Goal: Task Accomplishment & Management: Manage account settings

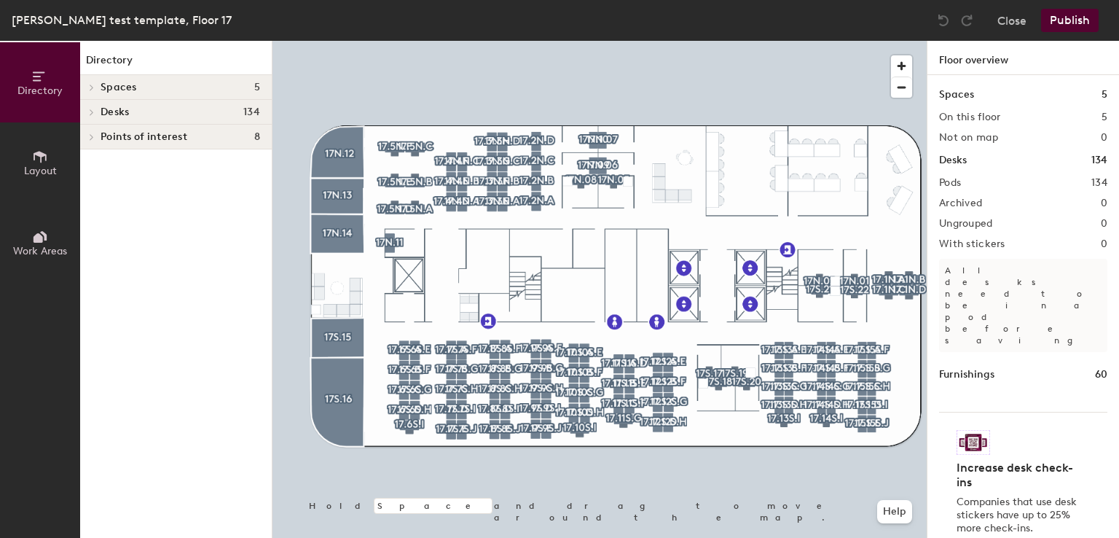
click at [322, 41] on div at bounding box center [600, 41] width 654 height 0
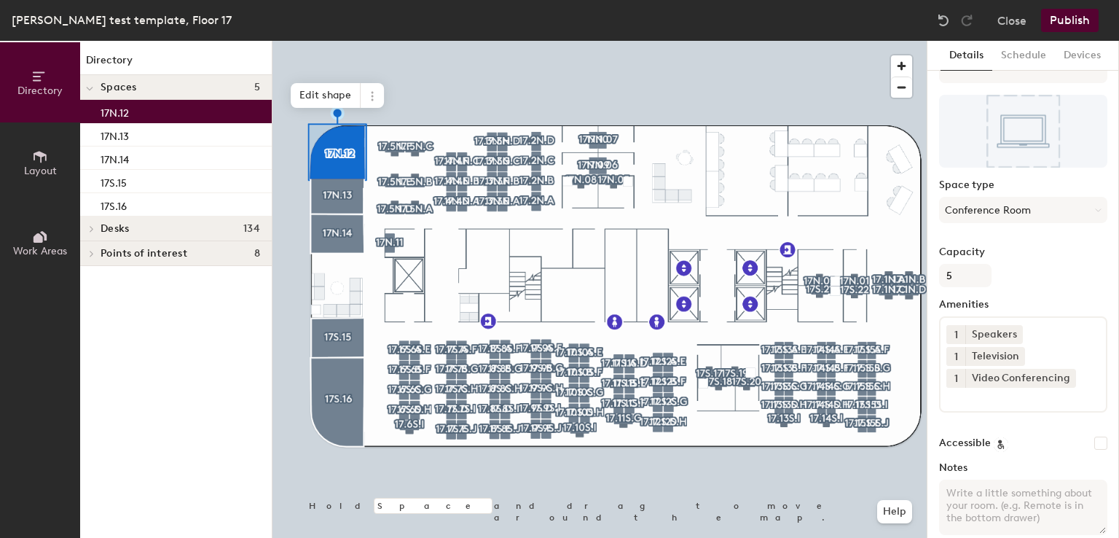
scroll to position [33, 0]
click at [1010, 58] on button "Schedule" at bounding box center [1024, 56] width 63 height 30
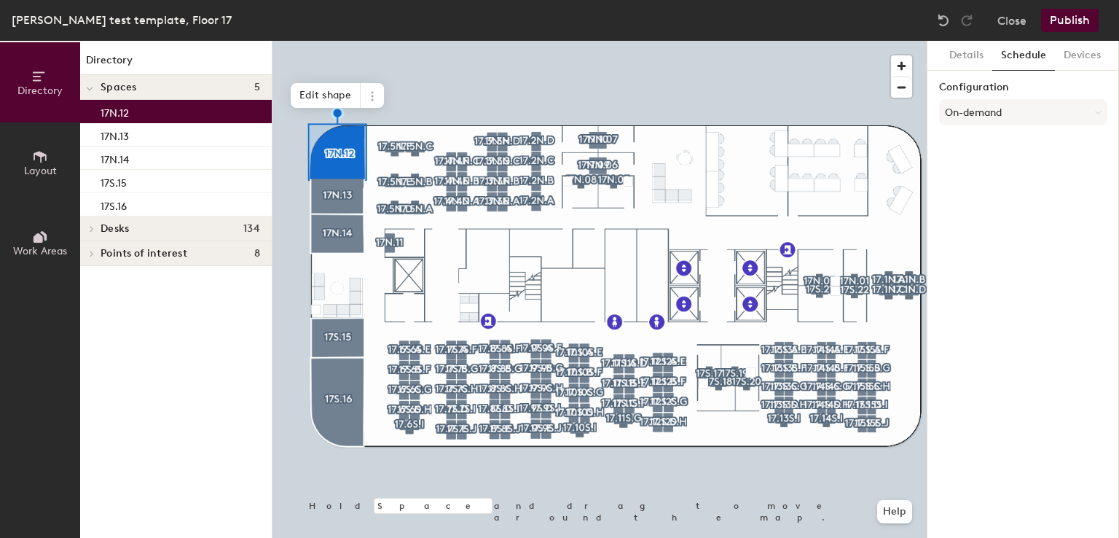
scroll to position [0, 0]
click at [1064, 56] on button "Devices" at bounding box center [1082, 56] width 55 height 30
click at [1076, 95] on button "Add" at bounding box center [1087, 93] width 39 height 23
click at [969, 53] on button "Details" at bounding box center [967, 56] width 52 height 30
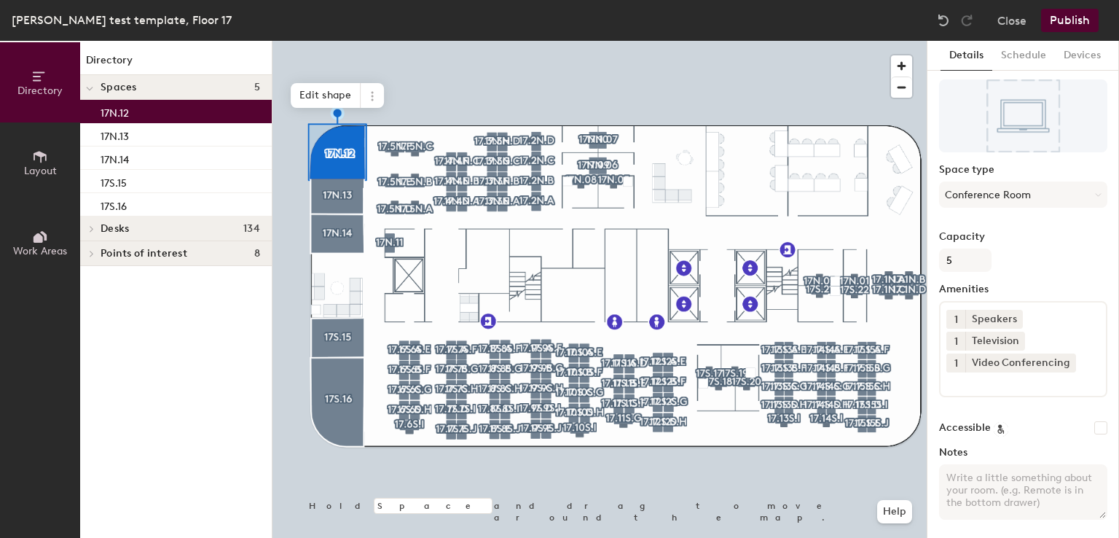
scroll to position [101, 0]
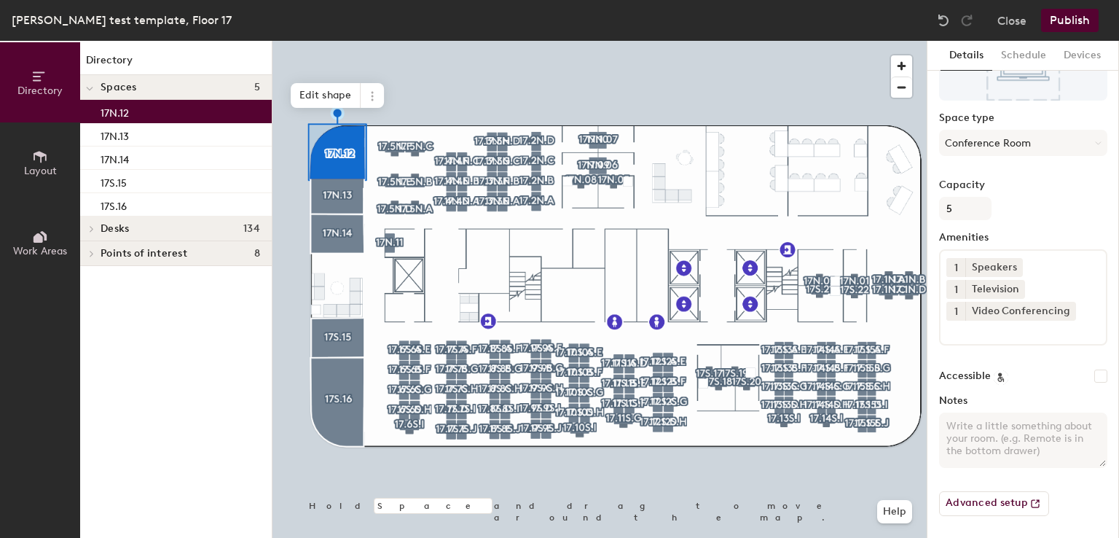
drag, startPoint x: 1011, startPoint y: 507, endPoint x: 1061, endPoint y: 490, distance: 53.0
click at [1061, 490] on div "Advanced setup" at bounding box center [1023, 498] width 168 height 36
click at [1036, 505] on icon at bounding box center [1035, 503] width 15 height 15
click at [989, 504] on button "Advanced setup" at bounding box center [994, 503] width 110 height 25
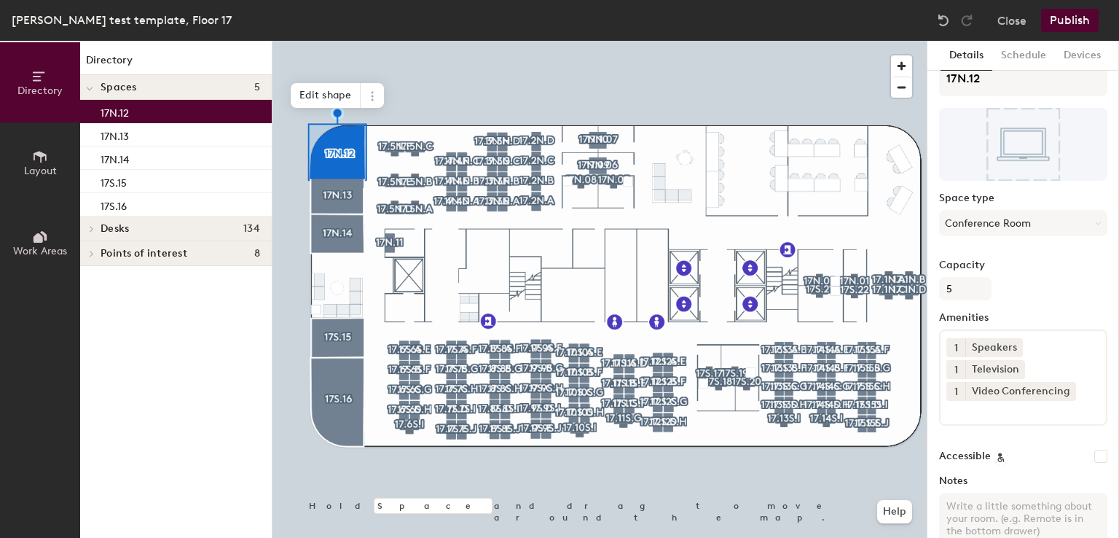
scroll to position [0, 0]
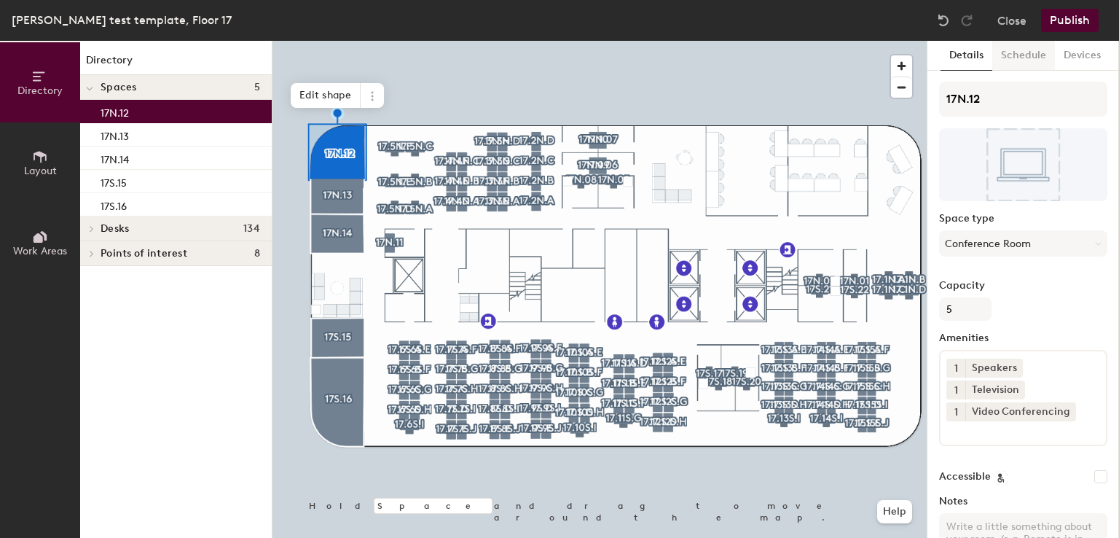
click at [1017, 53] on button "Schedule" at bounding box center [1024, 56] width 63 height 30
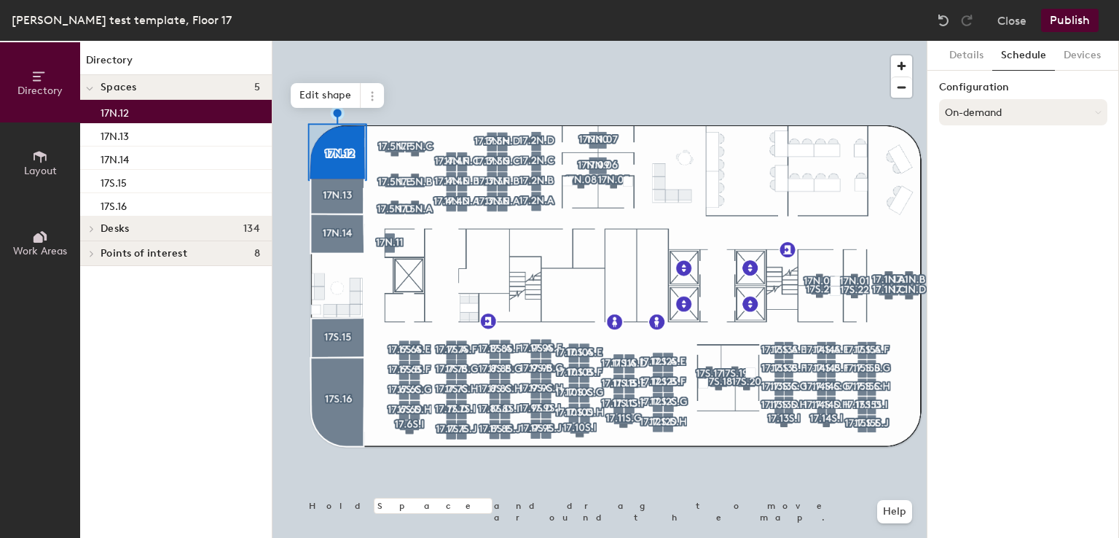
click at [1095, 103] on button "On-demand" at bounding box center [1023, 112] width 168 height 26
click at [981, 173] on div "Scheduled" at bounding box center [1023, 171] width 167 height 22
click at [1010, 152] on button "Select account" at bounding box center [1023, 144] width 168 height 26
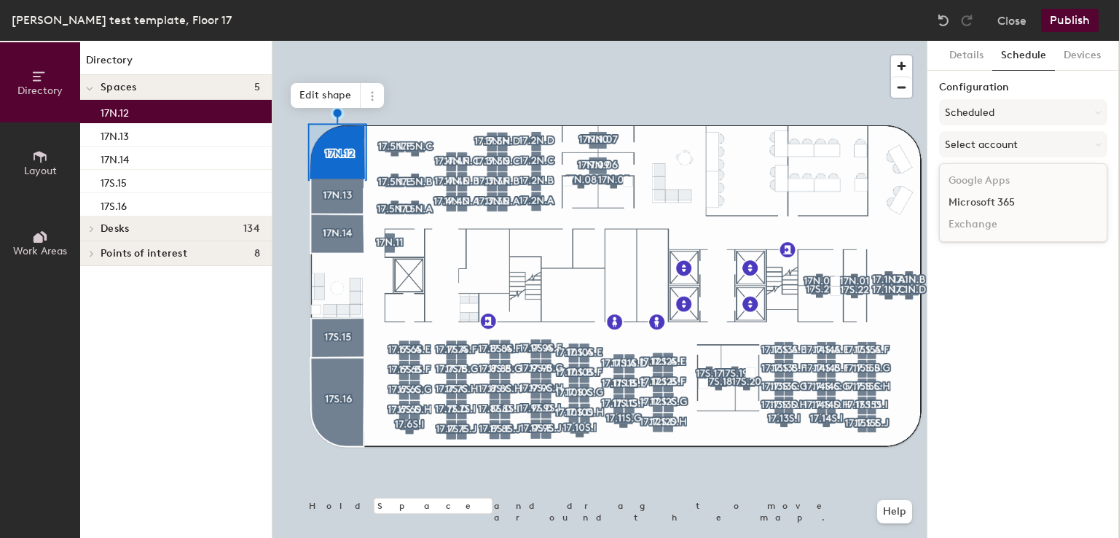
click at [999, 199] on div "Microsoft 365" at bounding box center [1023, 203] width 167 height 22
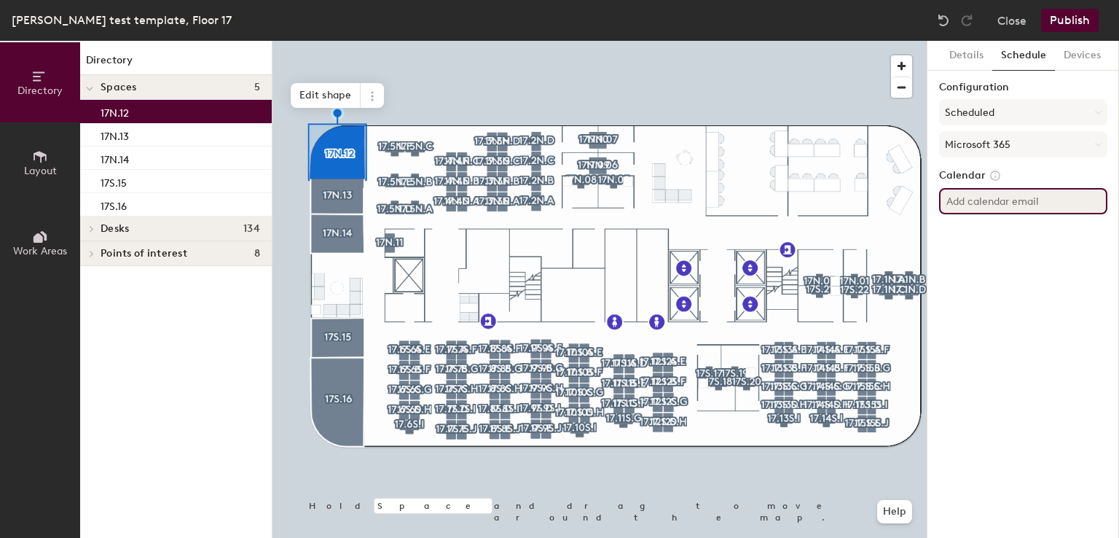
click at [1000, 207] on input at bounding box center [1023, 201] width 168 height 26
paste input "postoak17n12@tdecu.org"
type input "postoak17n12@tdecu.org"
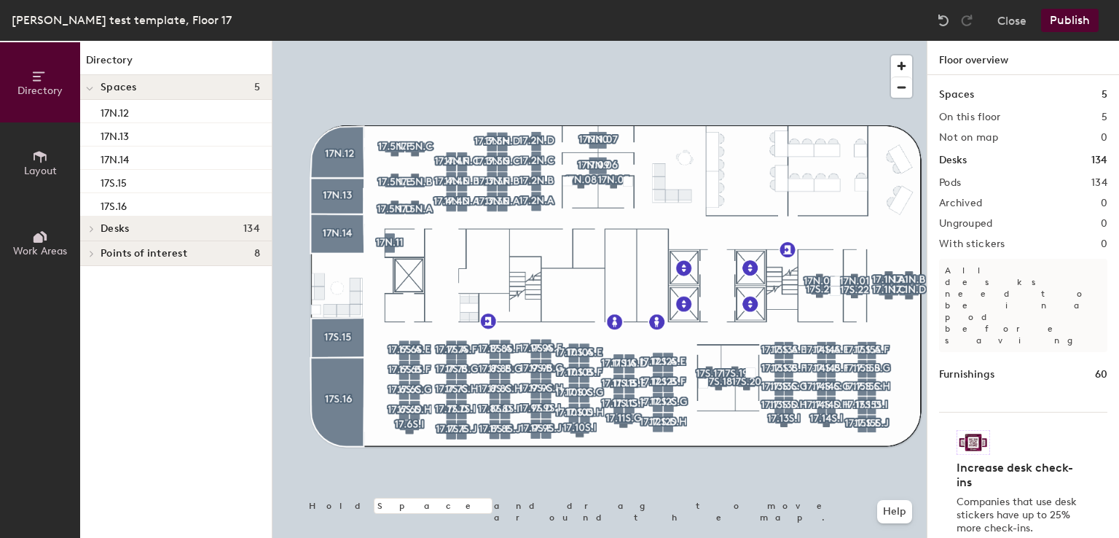
click at [1056, 15] on button "Publish" at bounding box center [1070, 20] width 58 height 23
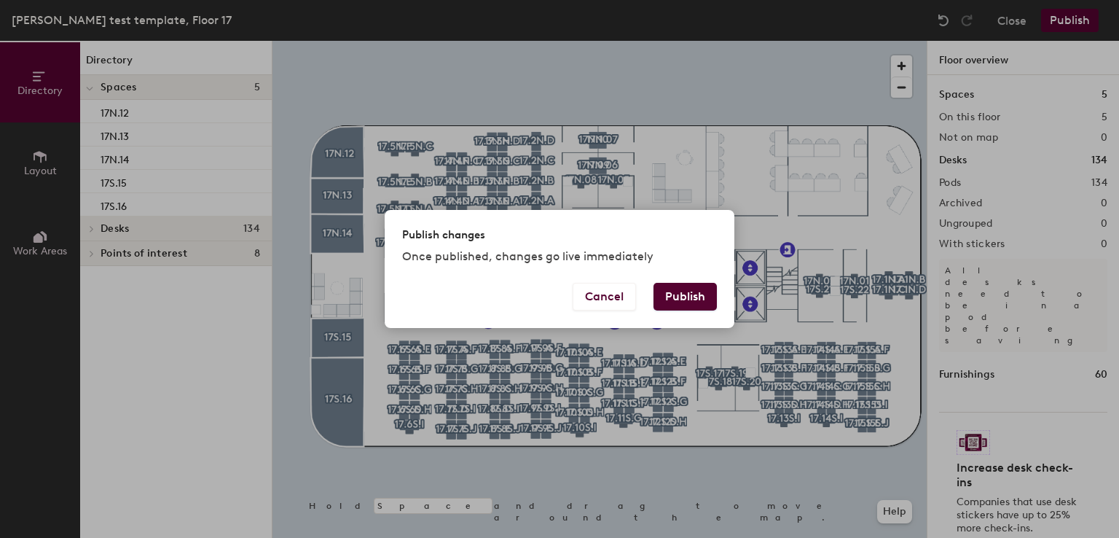
click at [683, 292] on button "Publish" at bounding box center [685, 297] width 63 height 28
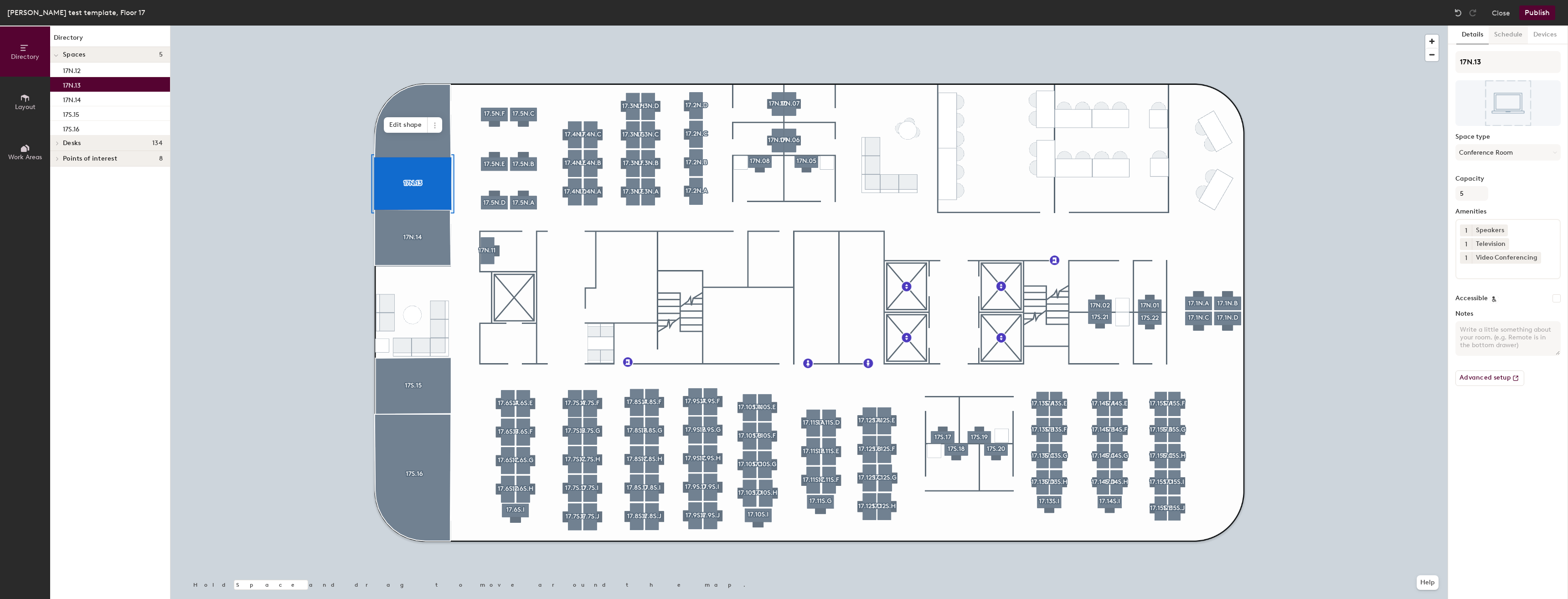
click at [1512, 34] on button "Schedule" at bounding box center [1508, 35] width 39 height 19
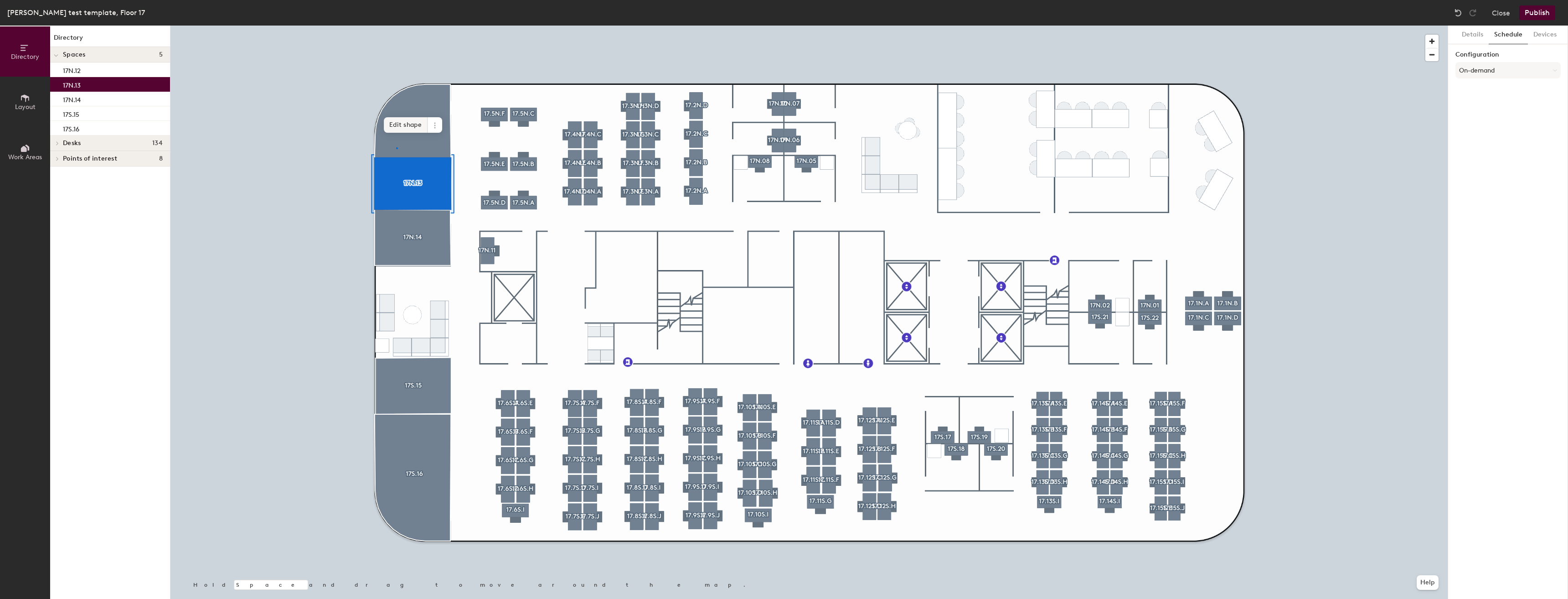
click at [397, 26] on div at bounding box center [809, 26] width 1277 height 0
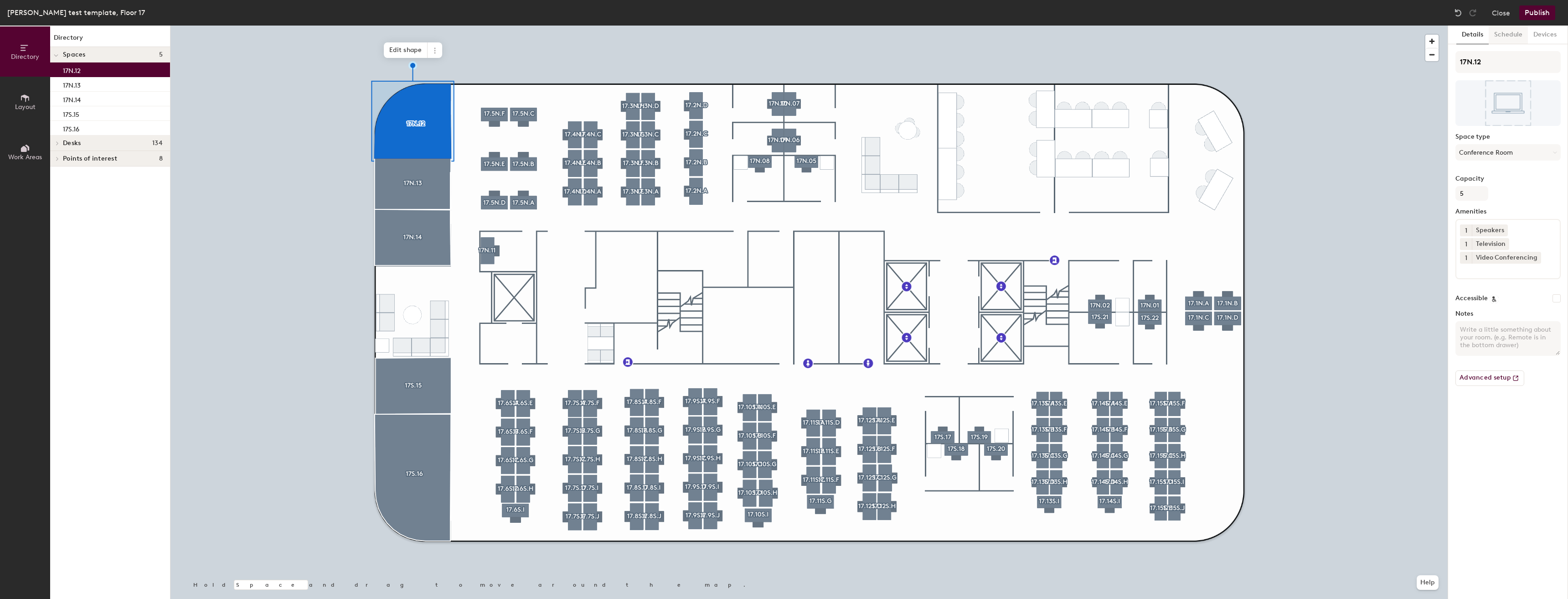
click at [1522, 36] on button "Schedule" at bounding box center [1508, 35] width 39 height 19
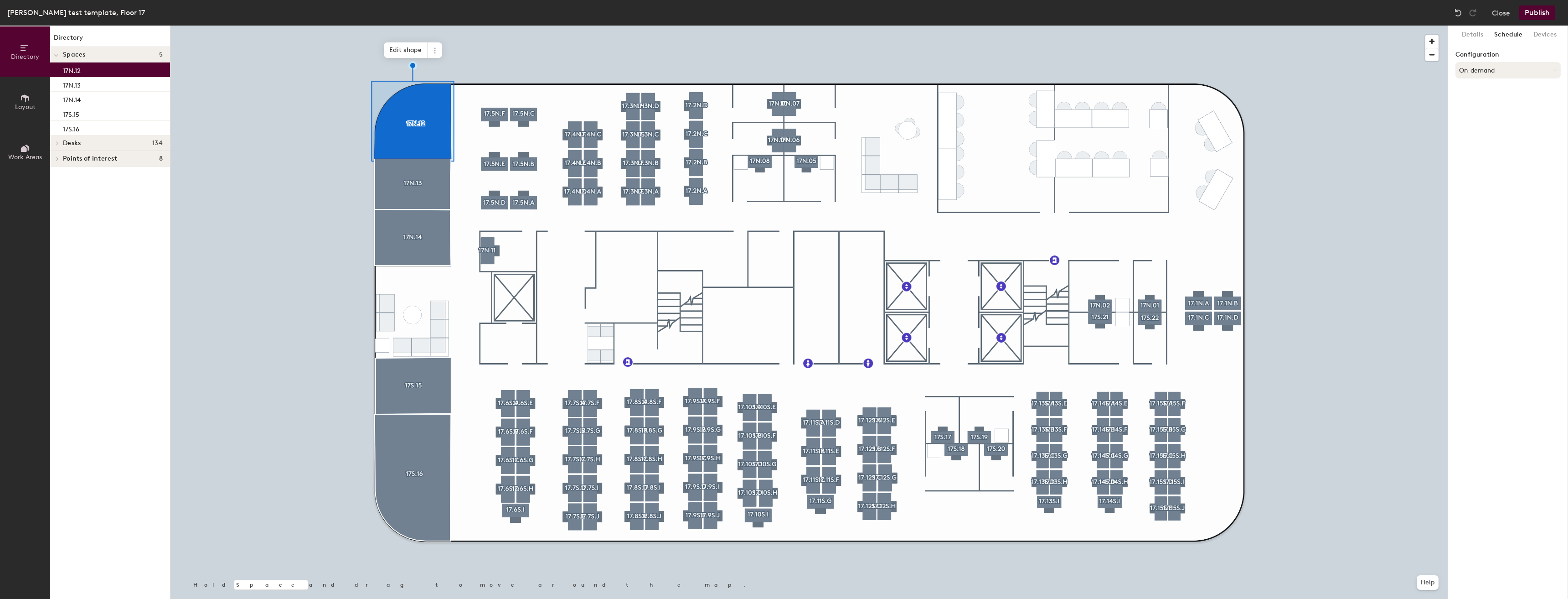
click at [1524, 71] on button "On-demand" at bounding box center [1508, 70] width 105 height 16
click at [1485, 103] on div "Scheduled" at bounding box center [1508, 107] width 104 height 14
click at [1484, 94] on button "Select account" at bounding box center [1508, 90] width 105 height 16
click at [1490, 123] on div "Microsoft 365" at bounding box center [1508, 127] width 104 height 14
click at [1489, 126] on input at bounding box center [1508, 126] width 105 height 16
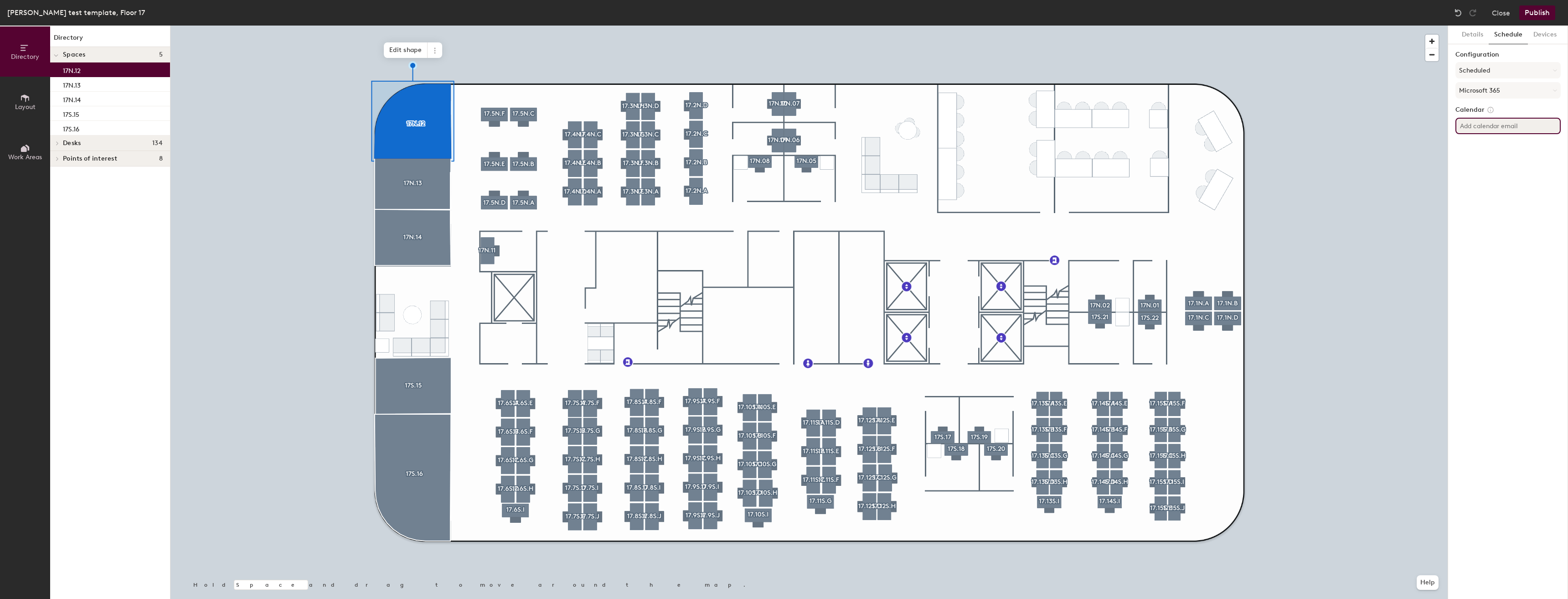
paste input "postoak17n12@tdecu.org"
type input "postoak17n12@tdecu.org"
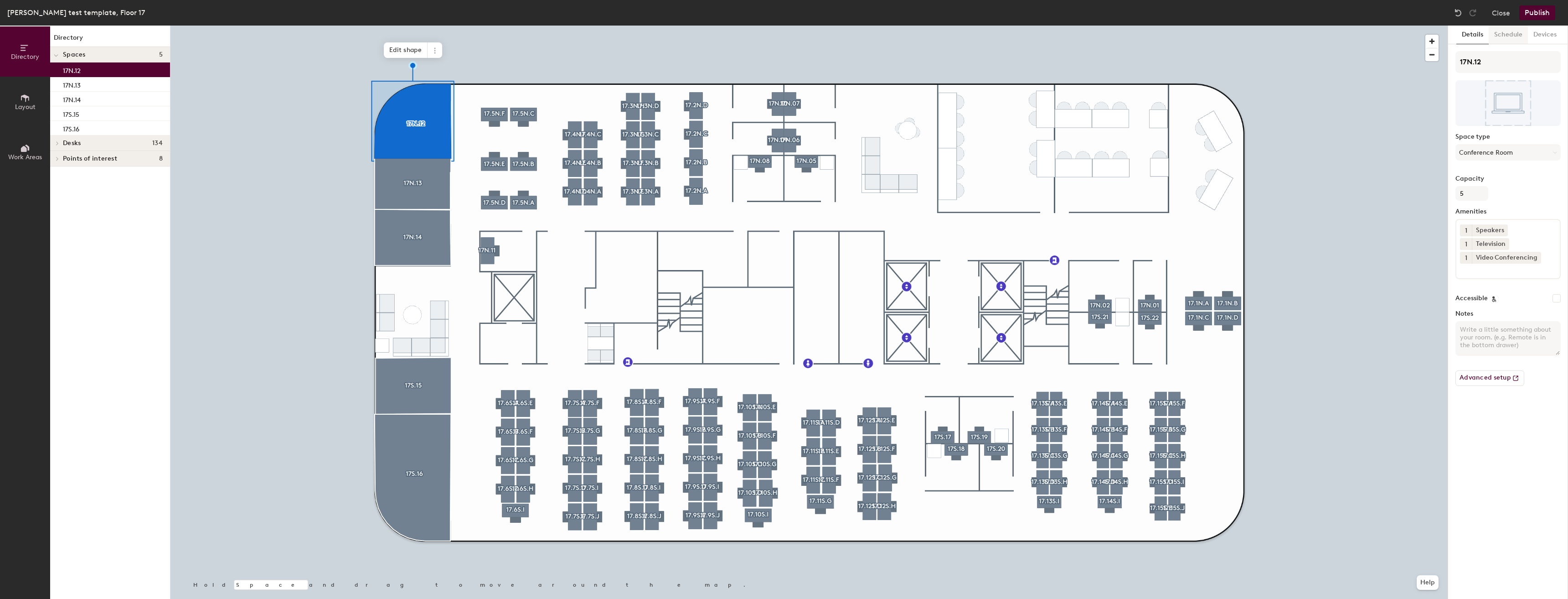
click at [1512, 36] on button "Schedule" at bounding box center [1508, 35] width 39 height 19
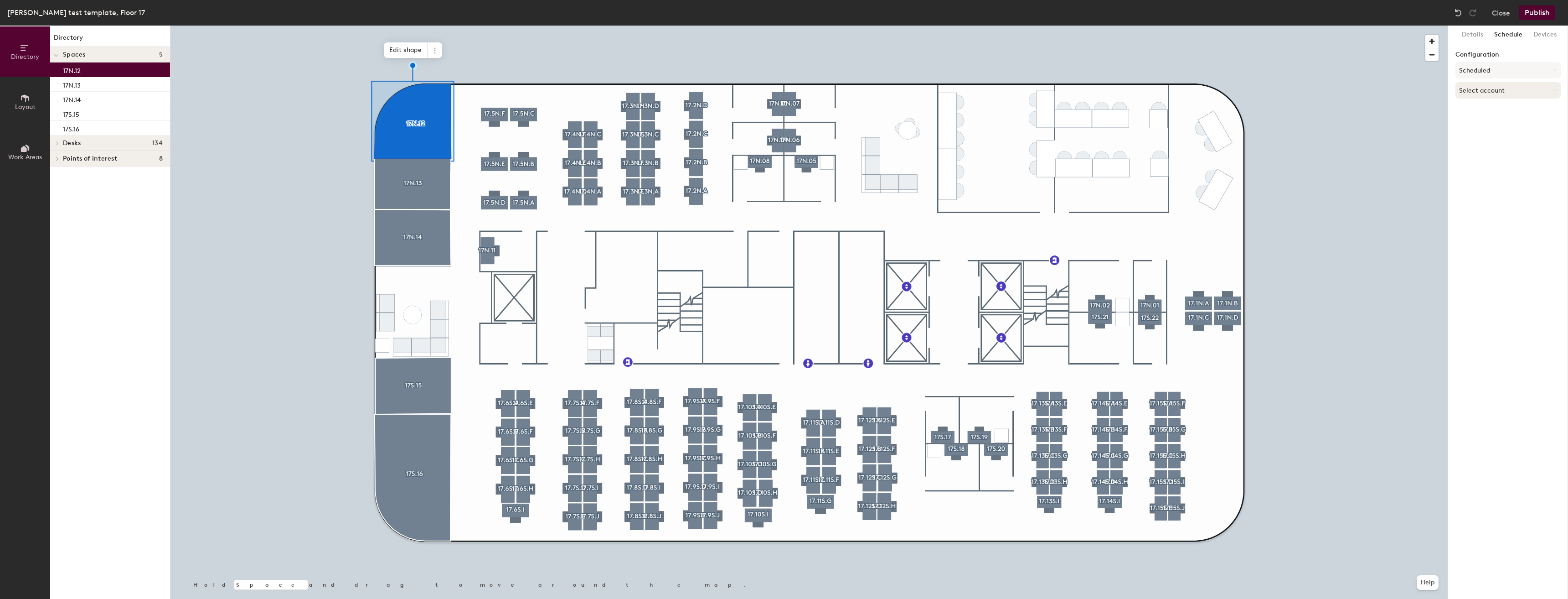
click at [1519, 90] on button "Select account" at bounding box center [1508, 90] width 105 height 16
click at [1499, 130] on div "Microsoft 365" at bounding box center [1508, 127] width 104 height 14
click at [1500, 129] on input at bounding box center [1508, 126] width 105 height 16
paste input "postoak17n12@tdecu.org"
type input "postoak17n12@tdecu.org"
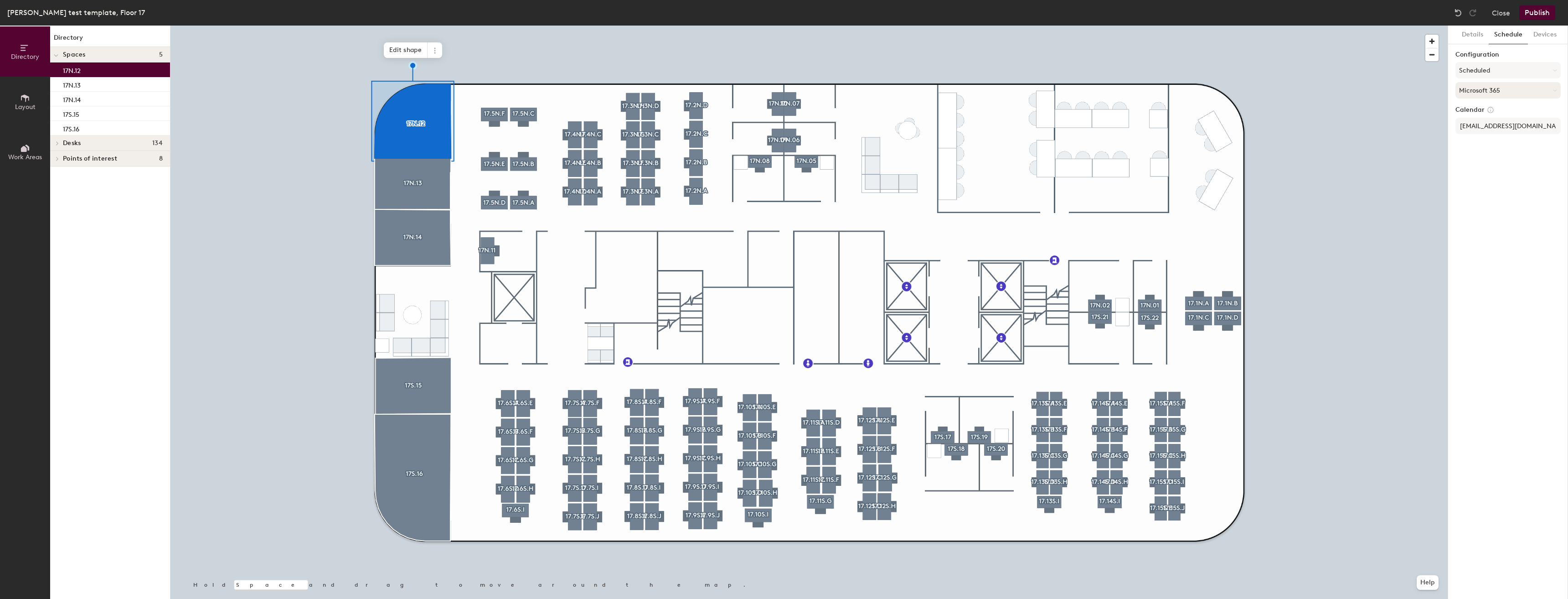
click at [1515, 94] on button "Microsoft 365" at bounding box center [1508, 90] width 105 height 16
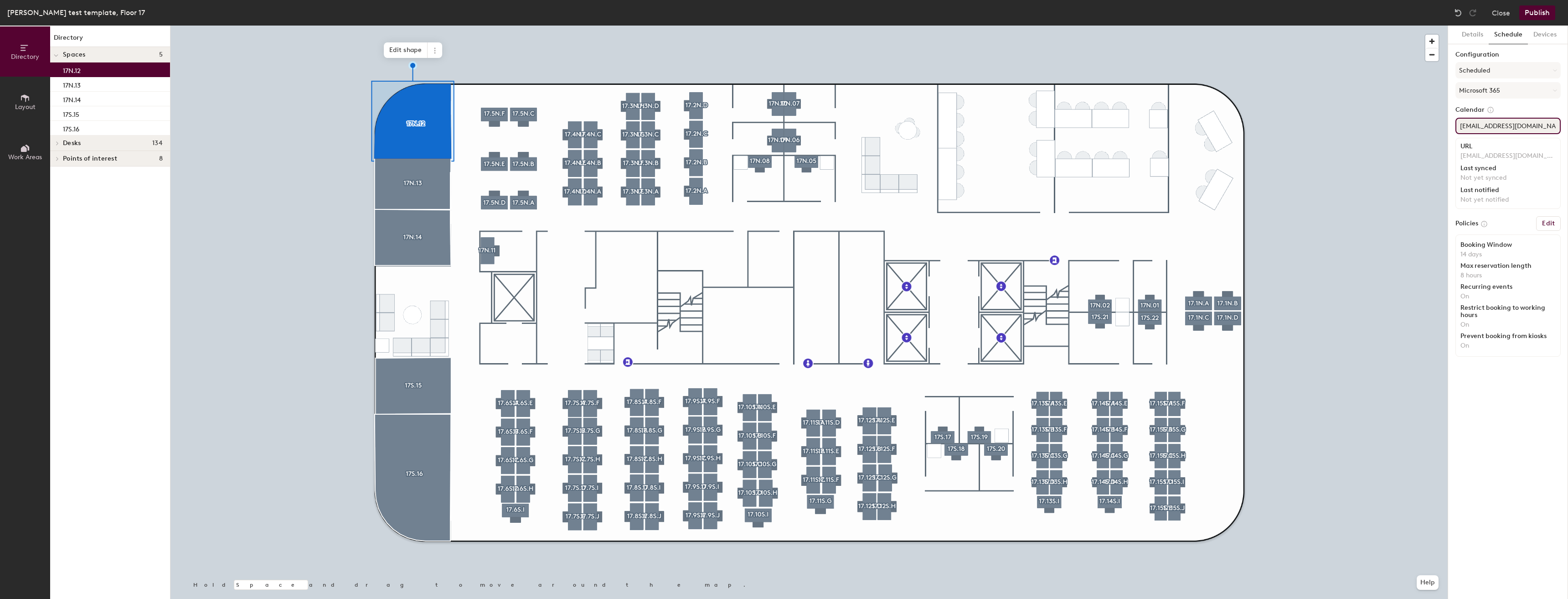
click at [1527, 126] on input "postoak17n12@tdecu.org" at bounding box center [1508, 126] width 105 height 16
click at [1477, 153] on p "postoak17n12@tdecu.org" at bounding box center [1508, 156] width 95 height 8
click at [1475, 153] on p "postoak17n12@tdecu.org" at bounding box center [1508, 156] width 95 height 8
drag, startPoint x: 1479, startPoint y: 200, endPoint x: 1483, endPoint y: 206, distance: 7.2
click at [1483, 206] on div "URL postoak17n12@tdecu.org Last synced Not yet synced Last notified Not yet not…" at bounding box center [1508, 173] width 105 height 71
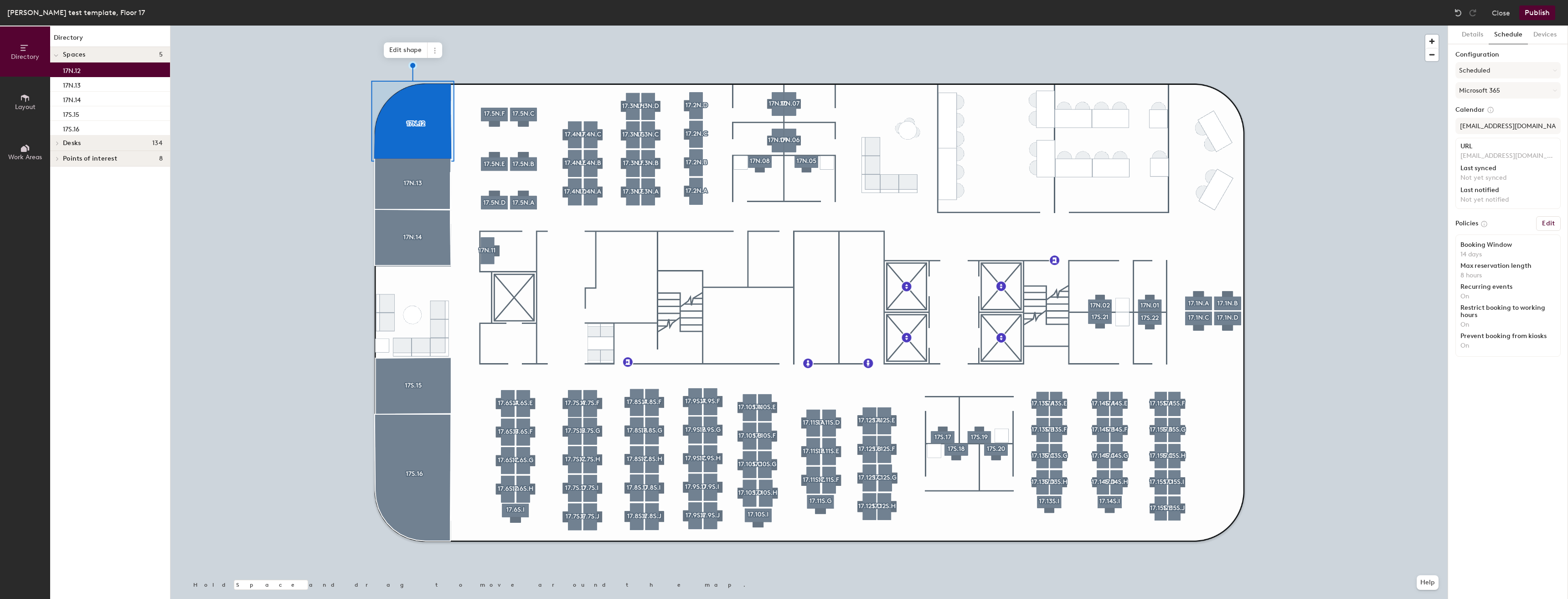
click at [1487, 182] on div "URL postoak17n12@tdecu.org Last synced Not yet synced Last notified Not yet not…" at bounding box center [1508, 173] width 105 height 71
click at [1484, 171] on div "Last synced" at bounding box center [1508, 168] width 95 height 8
click at [1484, 172] on div "Last synced" at bounding box center [1508, 168] width 95 height 8
click at [1462, 188] on div "Last notified" at bounding box center [1508, 190] width 95 height 8
click at [1539, 227] on button "Edit" at bounding box center [1548, 223] width 24 height 14
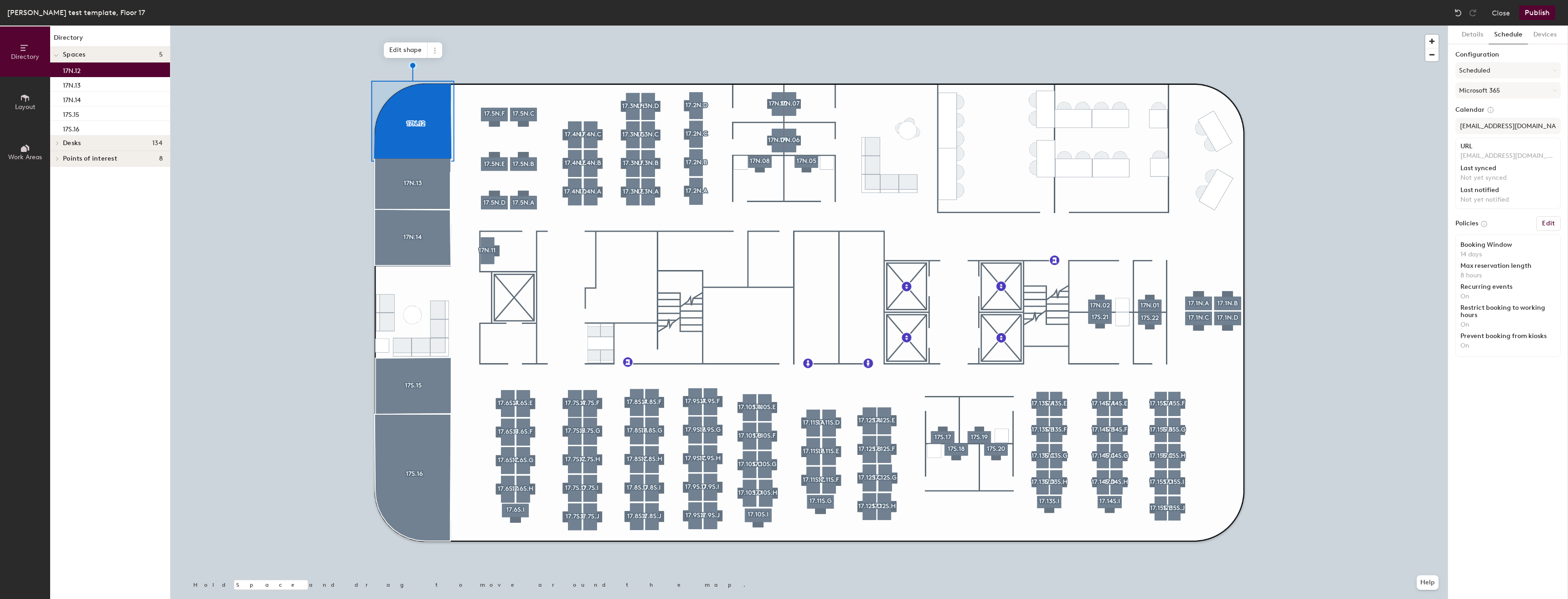
click at [1542, 19] on button "Publish" at bounding box center [1537, 13] width 36 height 14
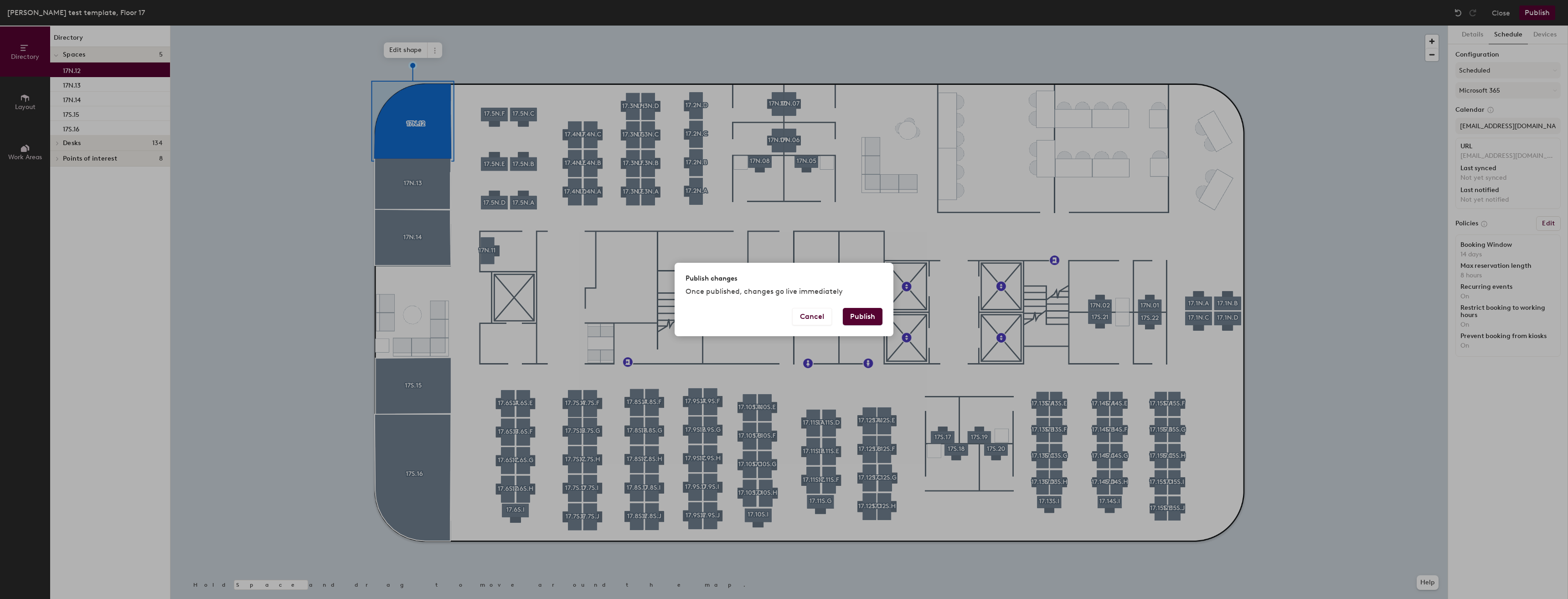
click at [859, 320] on button "Publish" at bounding box center [862, 317] width 39 height 18
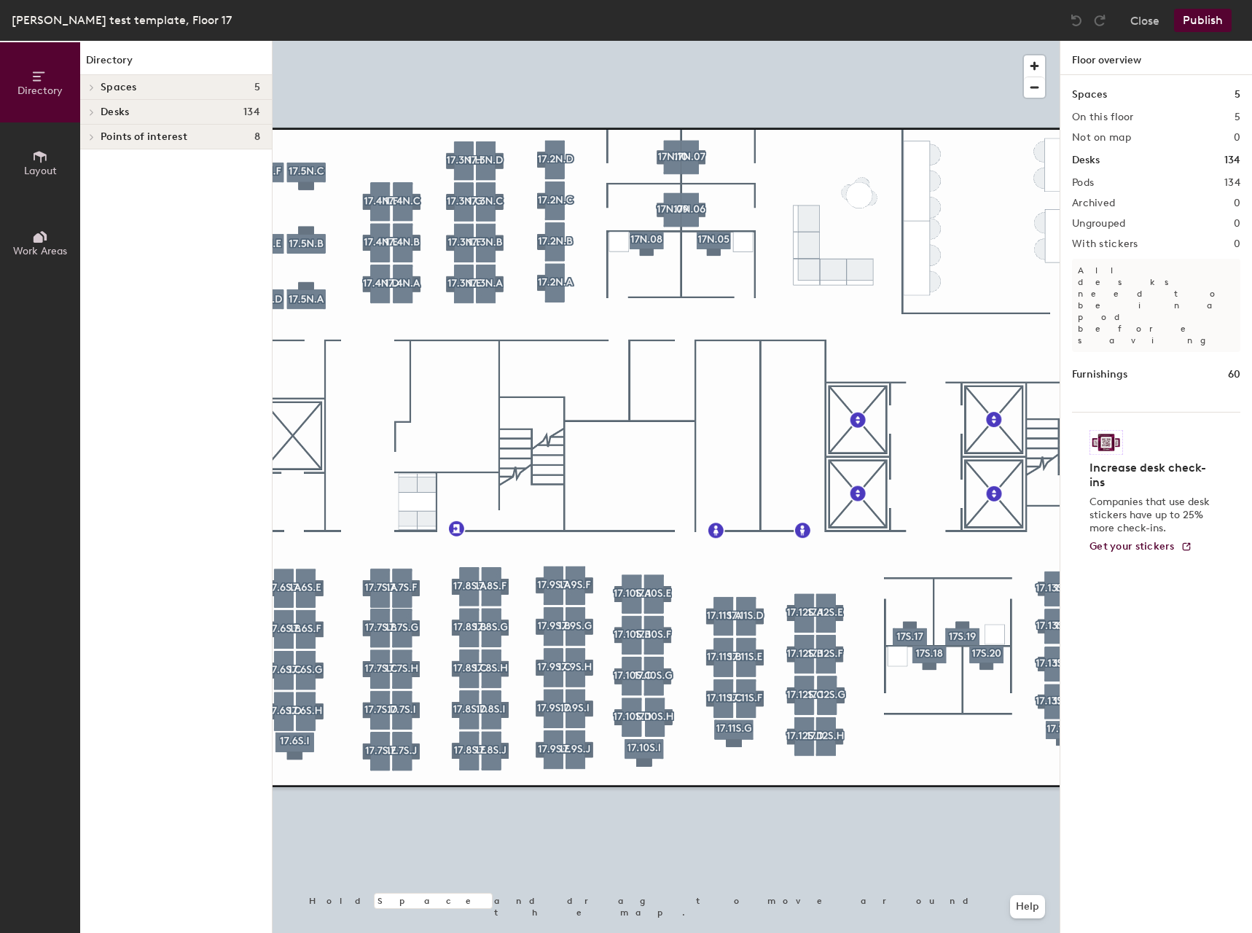
click at [854, 41] on div at bounding box center [666, 41] width 787 height 0
click at [1201, 20] on button "Publish" at bounding box center [1203, 20] width 58 height 23
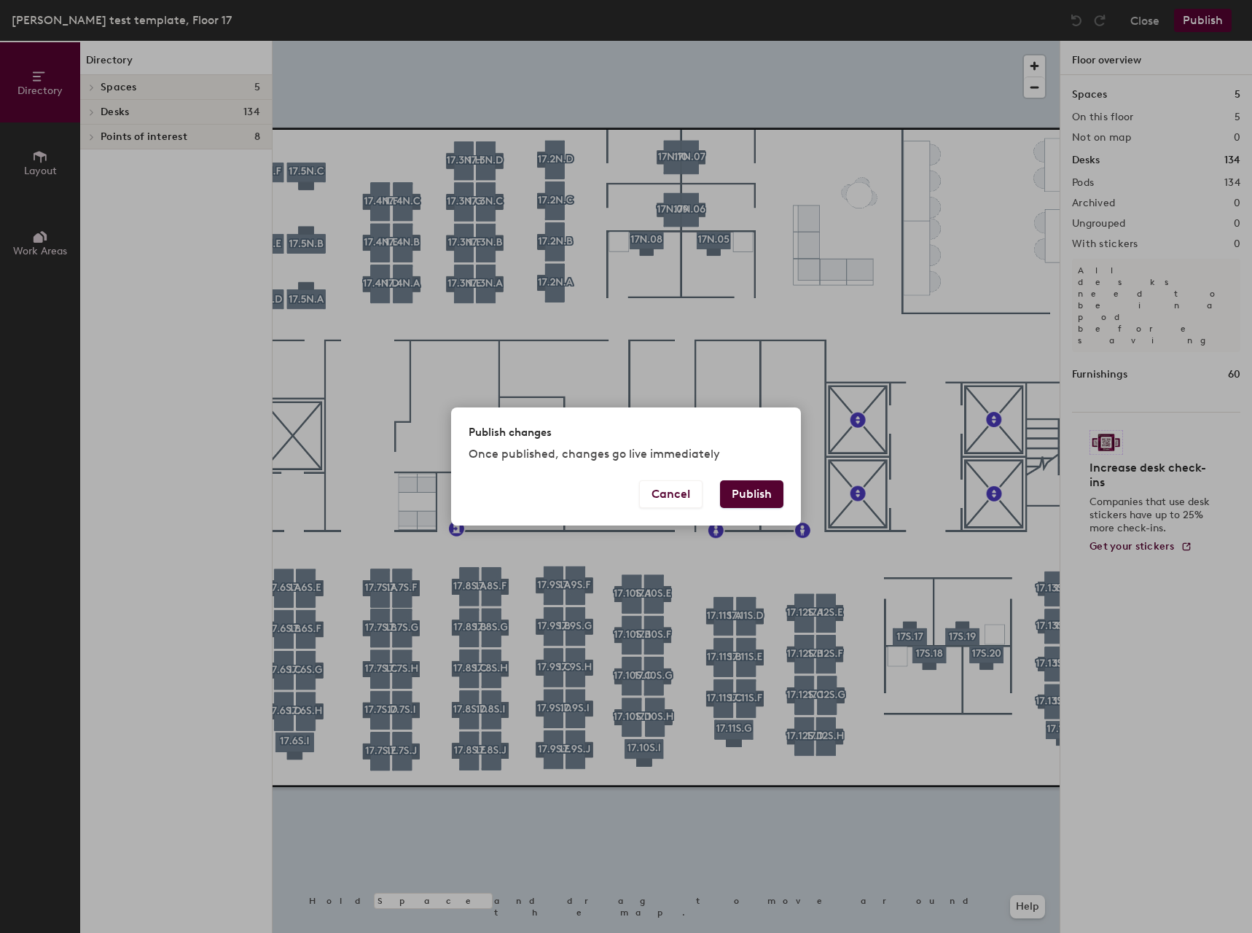
click at [753, 494] on button "Publish" at bounding box center [751, 494] width 63 height 28
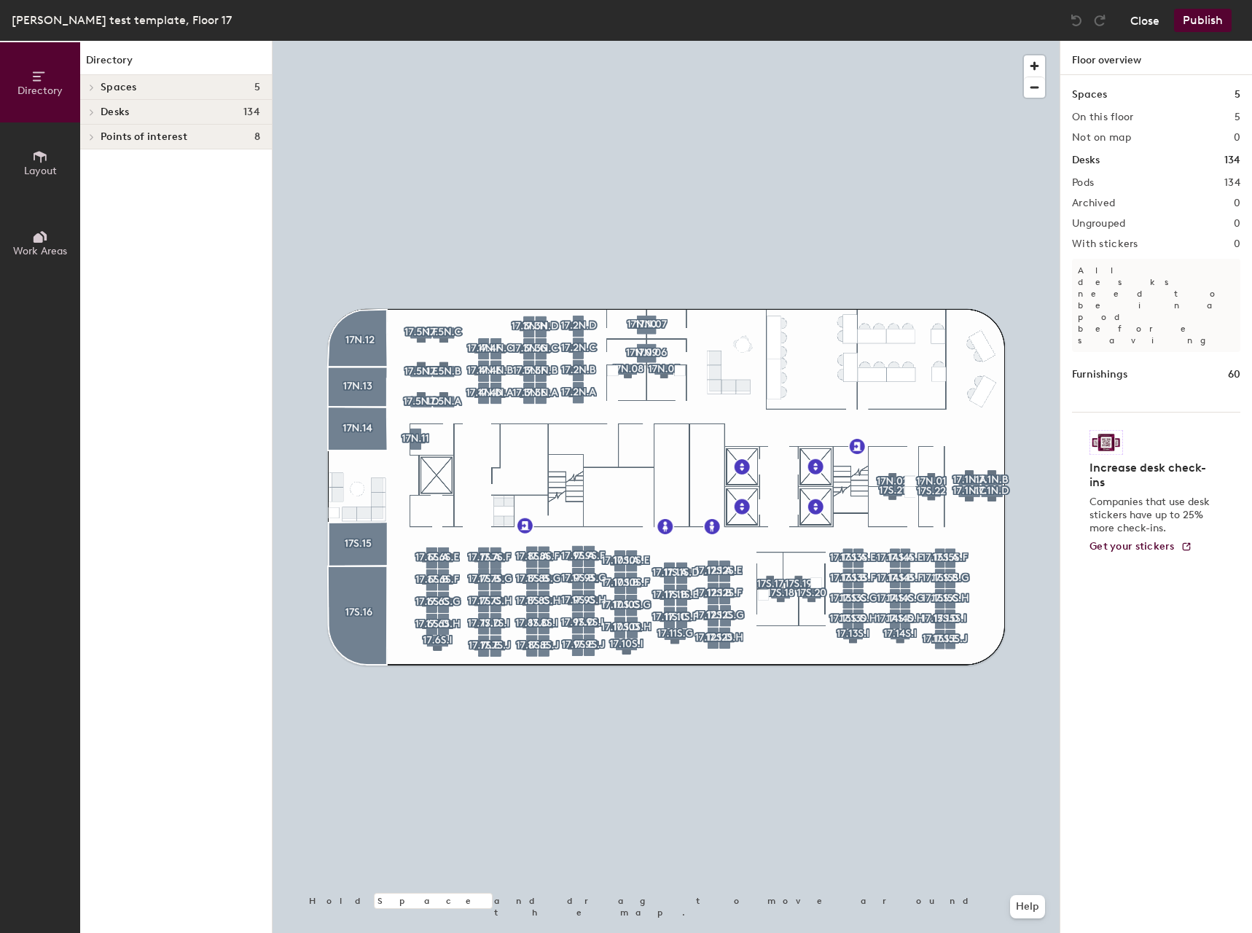
click at [1135, 23] on button "Close" at bounding box center [1144, 20] width 29 height 23
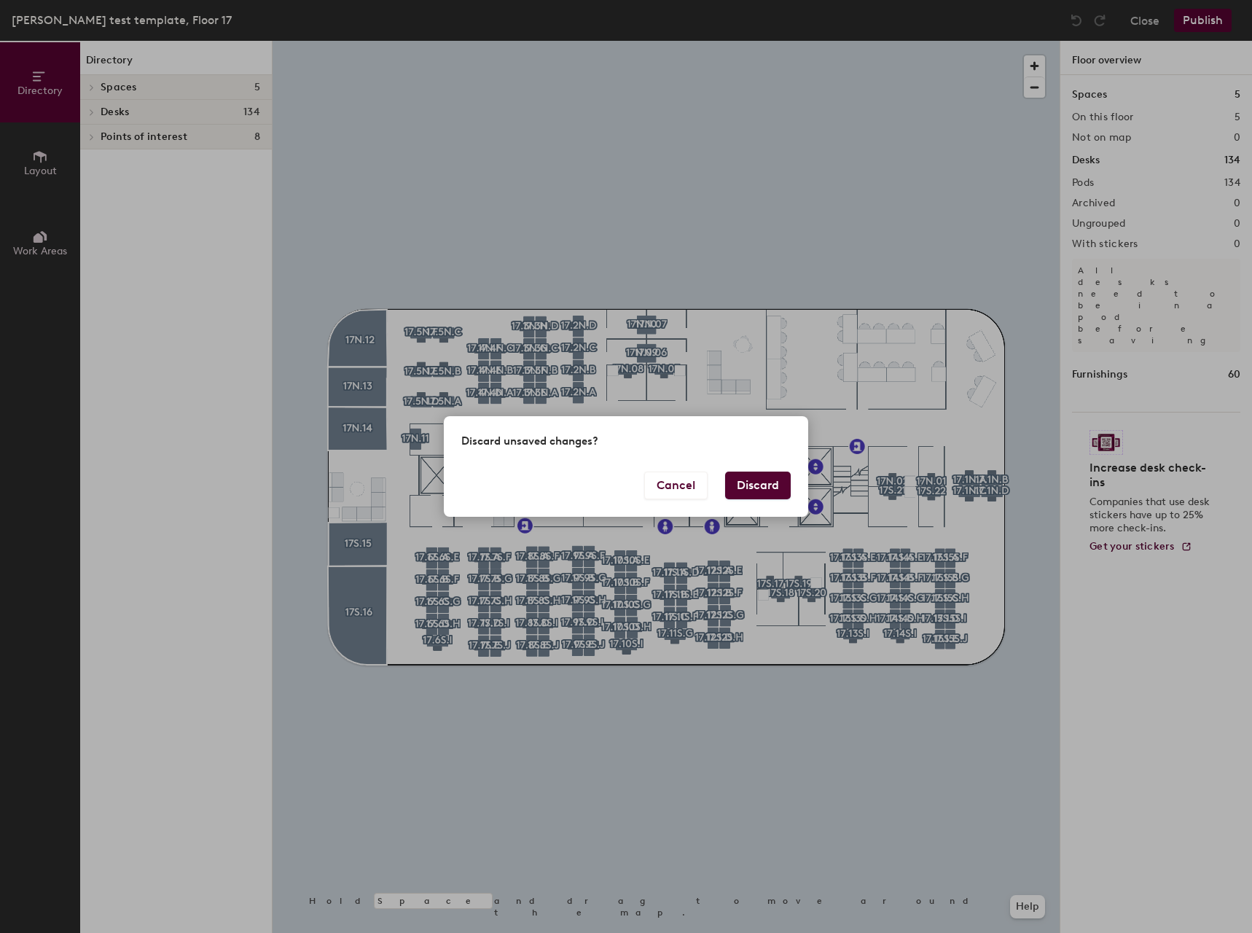
click at [776, 481] on button "Discard" at bounding box center [758, 486] width 66 height 28
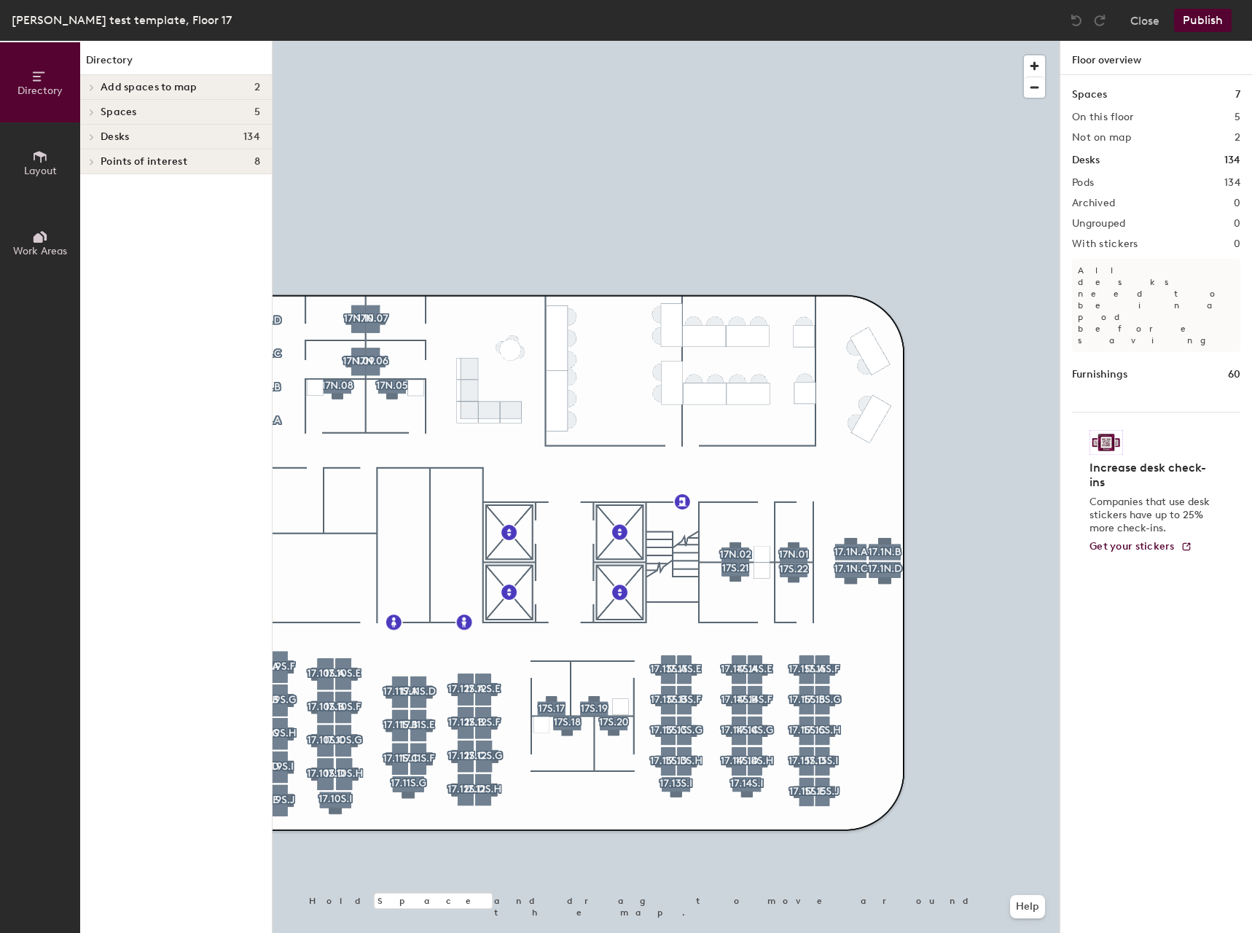
click at [39, 165] on span "Layout" at bounding box center [40, 171] width 33 height 12
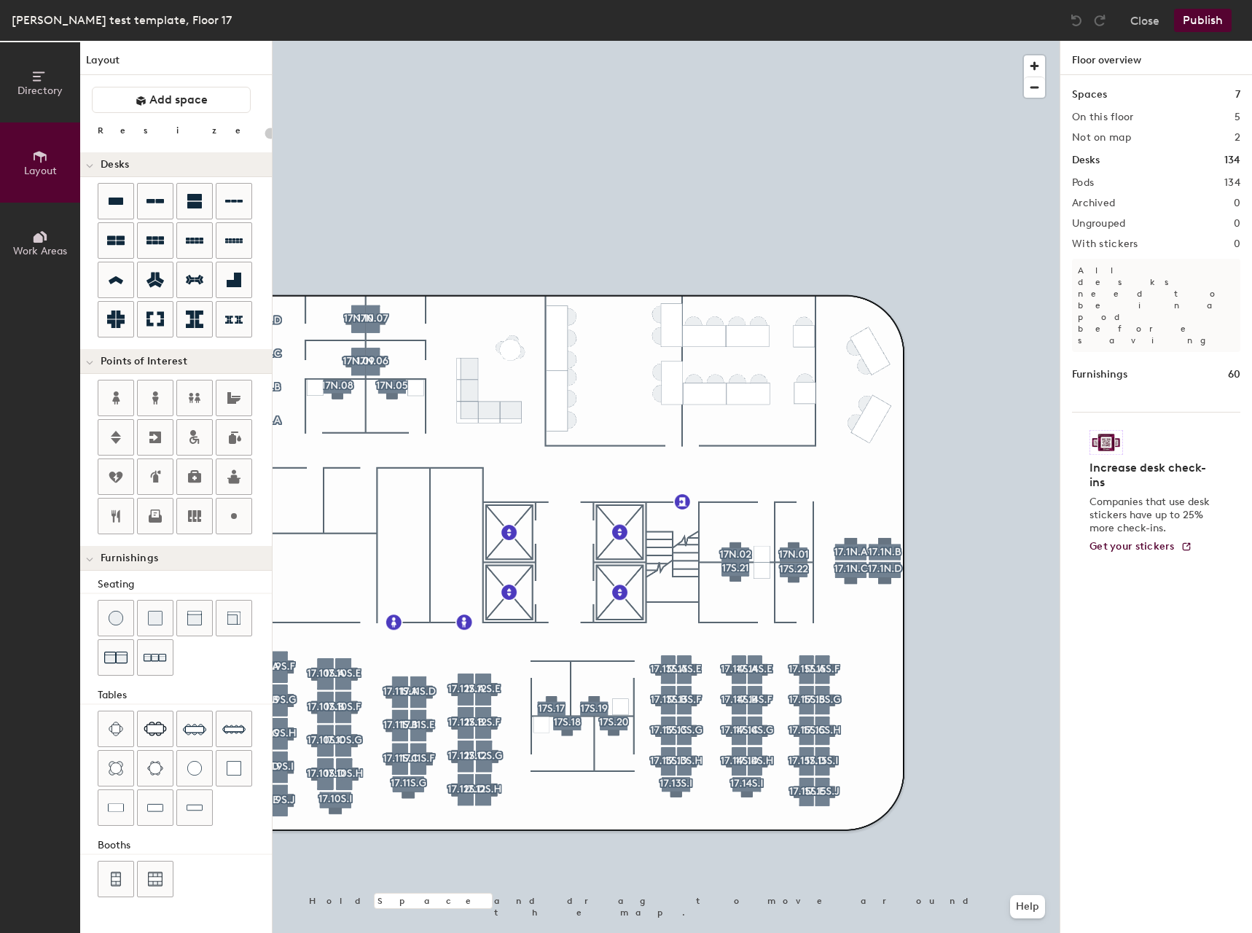
click at [34, 230] on icon at bounding box center [40, 237] width 16 height 16
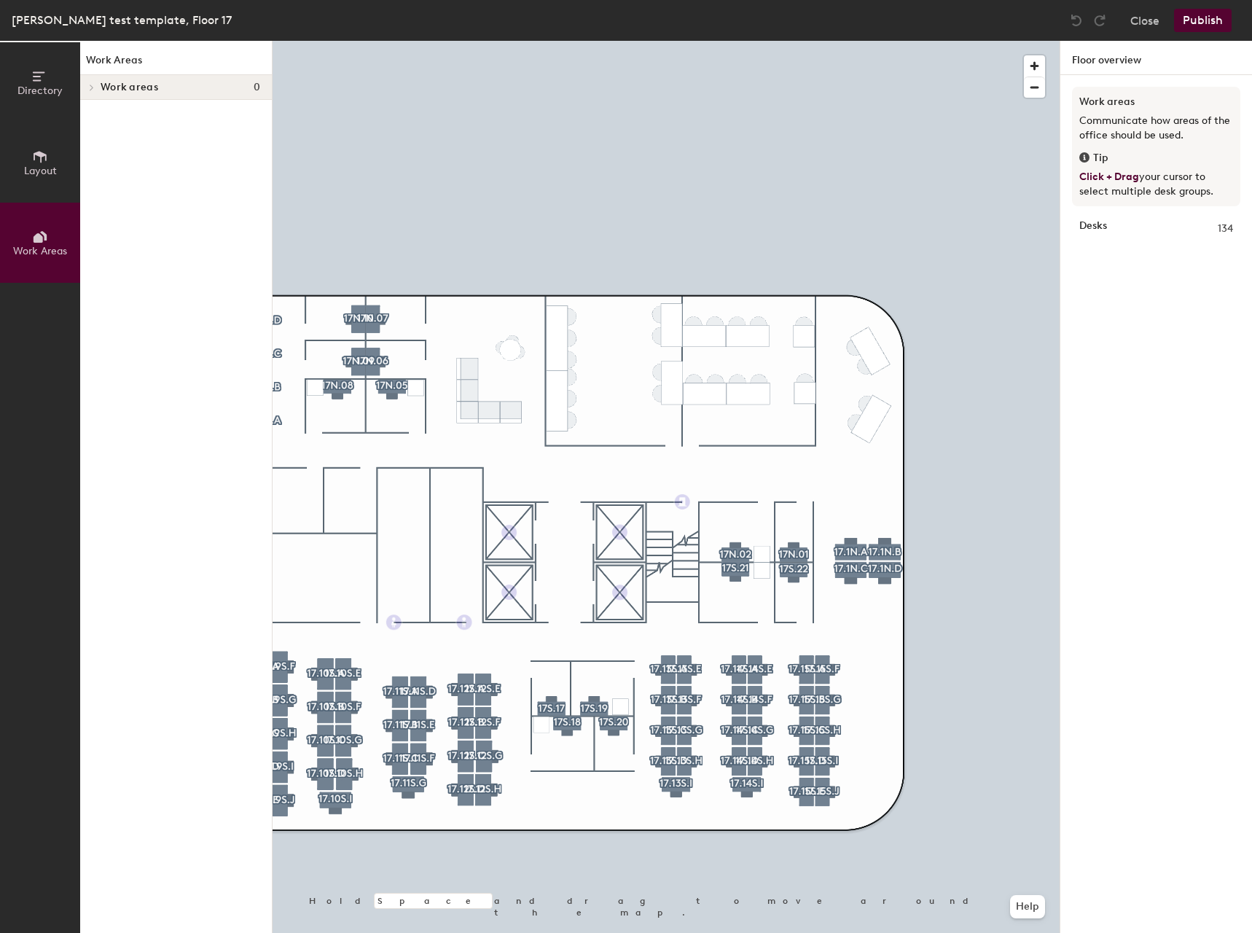
click at [115, 82] on span "Work areas" at bounding box center [130, 88] width 58 height 12
click at [100, 83] on div "Work areas 0" at bounding box center [176, 87] width 192 height 25
click at [87, 83] on div at bounding box center [89, 87] width 19 height 24
click at [49, 79] on button "Directory" at bounding box center [40, 82] width 80 height 80
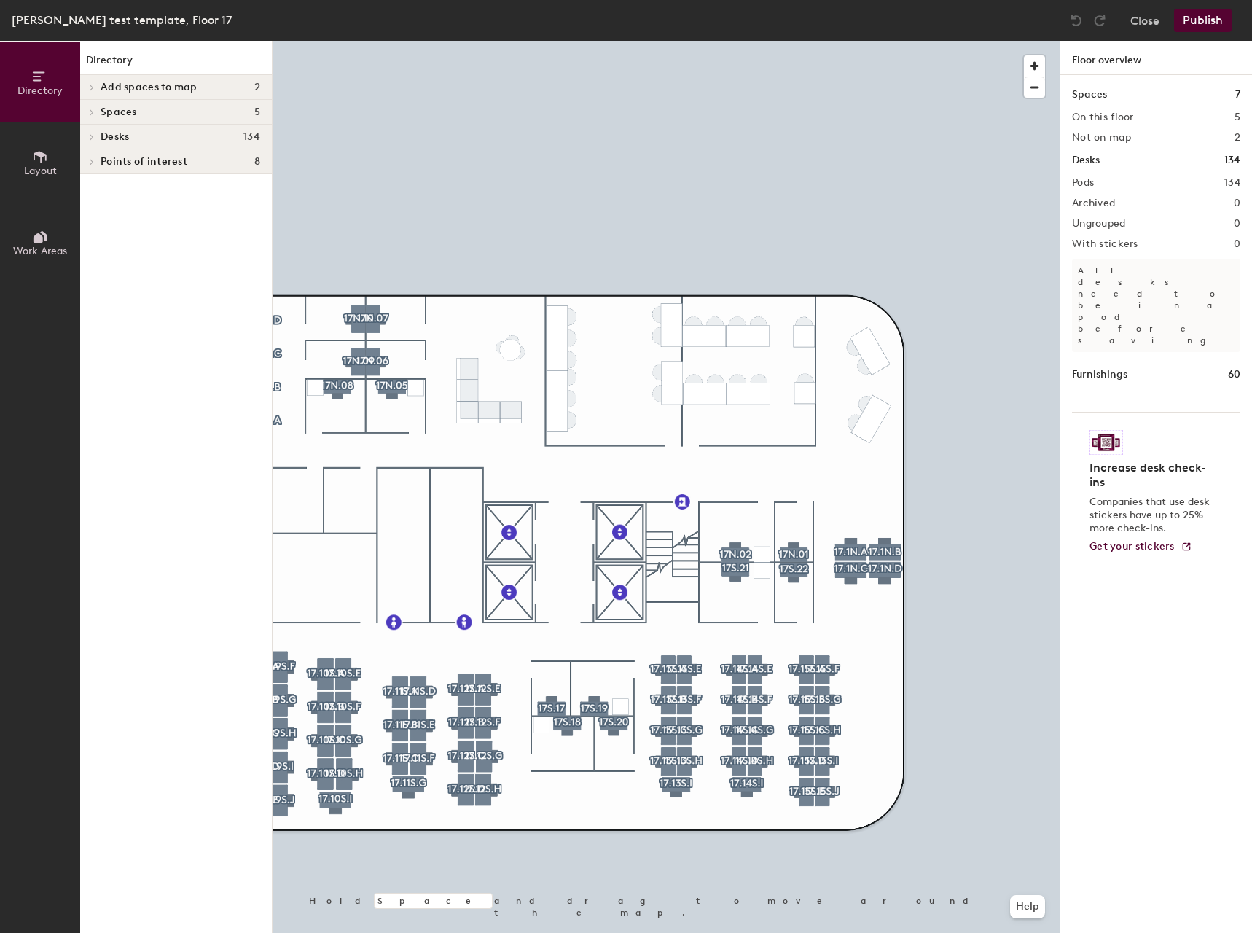
click at [145, 84] on span "Add spaces to map" at bounding box center [149, 88] width 97 height 12
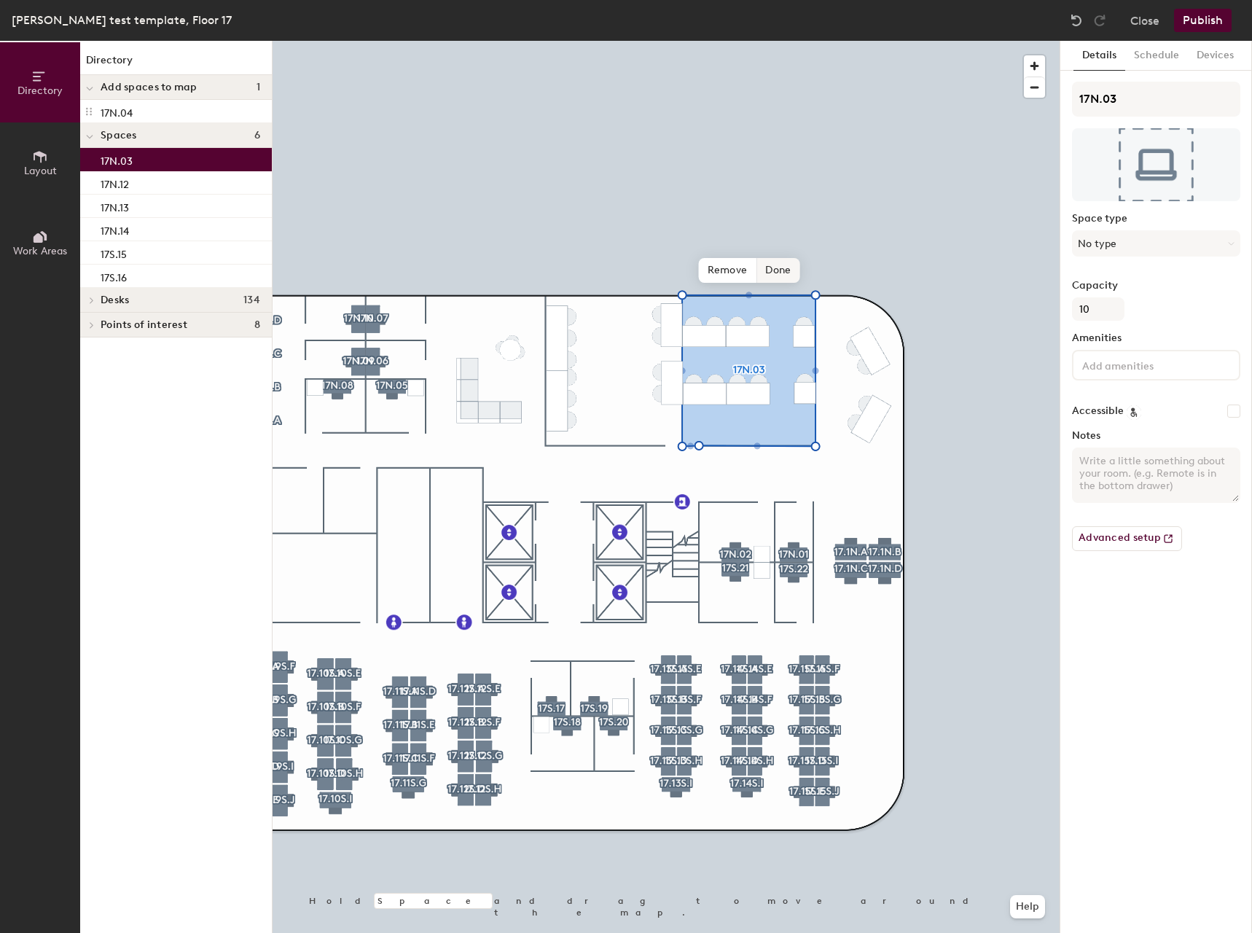
click at [783, 268] on span "Done" at bounding box center [778, 270] width 43 height 25
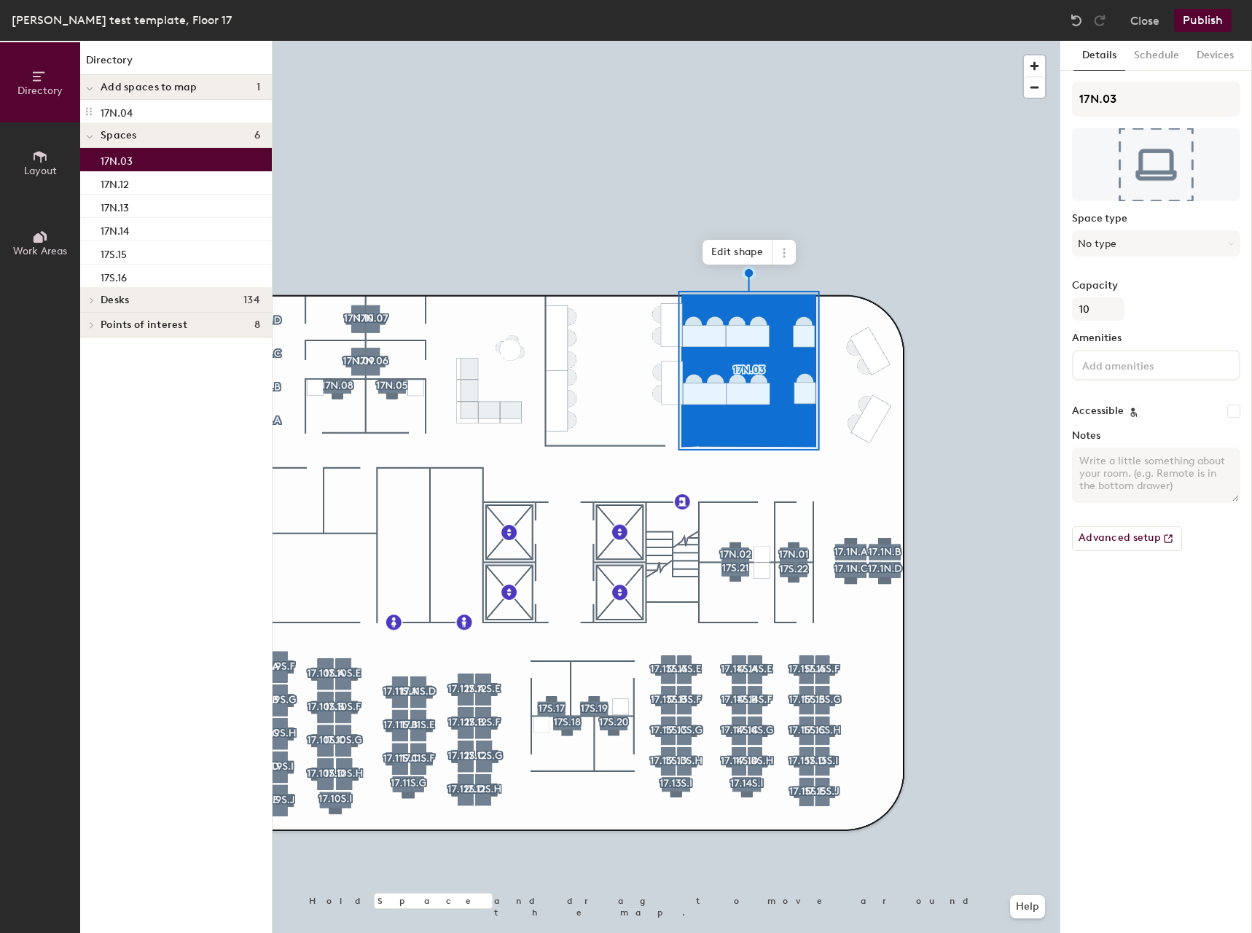
click at [660, 41] on div at bounding box center [666, 41] width 787 height 0
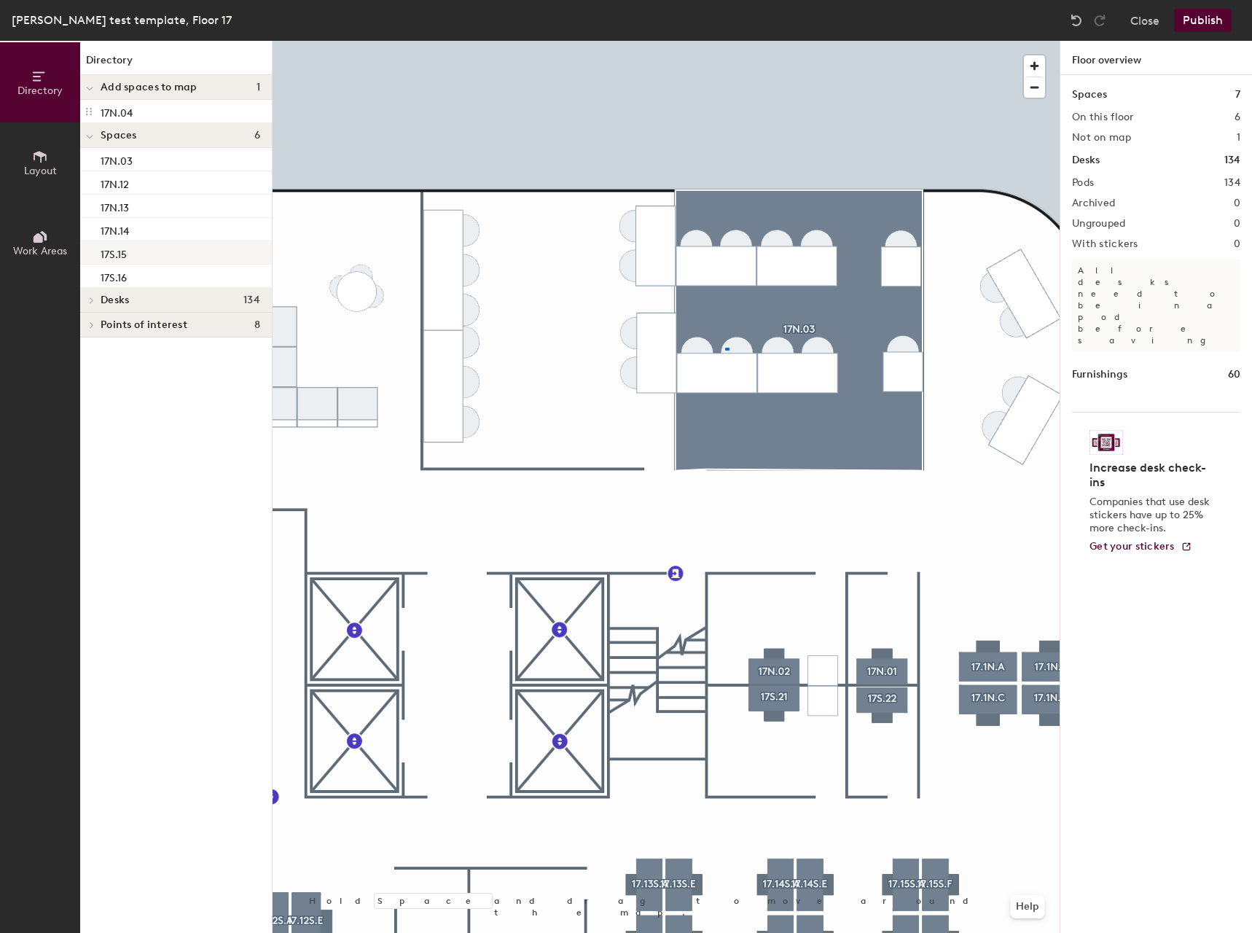
click at [722, 41] on div at bounding box center [666, 41] width 787 height 0
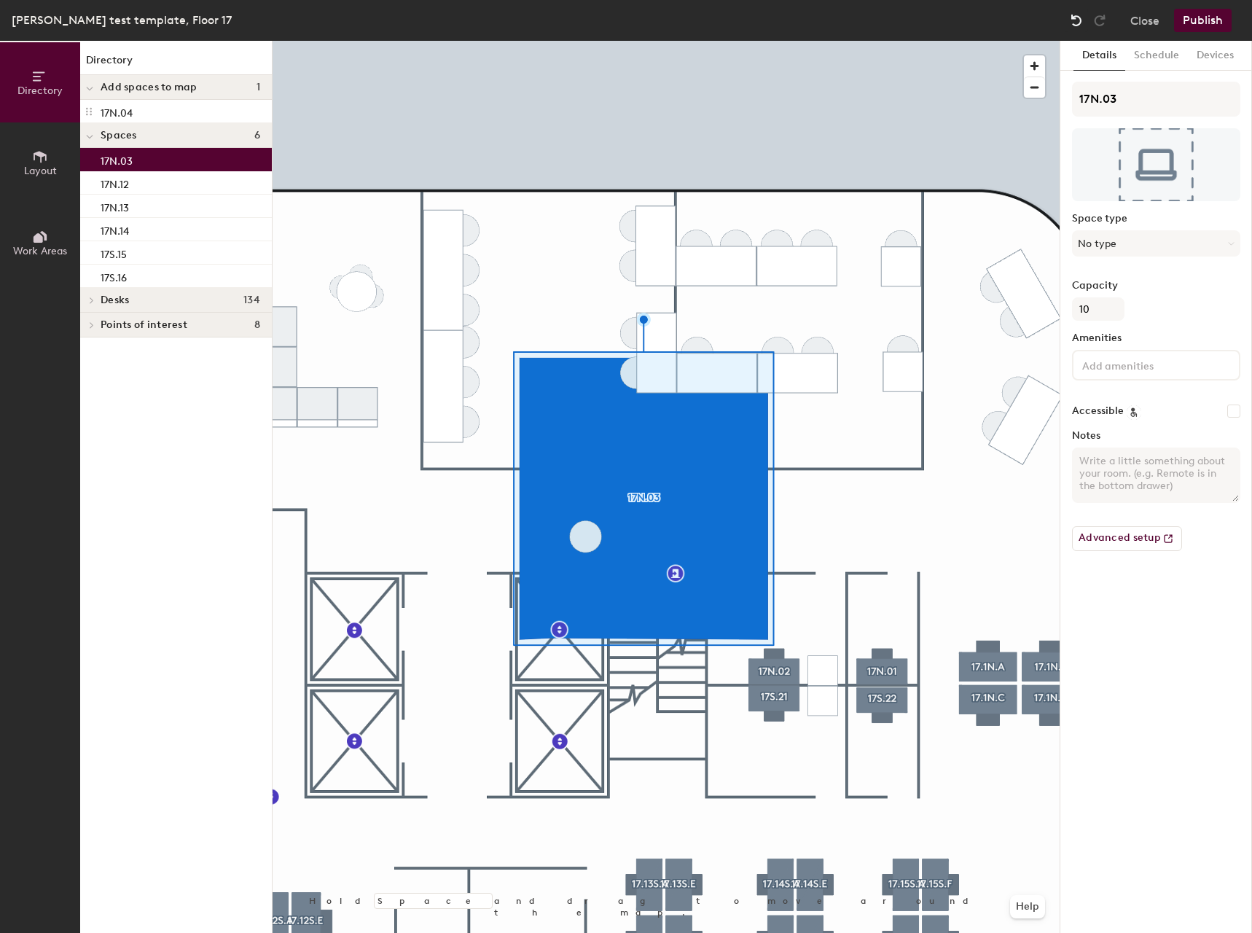
click at [1077, 20] on img at bounding box center [1076, 20] width 15 height 15
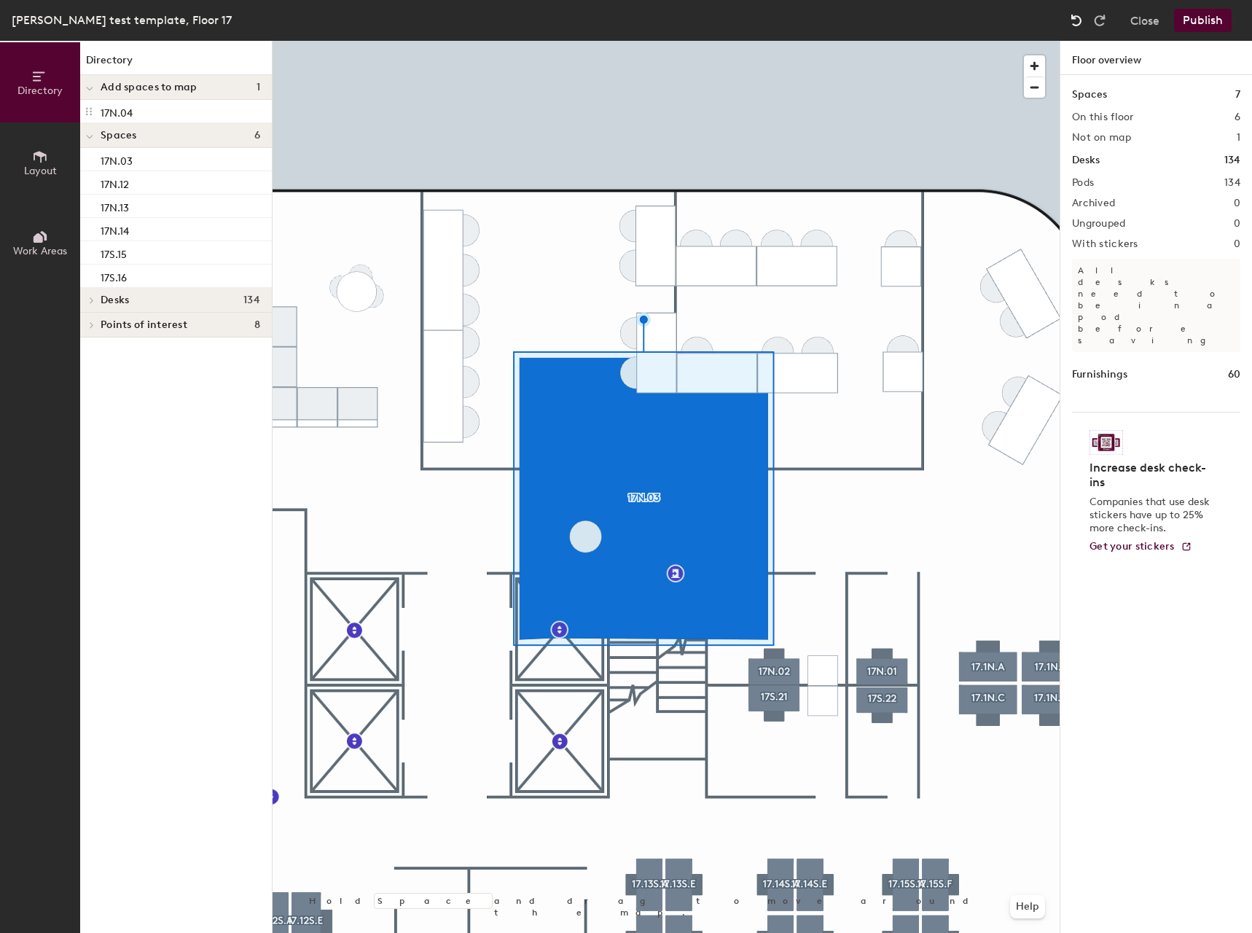
click at [1077, 20] on img at bounding box center [1076, 20] width 15 height 15
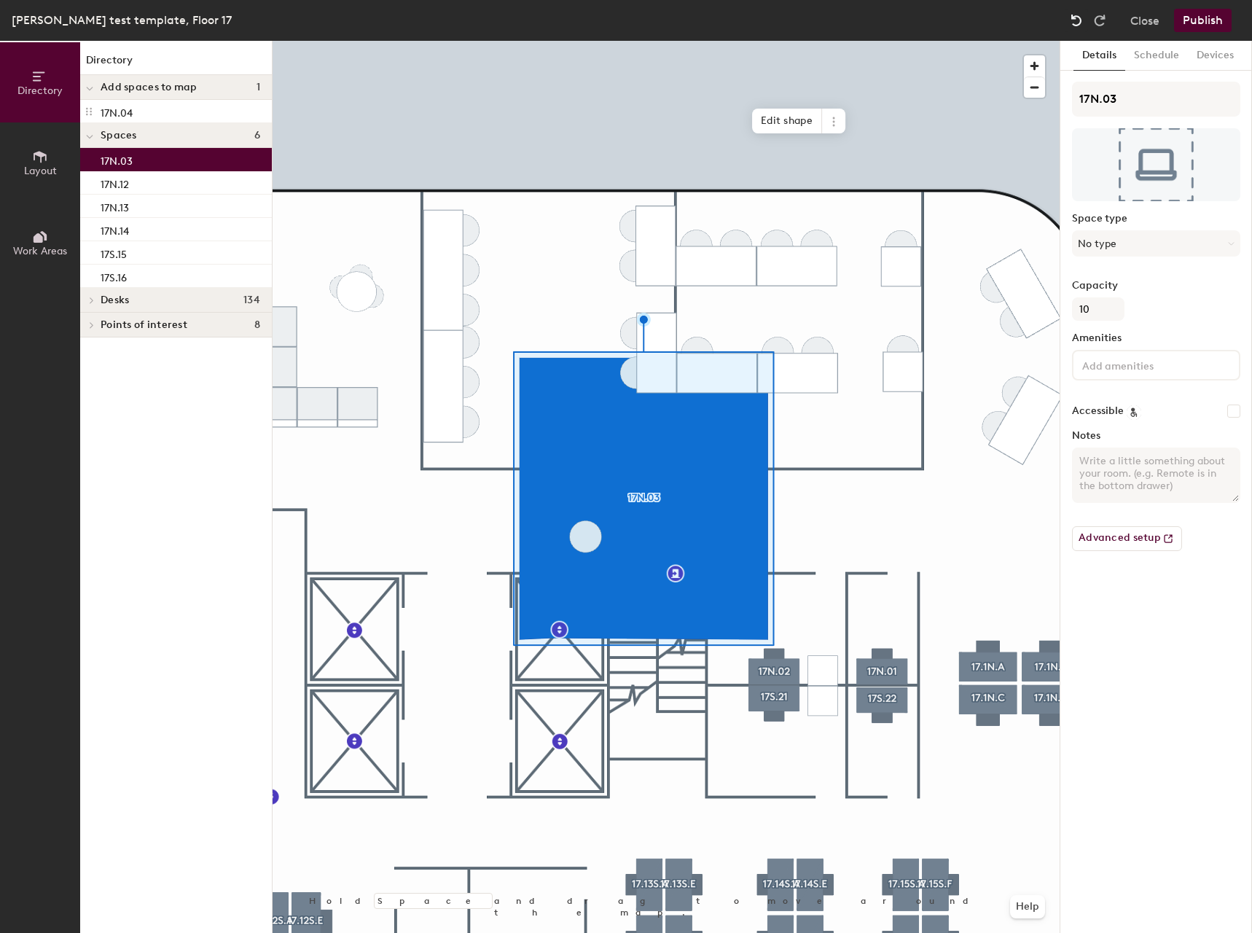
click at [1077, 20] on img at bounding box center [1076, 20] width 15 height 15
click at [1079, 20] on img at bounding box center [1076, 20] width 15 height 15
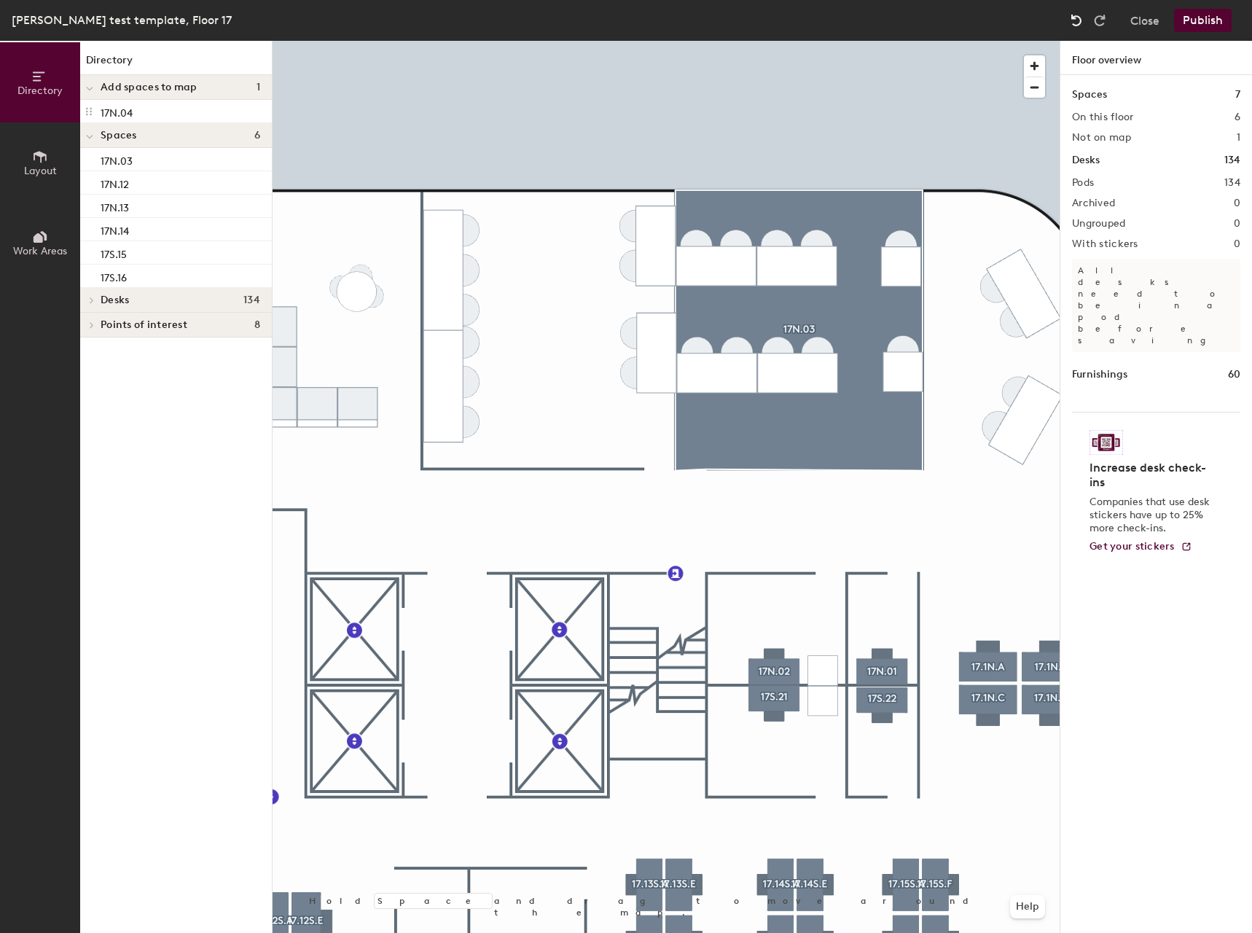
click at [1079, 20] on img at bounding box center [1076, 20] width 15 height 15
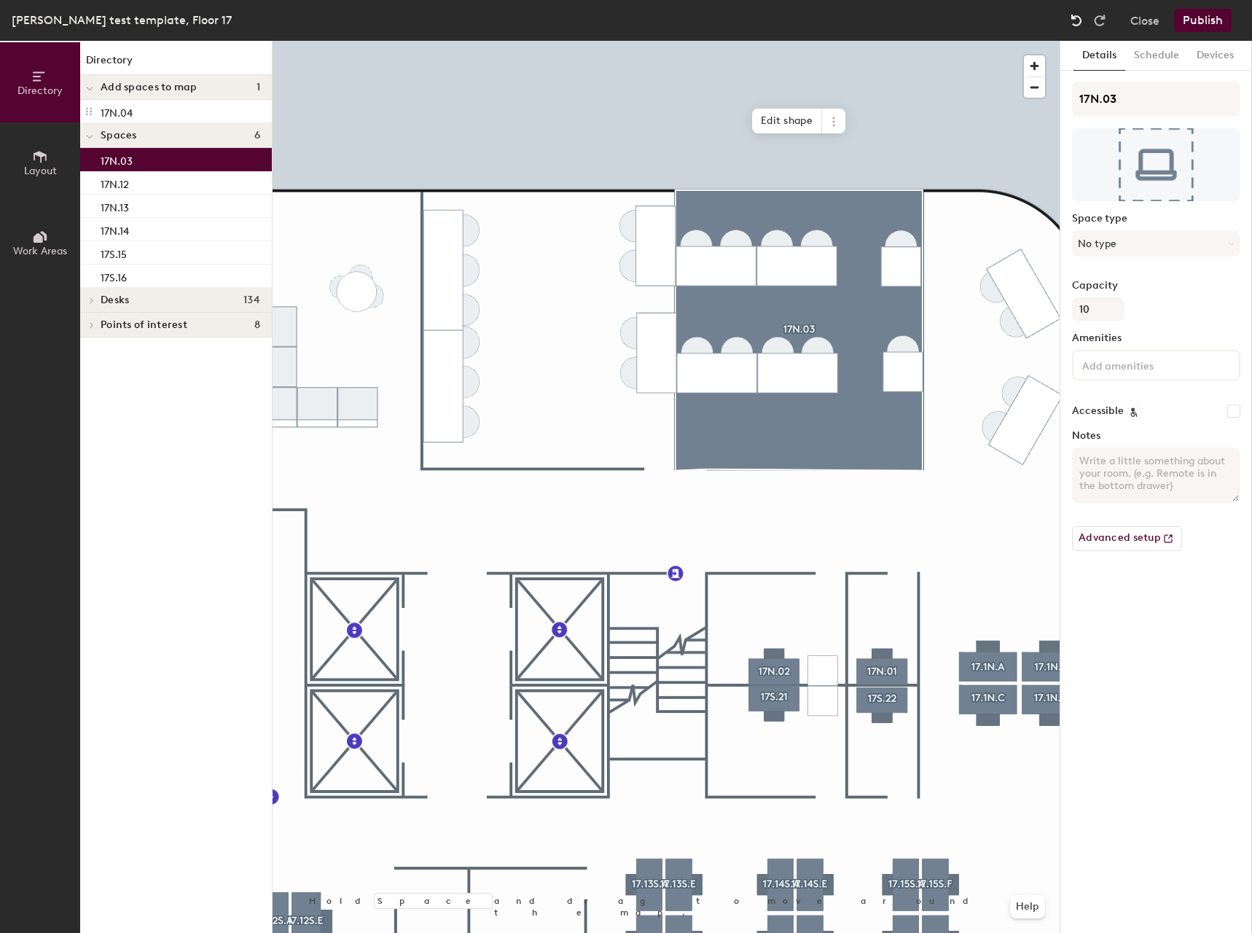
click at [1079, 20] on img at bounding box center [1076, 20] width 15 height 15
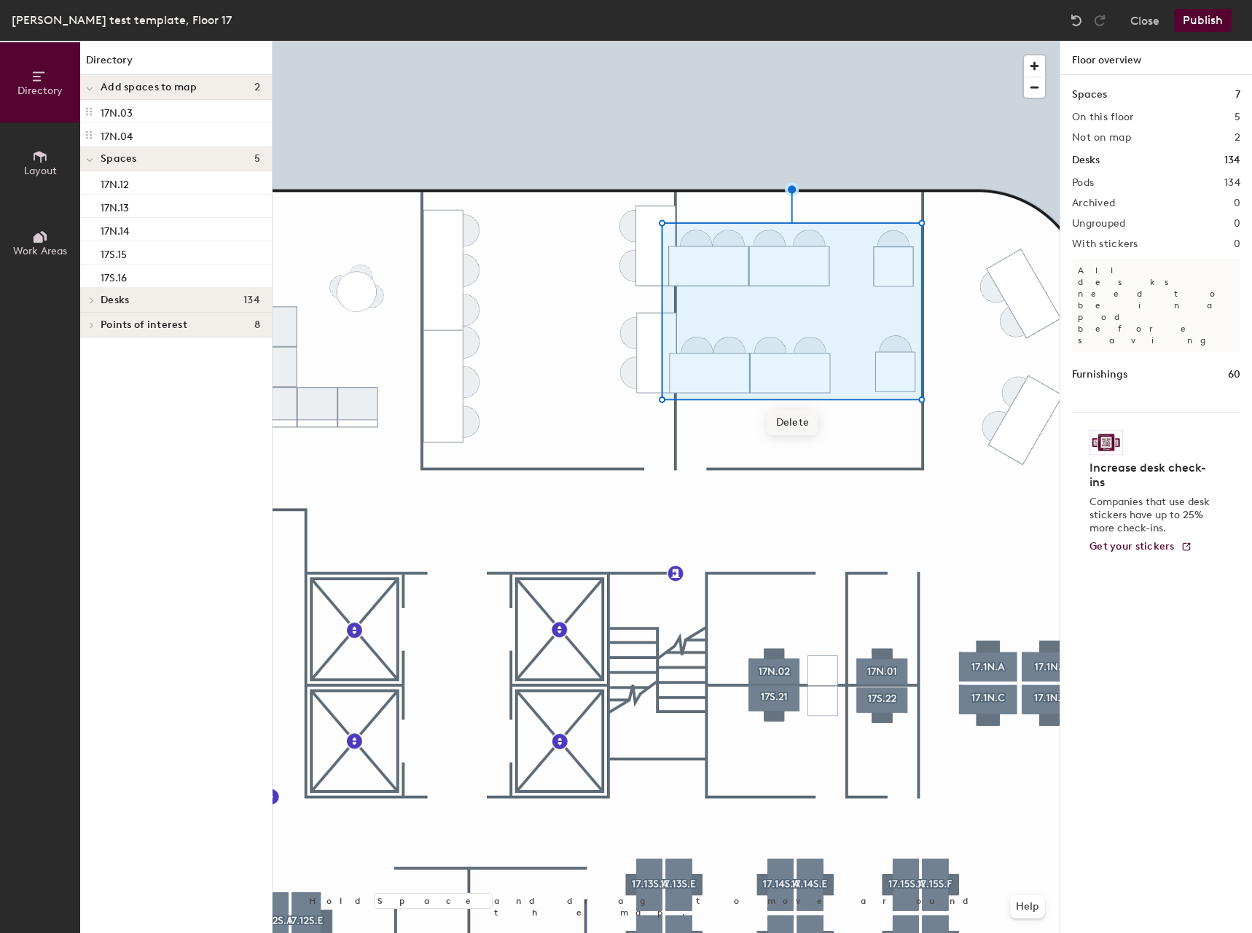
click at [812, 423] on span "Delete" at bounding box center [792, 422] width 51 height 25
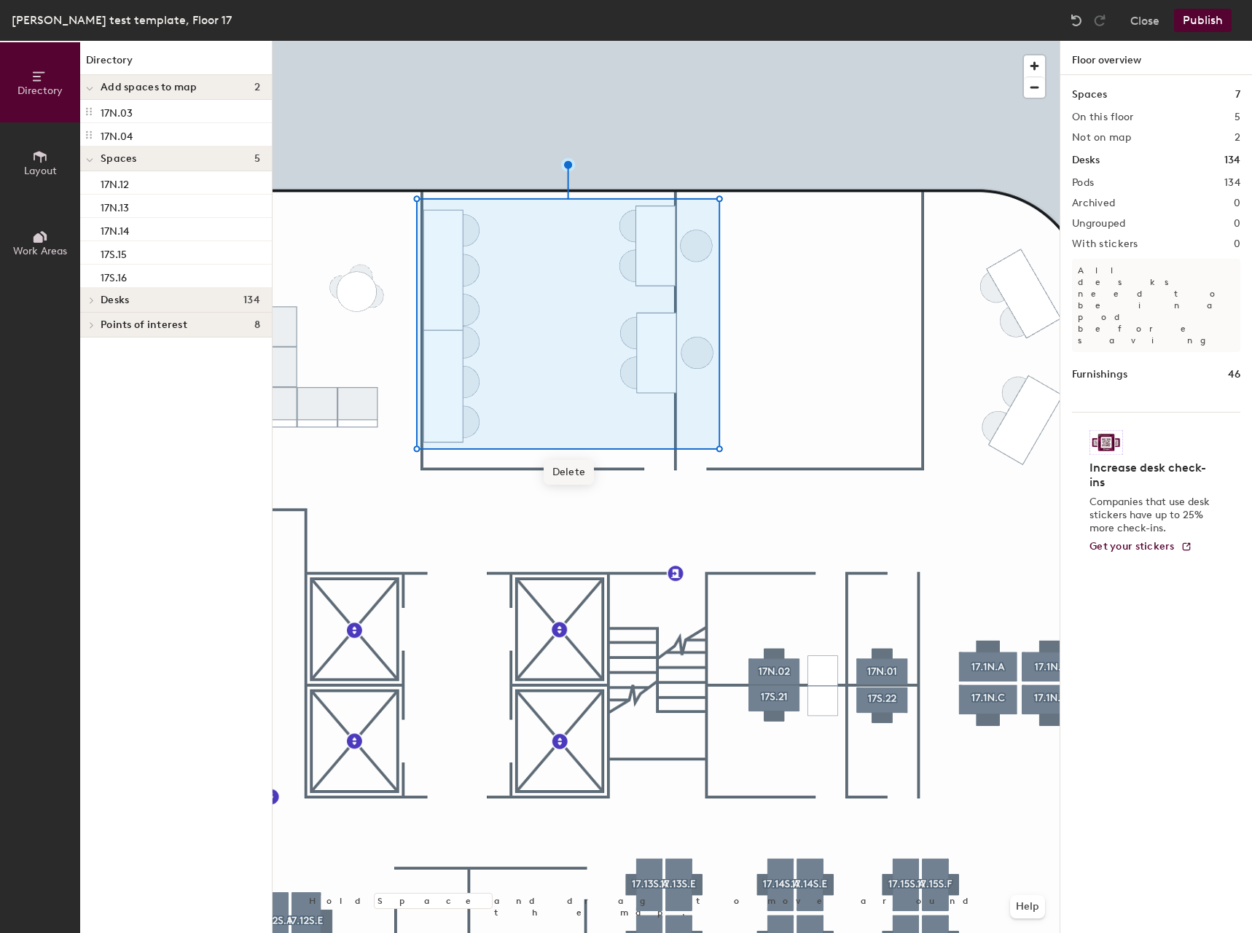
click at [566, 469] on span "Delete" at bounding box center [569, 472] width 51 height 25
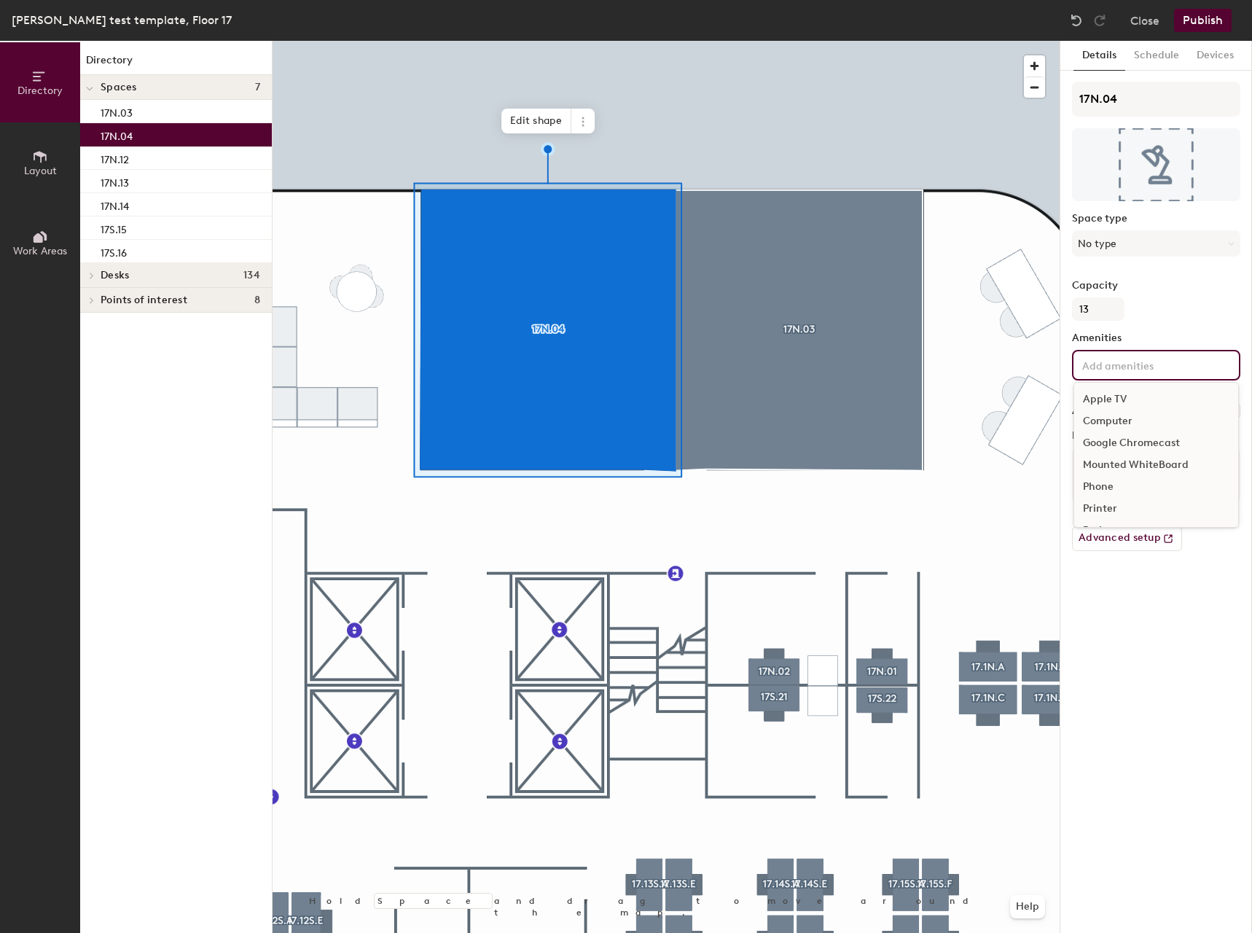
click at [1133, 372] on input at bounding box center [1144, 364] width 131 height 17
click at [1124, 471] on div "Television" at bounding box center [1156, 467] width 164 height 22
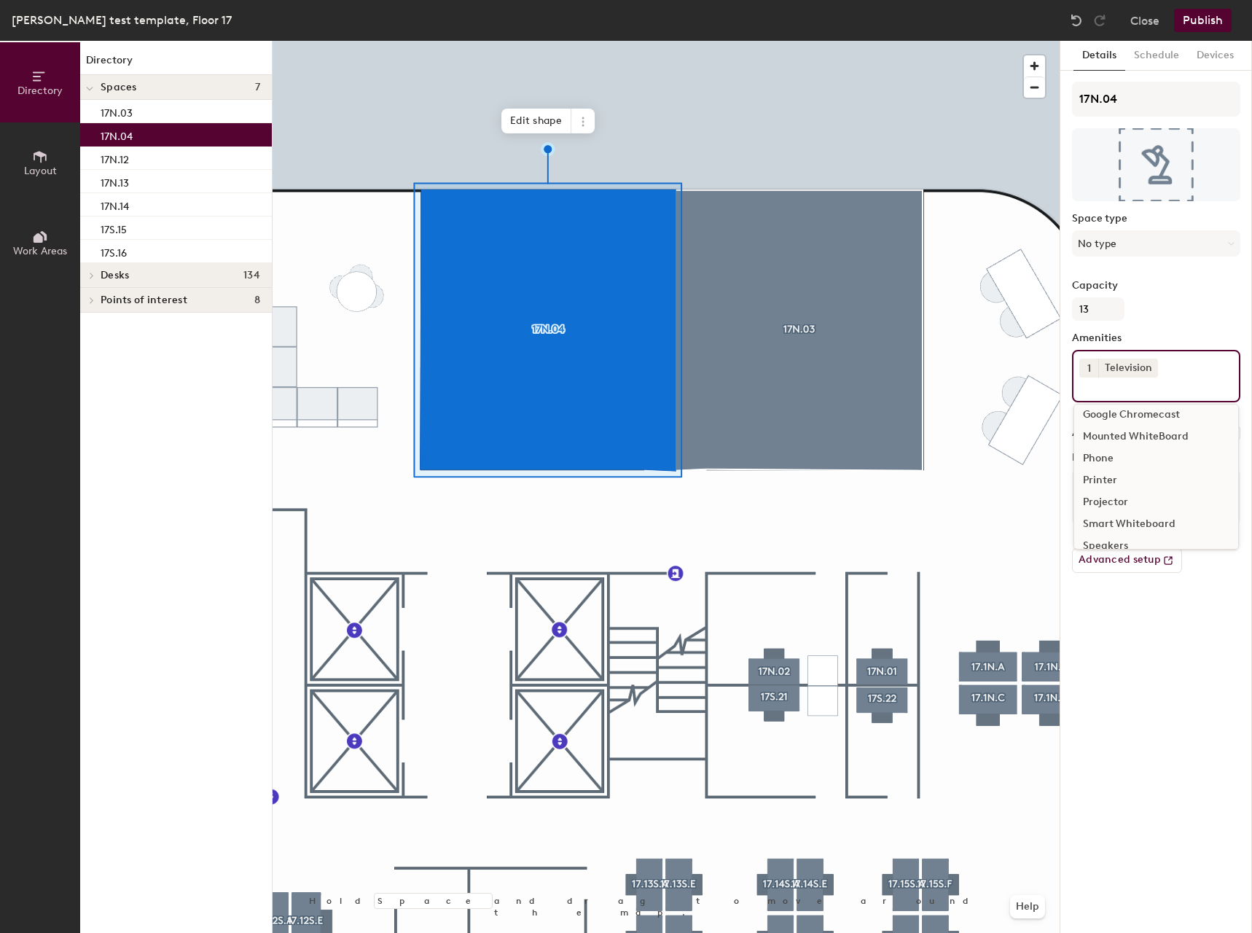
scroll to position [0, 0]
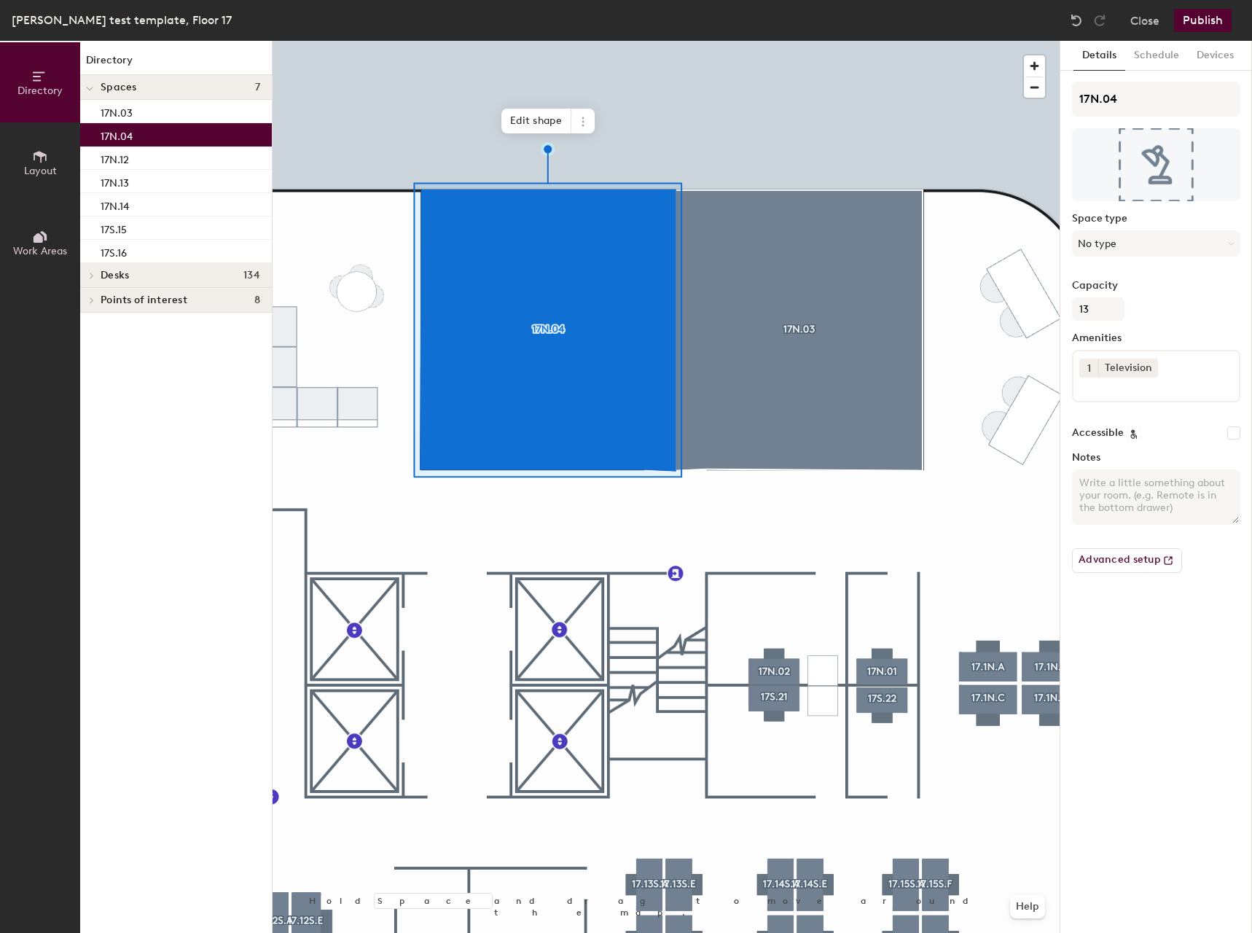
click at [849, 41] on div at bounding box center [666, 41] width 787 height 0
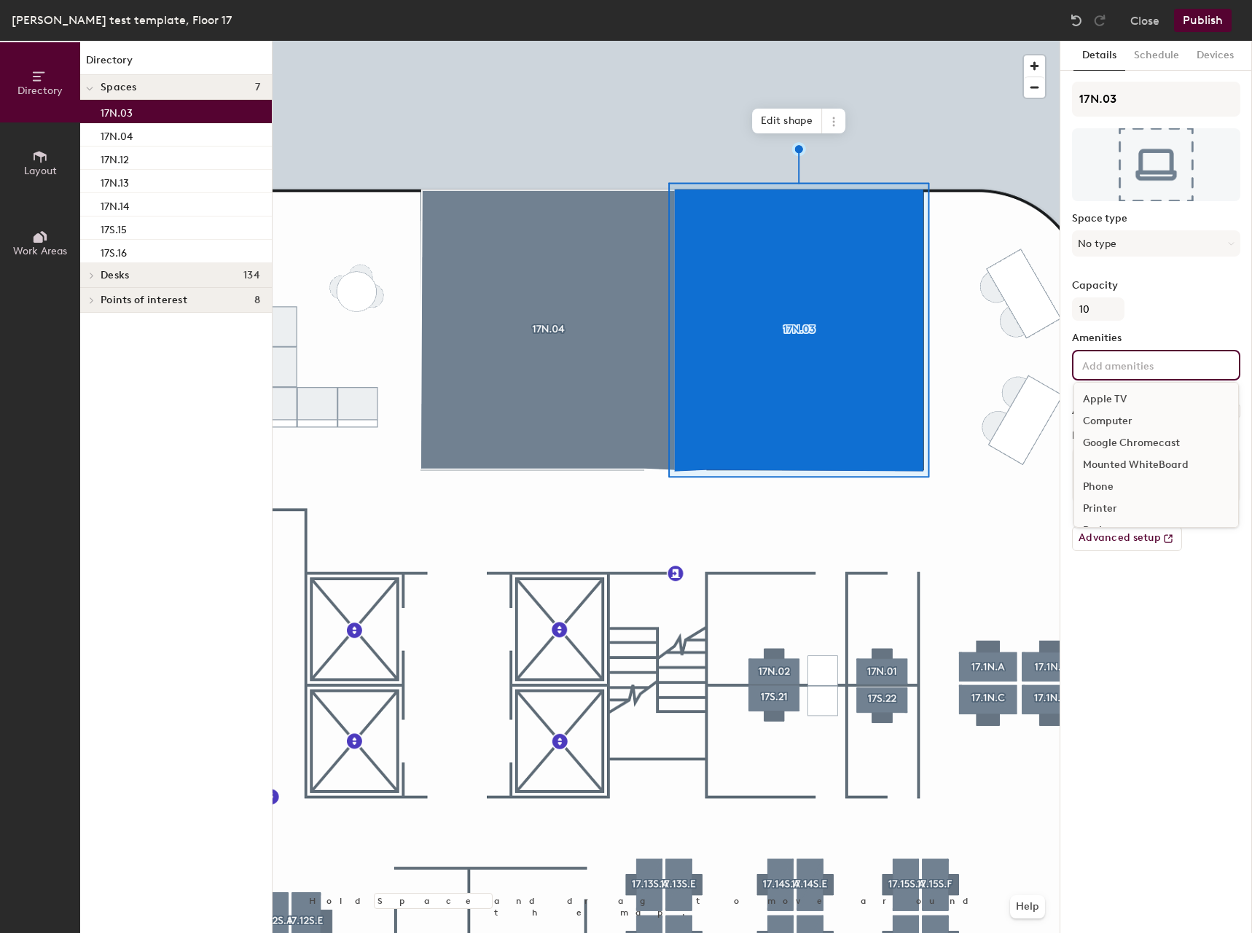
click at [1137, 379] on div "Apple TV Computer Google Chromecast Mounted WhiteBoard Phone Printer Projector …" at bounding box center [1156, 365] width 168 height 31
click at [1113, 463] on div "Television" at bounding box center [1156, 467] width 164 height 22
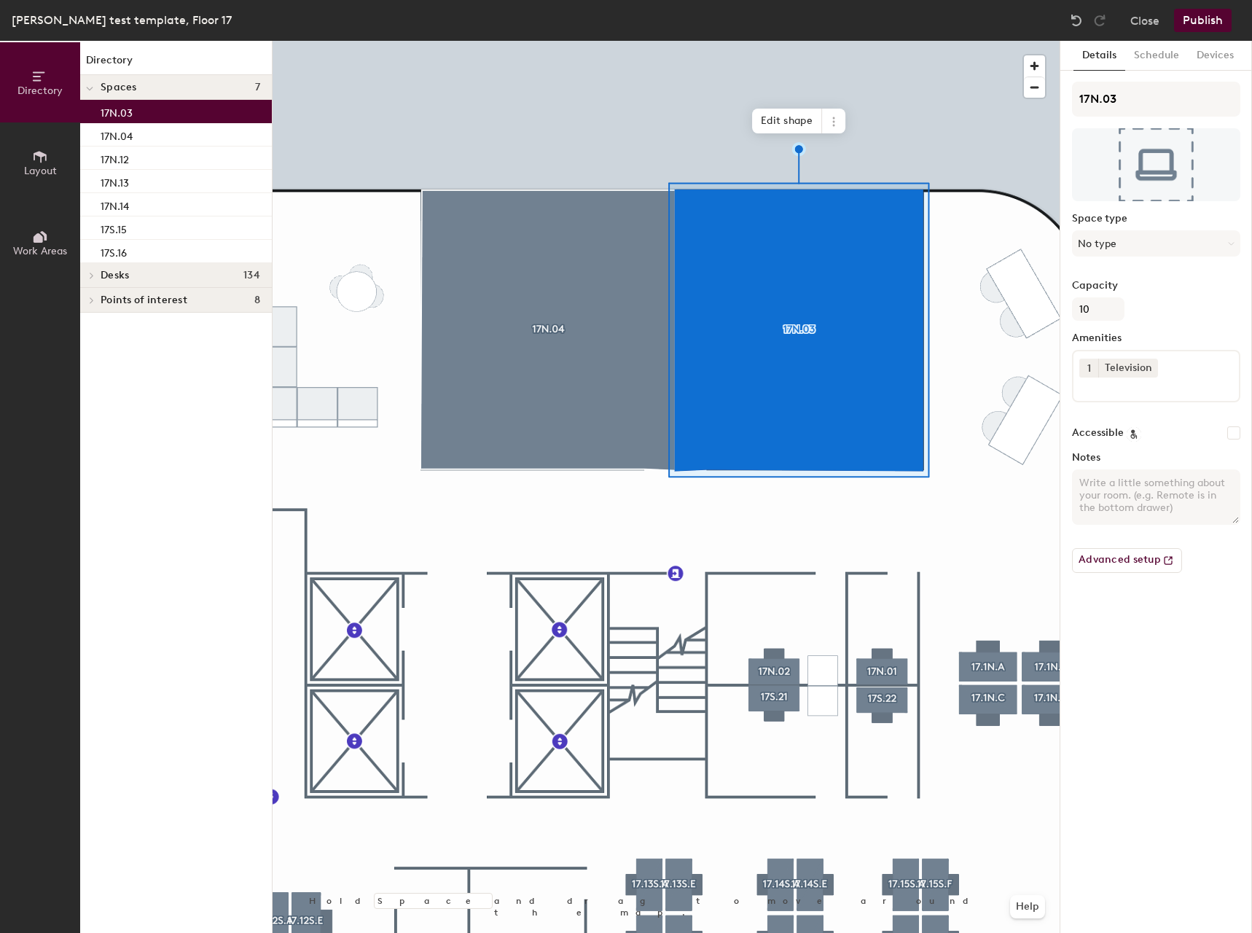
click at [891, 41] on div at bounding box center [666, 41] width 787 height 0
click at [1168, 396] on div "1 Television" at bounding box center [1156, 376] width 168 height 52
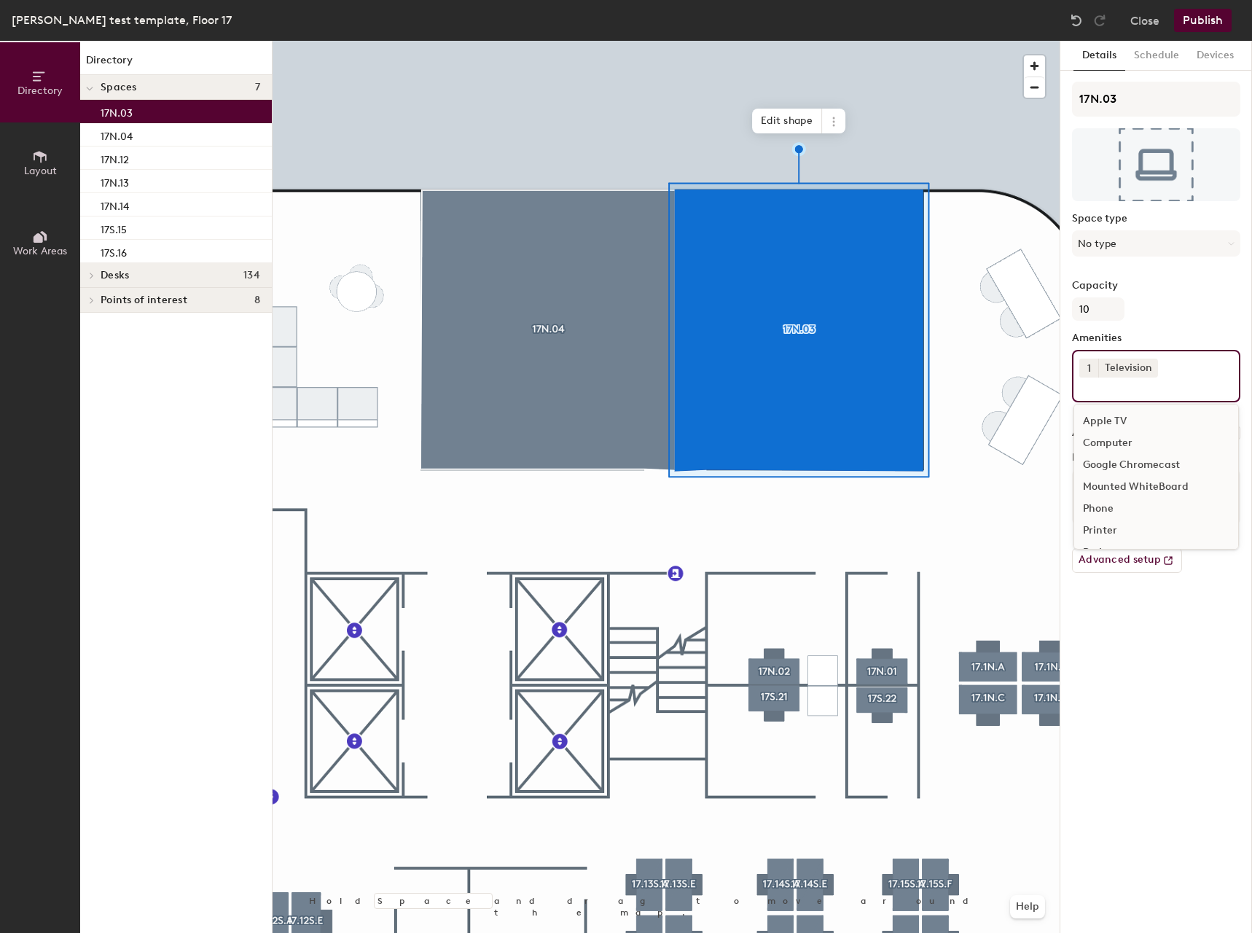
click at [1124, 437] on div "Computer" at bounding box center [1156, 443] width 164 height 22
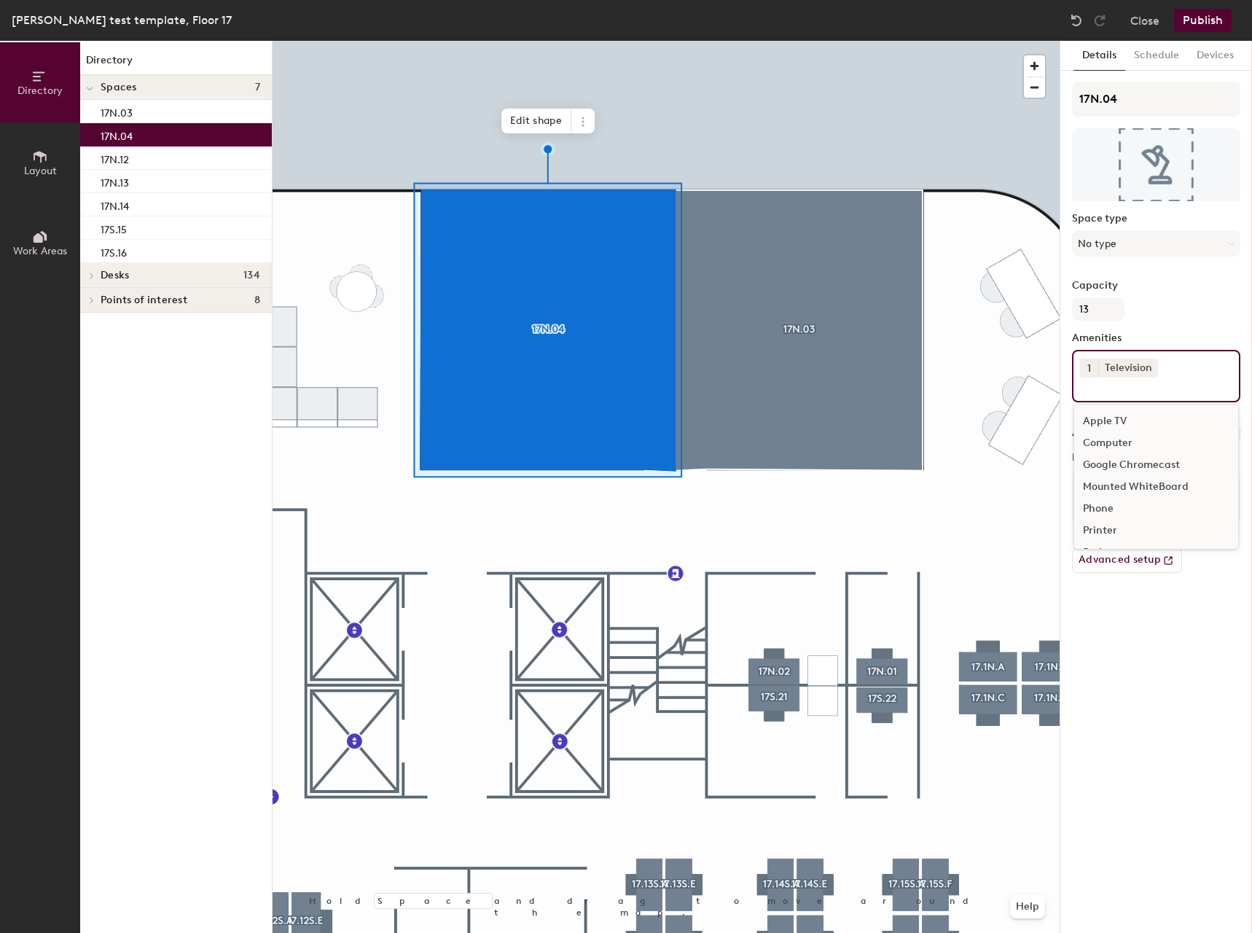
click at [1160, 389] on input at bounding box center [1144, 386] width 131 height 17
click at [1114, 438] on div "Computer" at bounding box center [1156, 443] width 164 height 22
click at [1091, 391] on button "1" at bounding box center [1088, 389] width 19 height 19
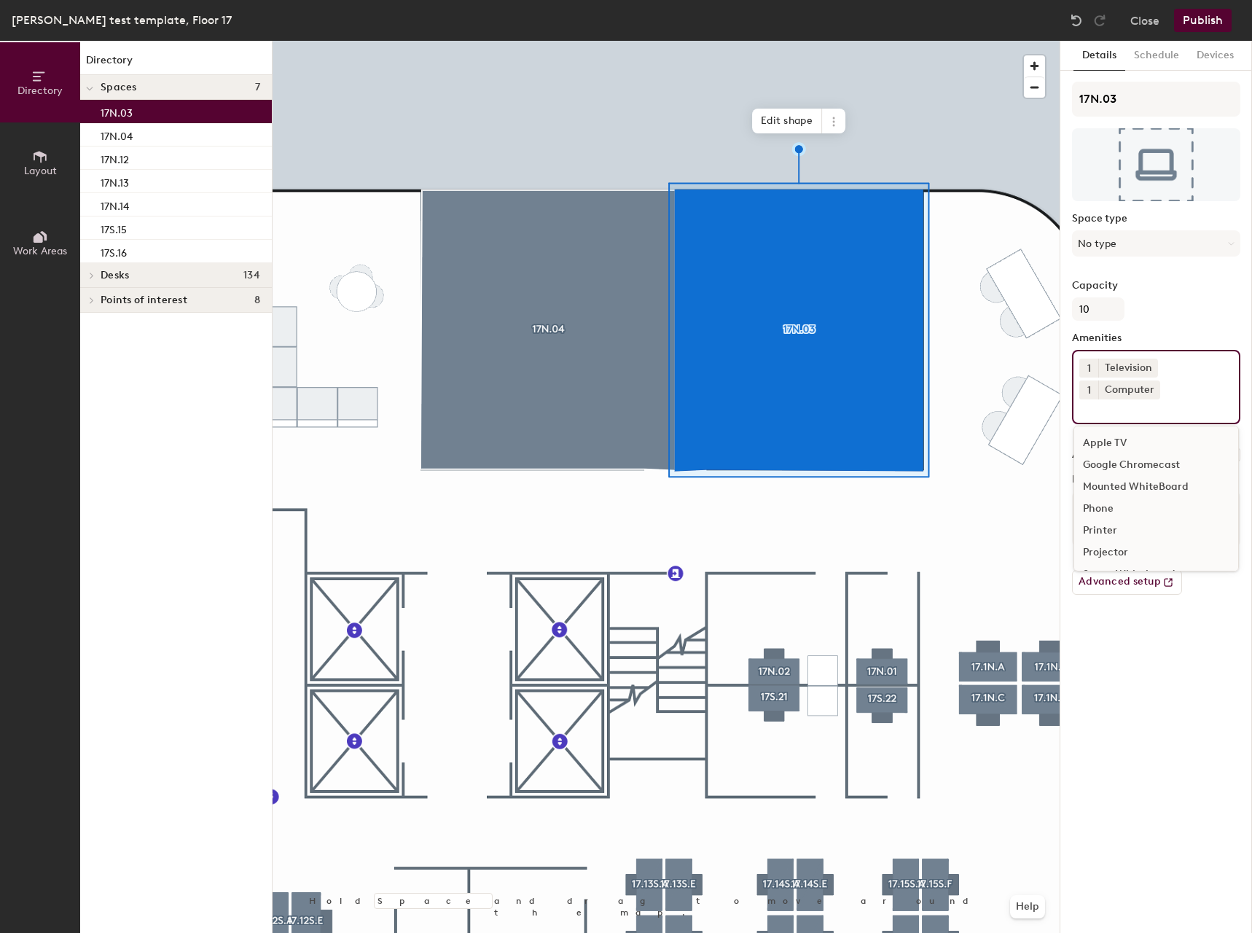
click at [1094, 410] on input at bounding box center [1144, 407] width 131 height 17
click at [1149, 388] on icon at bounding box center [1152, 389] width 10 height 10
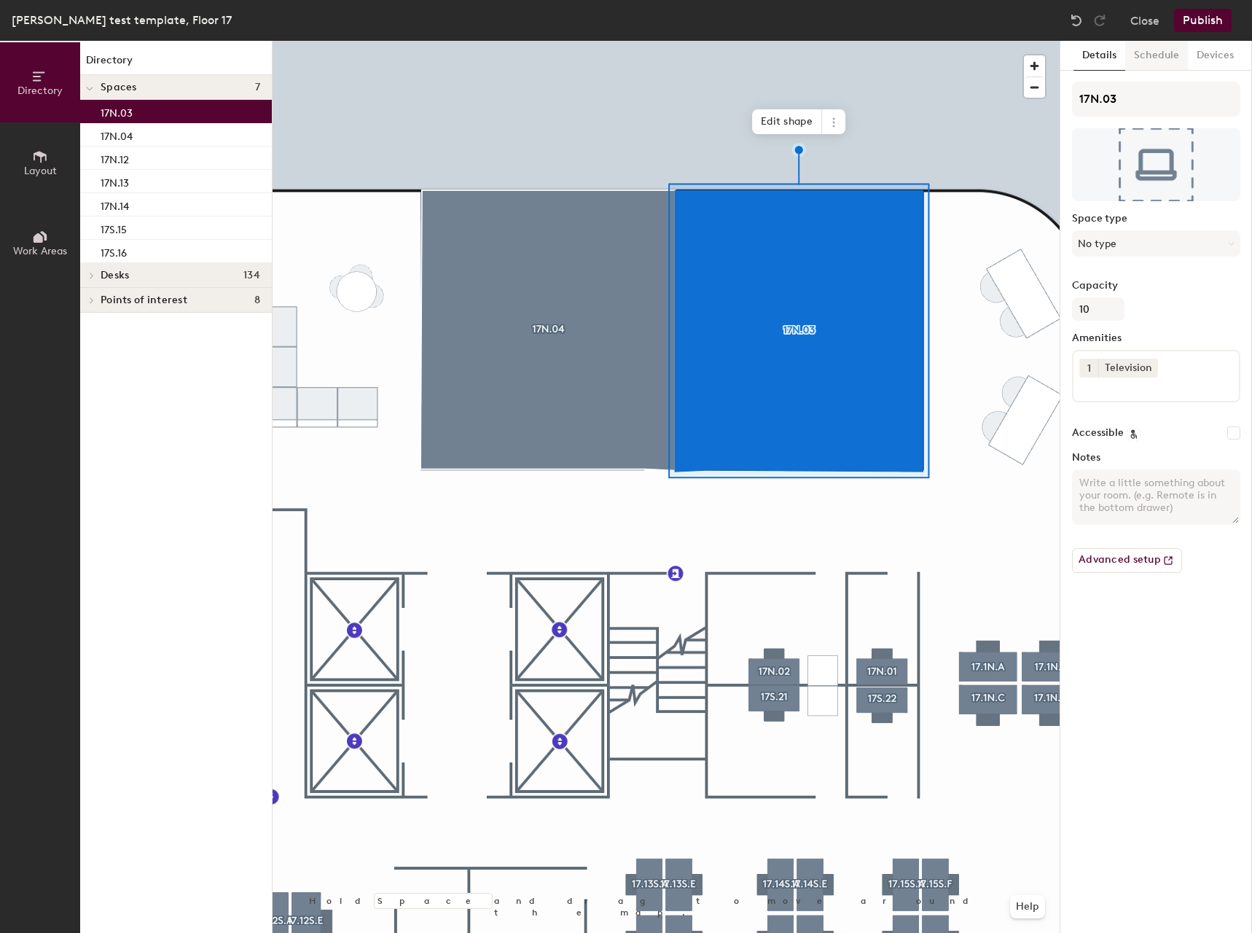
click at [1168, 66] on button "Schedule" at bounding box center [1156, 56] width 63 height 30
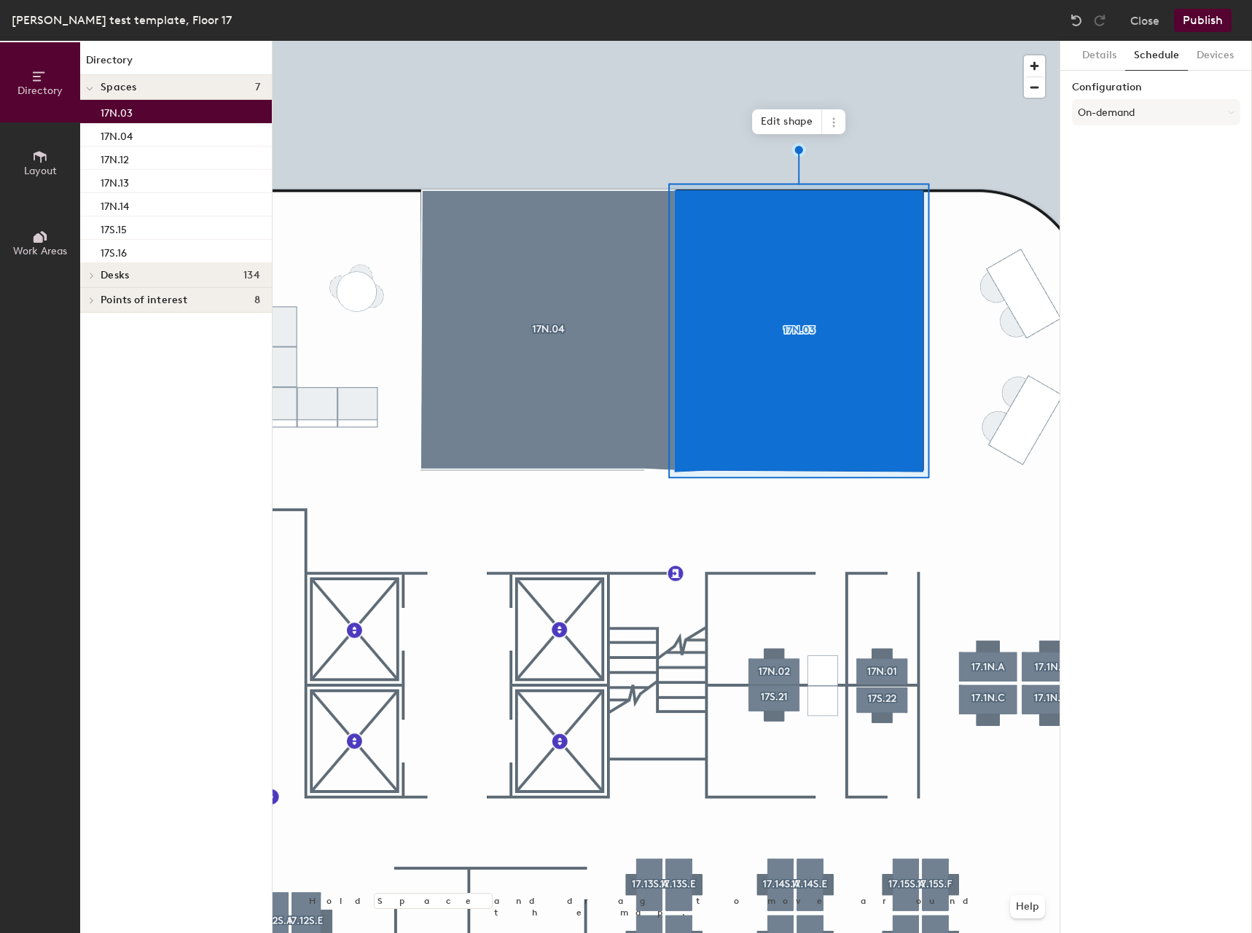
click at [1163, 95] on div "Configuration On-demand" at bounding box center [1156, 107] width 168 height 50
click at [1162, 111] on button "On-demand" at bounding box center [1156, 112] width 168 height 26
click at [1125, 167] on div "Scheduled" at bounding box center [1156, 171] width 167 height 22
click at [1116, 142] on button "Select account" at bounding box center [1156, 144] width 168 height 26
click at [1121, 199] on div "Microsoft 365" at bounding box center [1156, 203] width 167 height 22
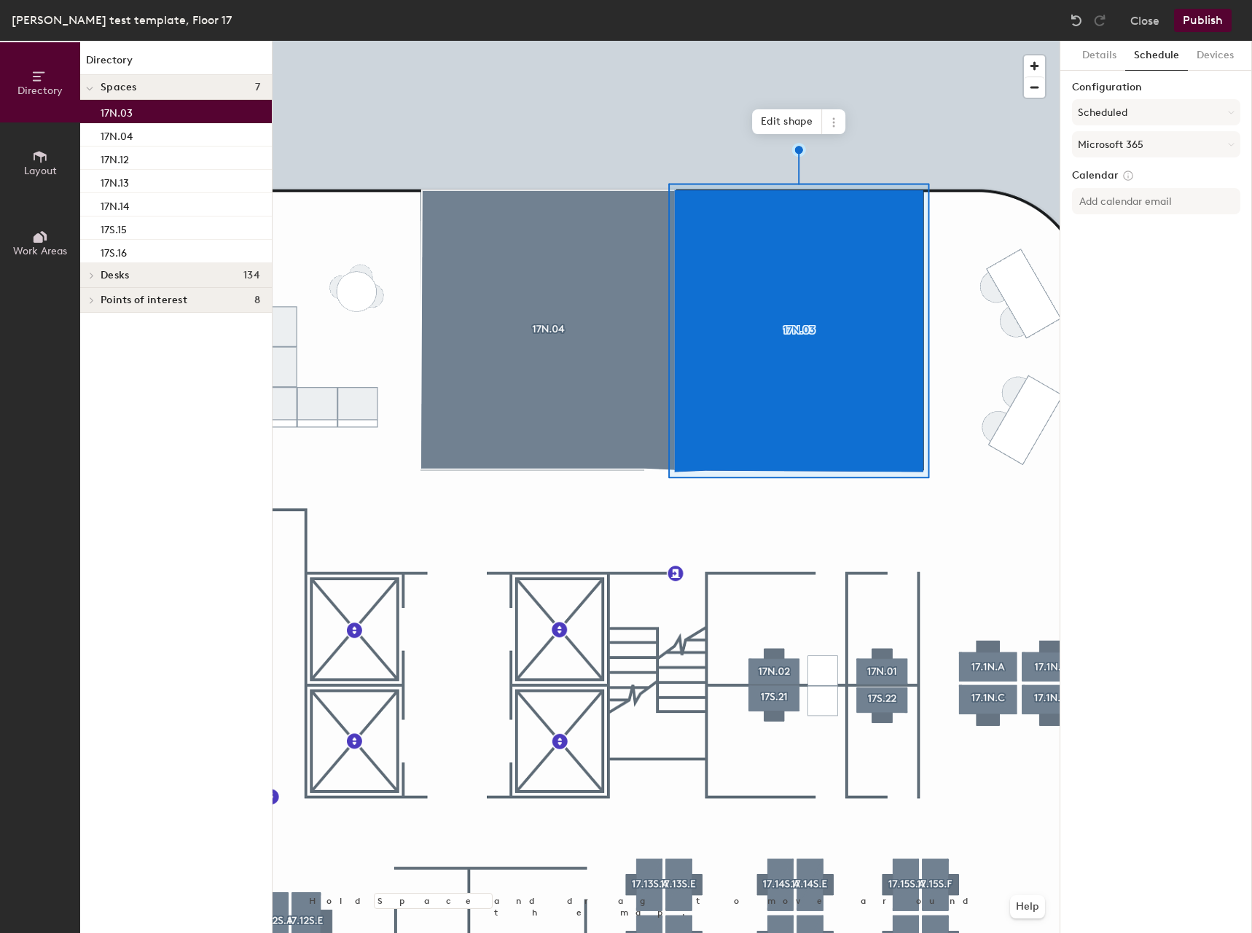
click at [1084, 257] on div "Details Schedule Devices Configuration Scheduled Microsoft 365 Calendar" at bounding box center [1156, 487] width 192 height 892
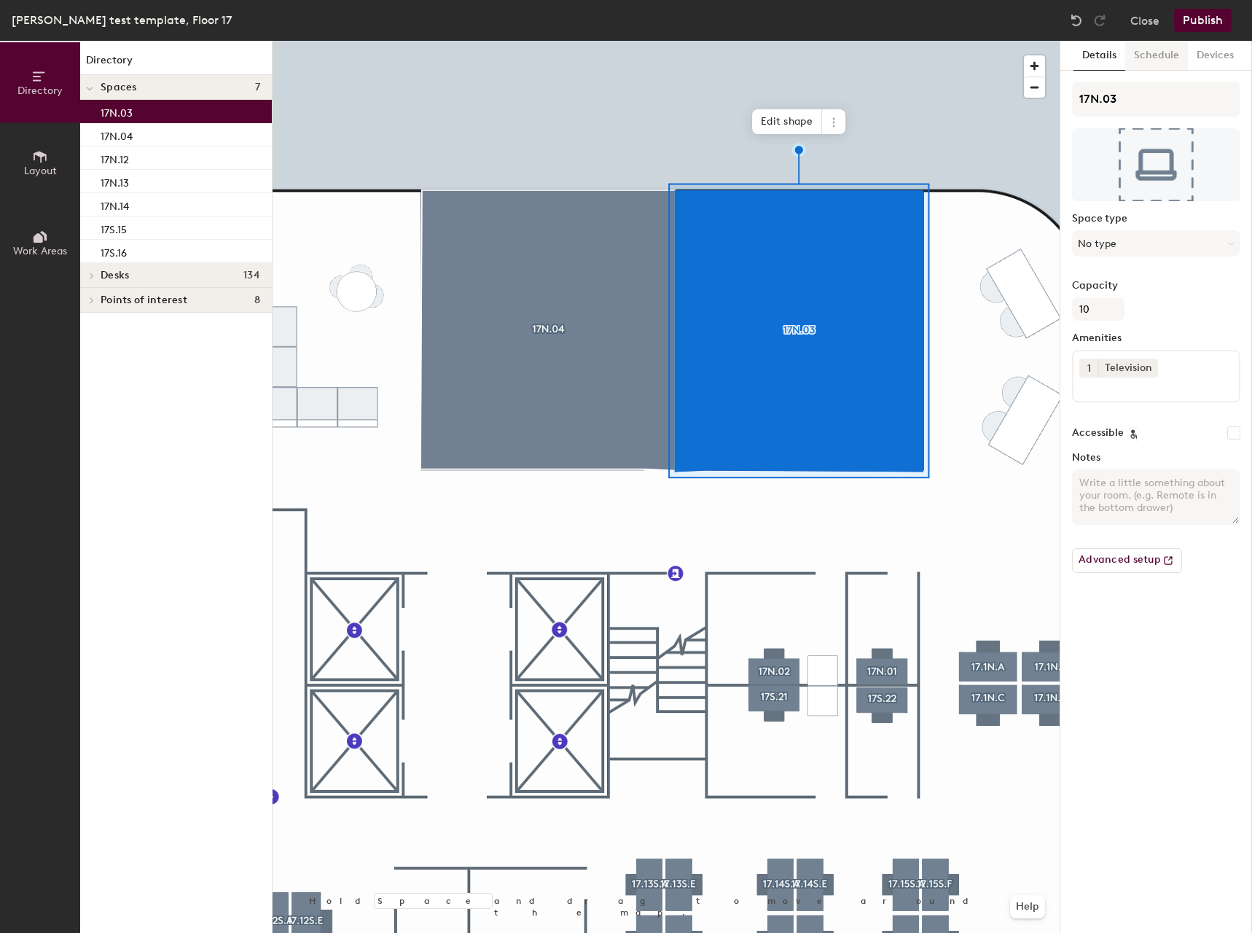
click at [1158, 58] on button "Schedule" at bounding box center [1156, 56] width 63 height 30
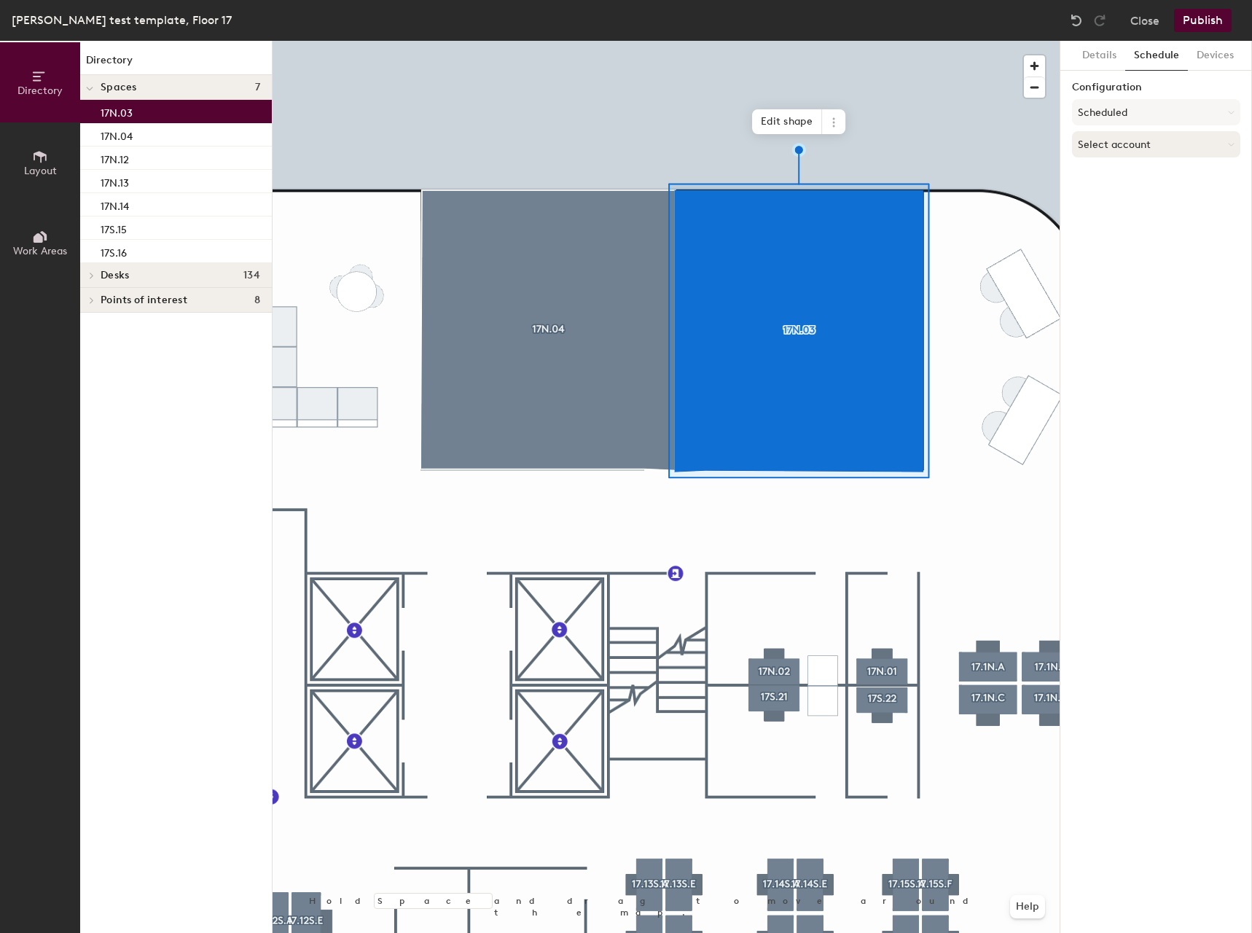
click at [1127, 146] on button "Select account" at bounding box center [1156, 144] width 168 height 26
click at [1109, 195] on div "Microsoft 365" at bounding box center [1156, 203] width 167 height 22
click at [1106, 199] on input at bounding box center [1156, 201] width 168 height 26
click at [1103, 200] on input at bounding box center [1156, 201] width 168 height 26
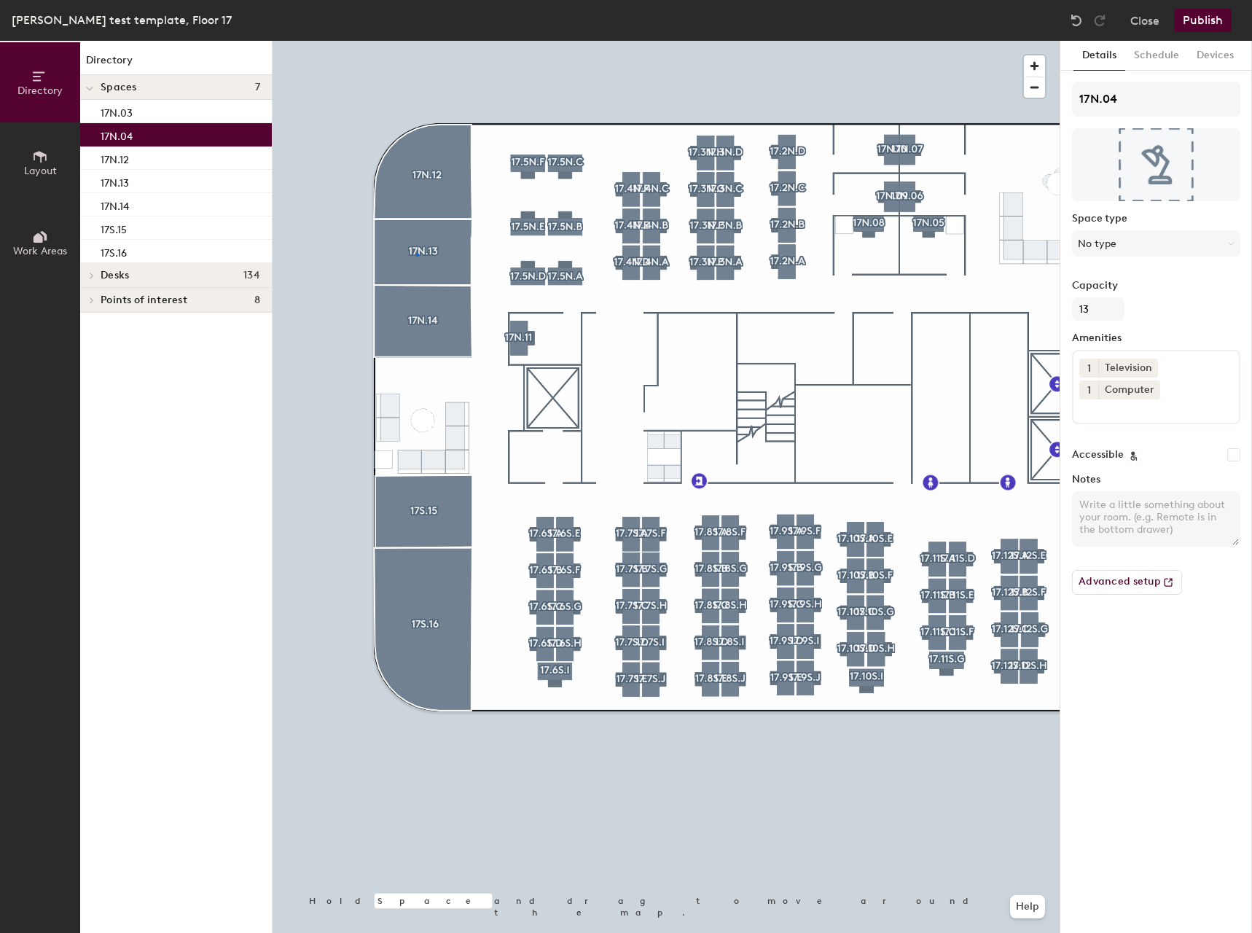
click at [417, 41] on div at bounding box center [666, 41] width 787 height 0
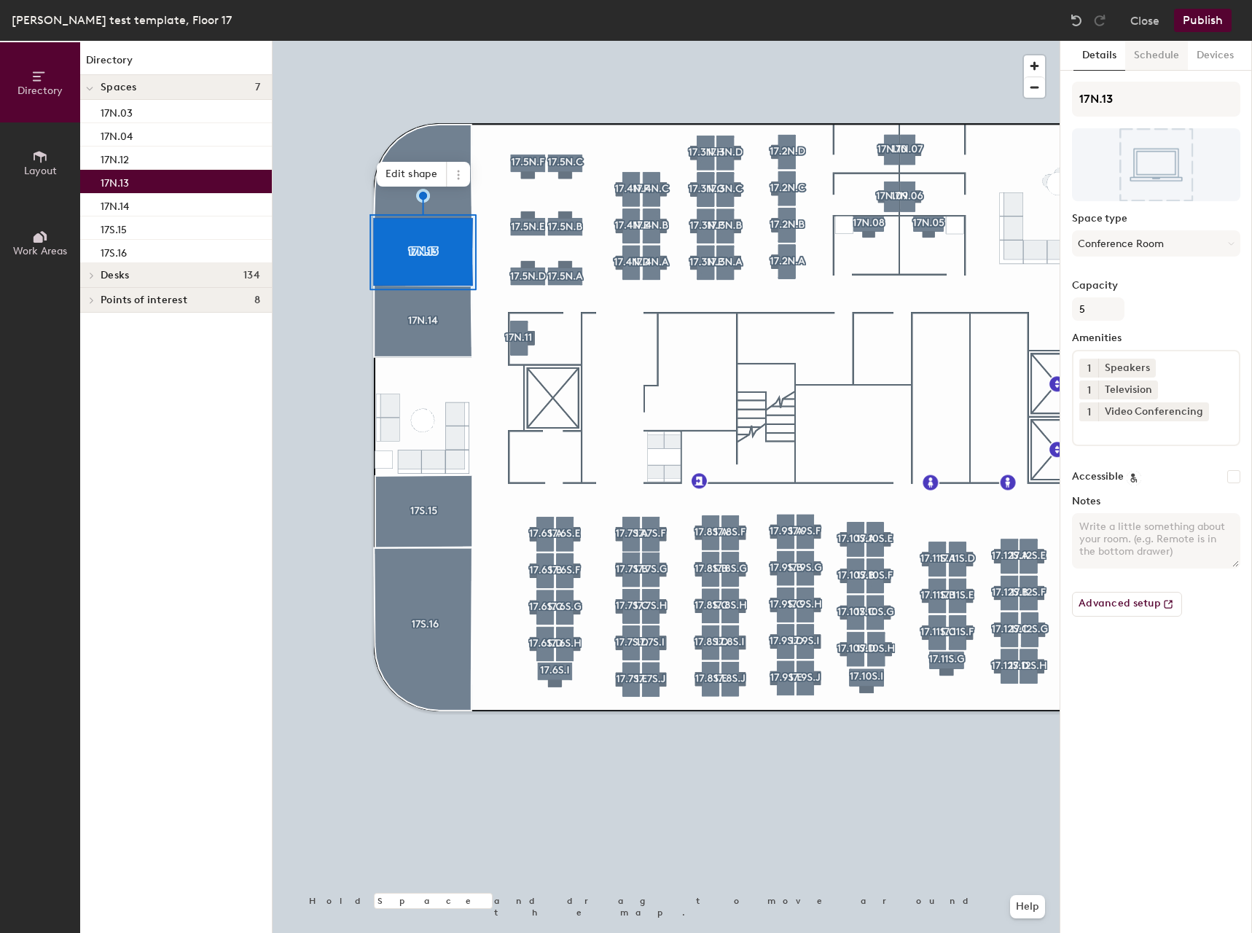
click at [1149, 57] on button "Schedule" at bounding box center [1156, 56] width 63 height 30
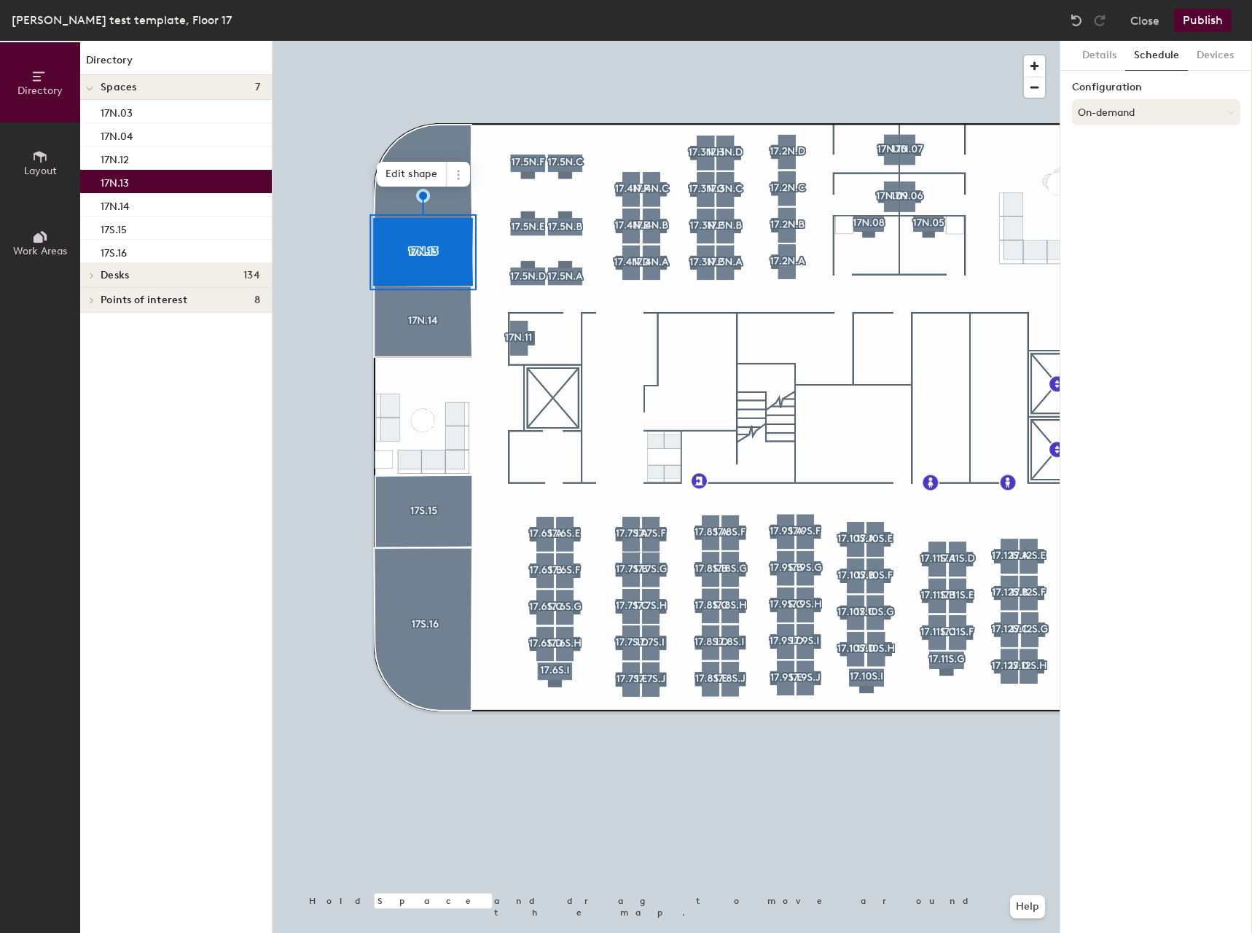
click at [1165, 103] on button "On-demand" at bounding box center [1156, 112] width 168 height 26
click at [1110, 168] on div "Scheduled" at bounding box center [1156, 171] width 167 height 22
click at [1112, 147] on button "Select account" at bounding box center [1156, 144] width 168 height 26
click at [1115, 195] on div "Microsoft 365" at bounding box center [1156, 203] width 167 height 22
click at [1115, 200] on input at bounding box center [1156, 201] width 168 height 26
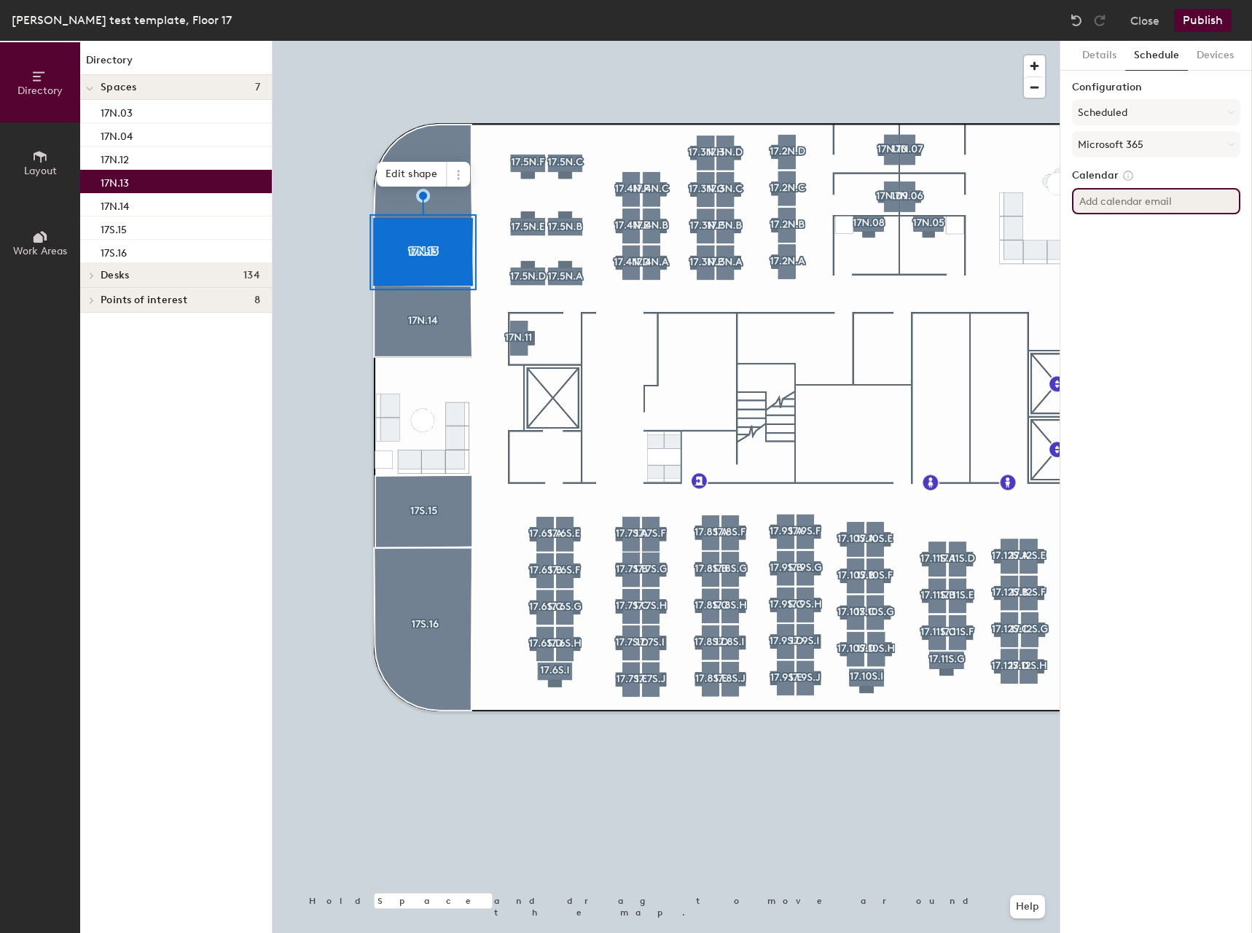
paste input "postoak17n.13@tdecu.org"
type input "postoak17n.13@tdecu.org"
click at [1124, 179] on icon at bounding box center [1128, 175] width 9 height 9
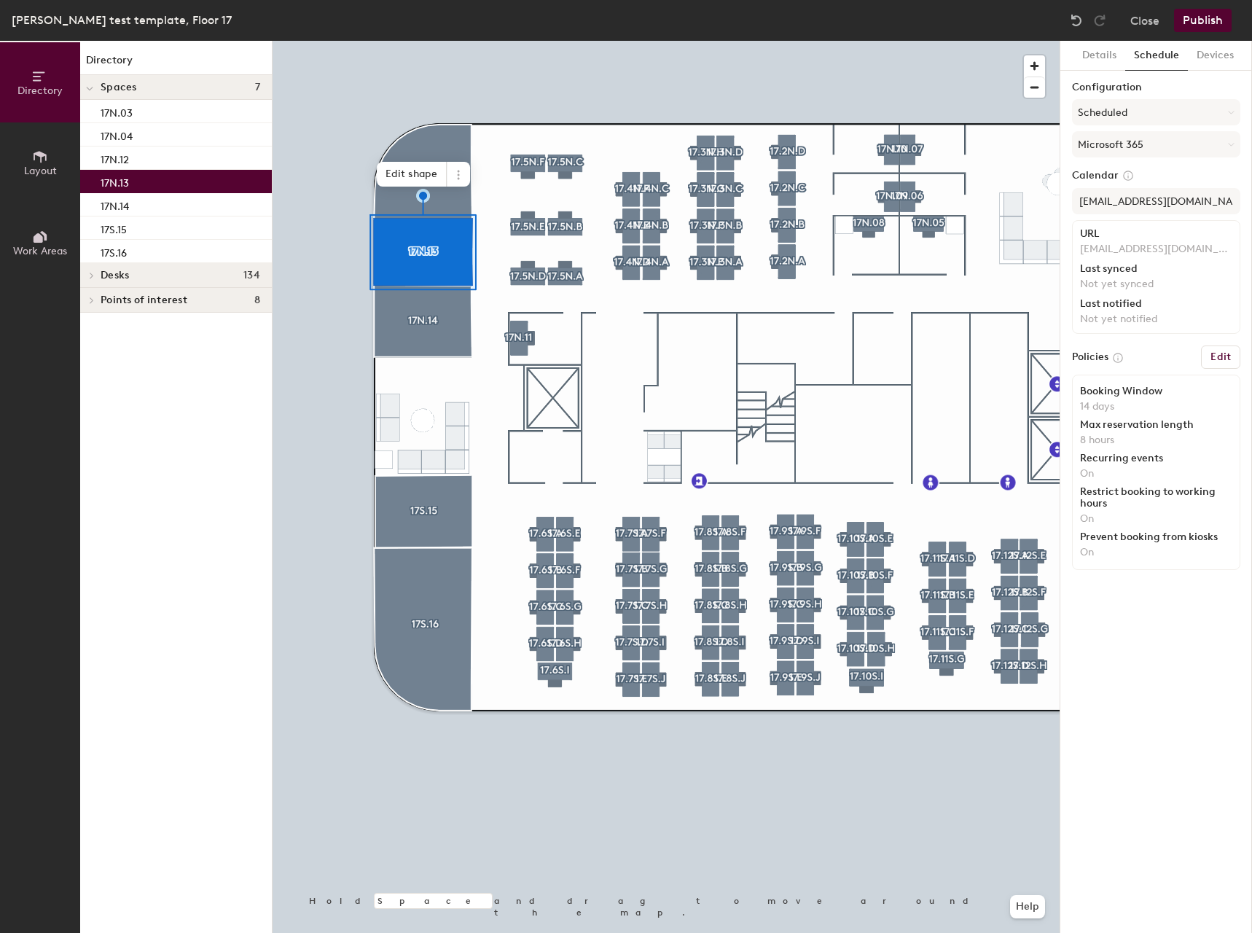
click at [1122, 238] on div "URL postoak17n.13@tdecu.org" at bounding box center [1156, 242] width 152 height 28
click at [1128, 285] on p "Not yet synced" at bounding box center [1156, 284] width 152 height 13
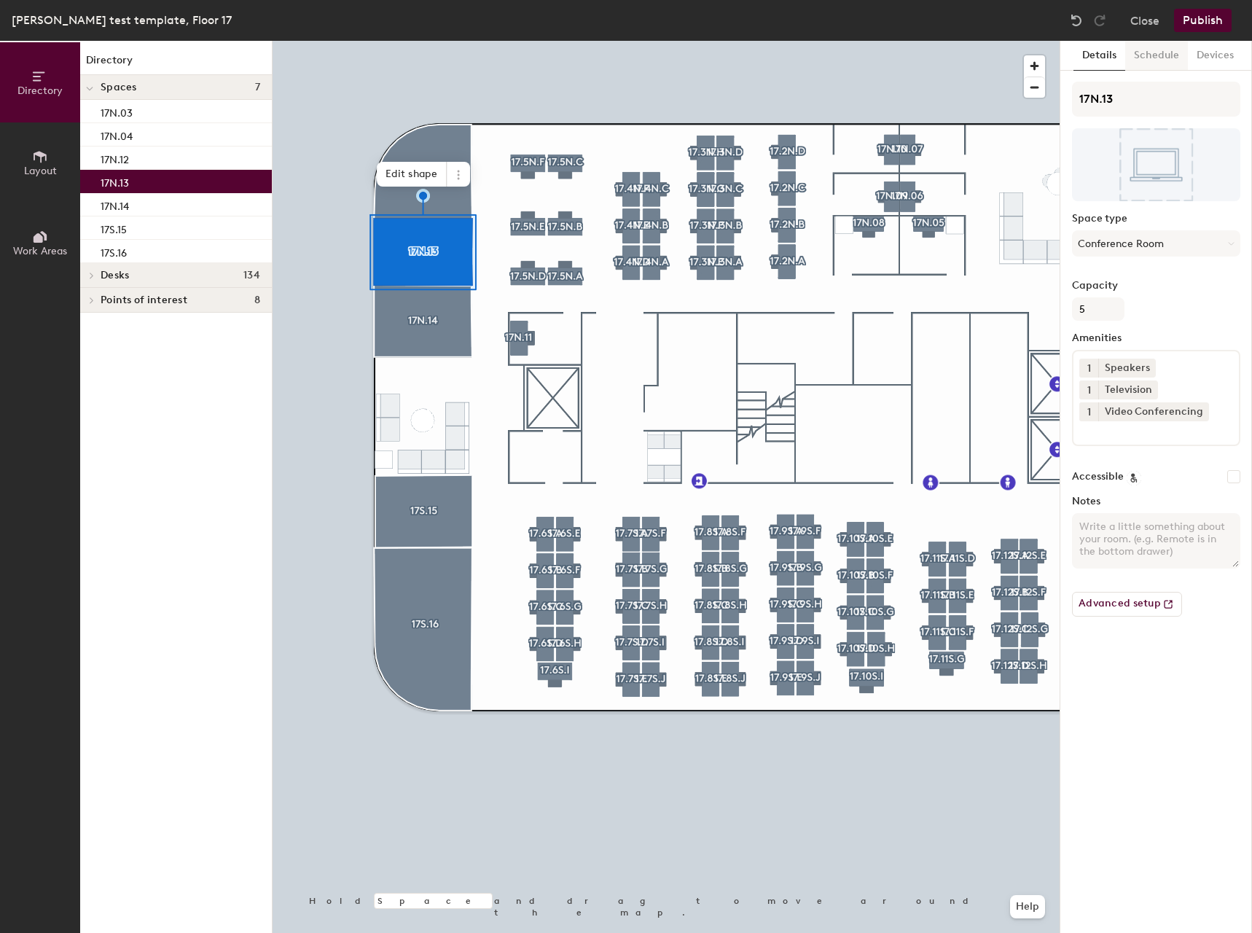
click at [1168, 55] on button "Schedule" at bounding box center [1156, 56] width 63 height 30
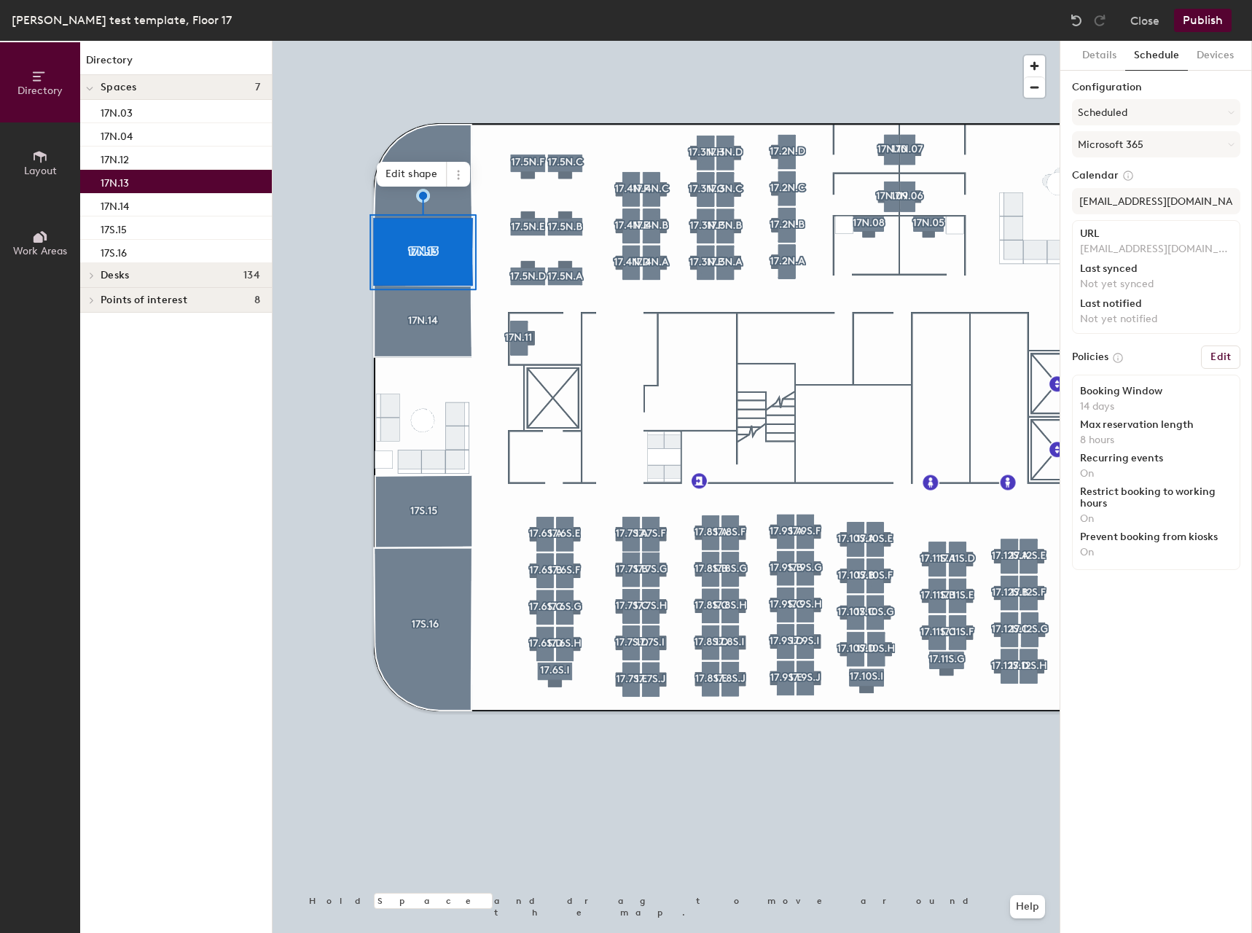
click at [1202, 21] on button "Publish" at bounding box center [1203, 20] width 58 height 23
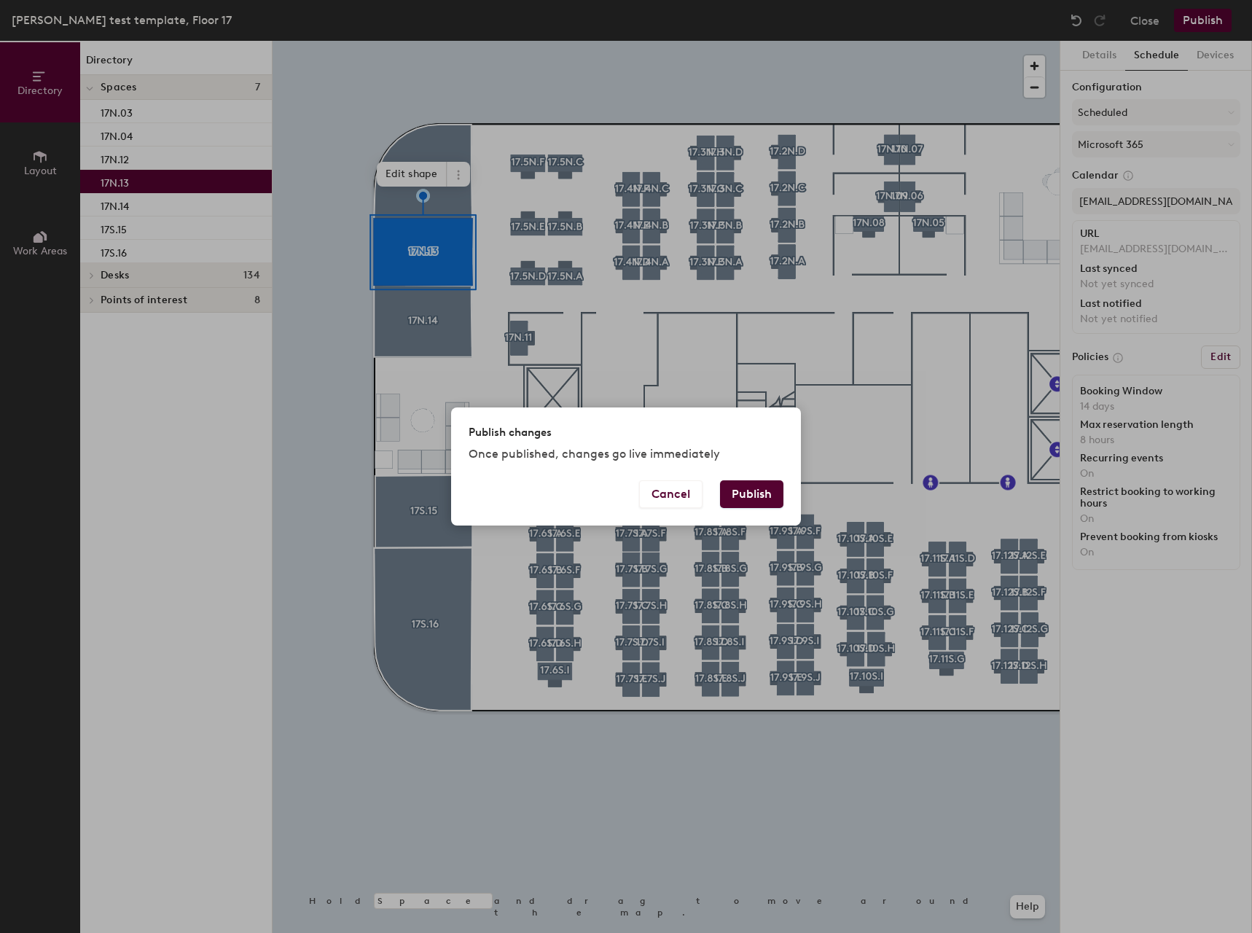
click at [748, 497] on button "Publish" at bounding box center [751, 494] width 63 height 28
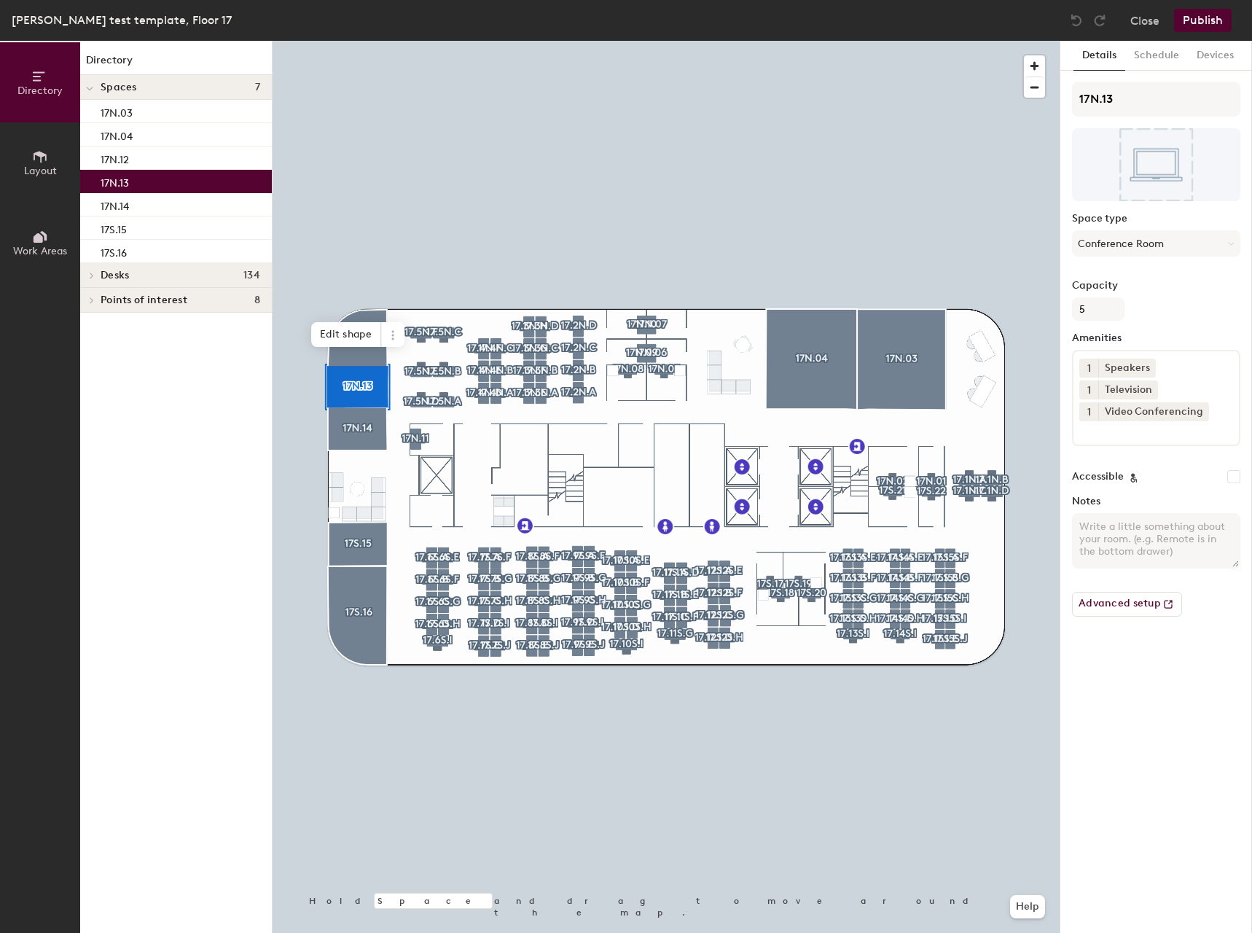
click at [1191, 29] on button "Publish" at bounding box center [1203, 20] width 58 height 23
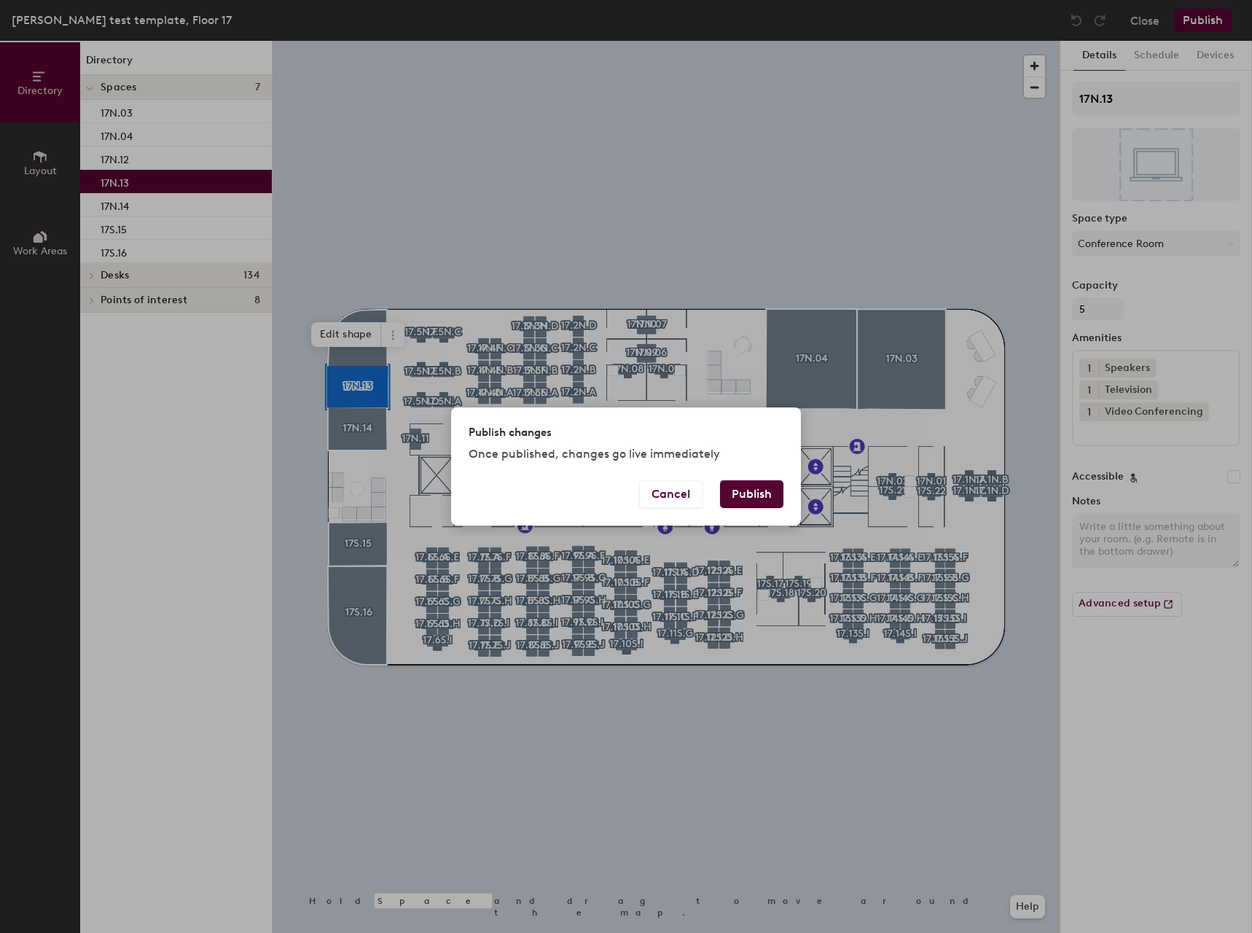
click at [761, 499] on button "Publish" at bounding box center [751, 494] width 63 height 28
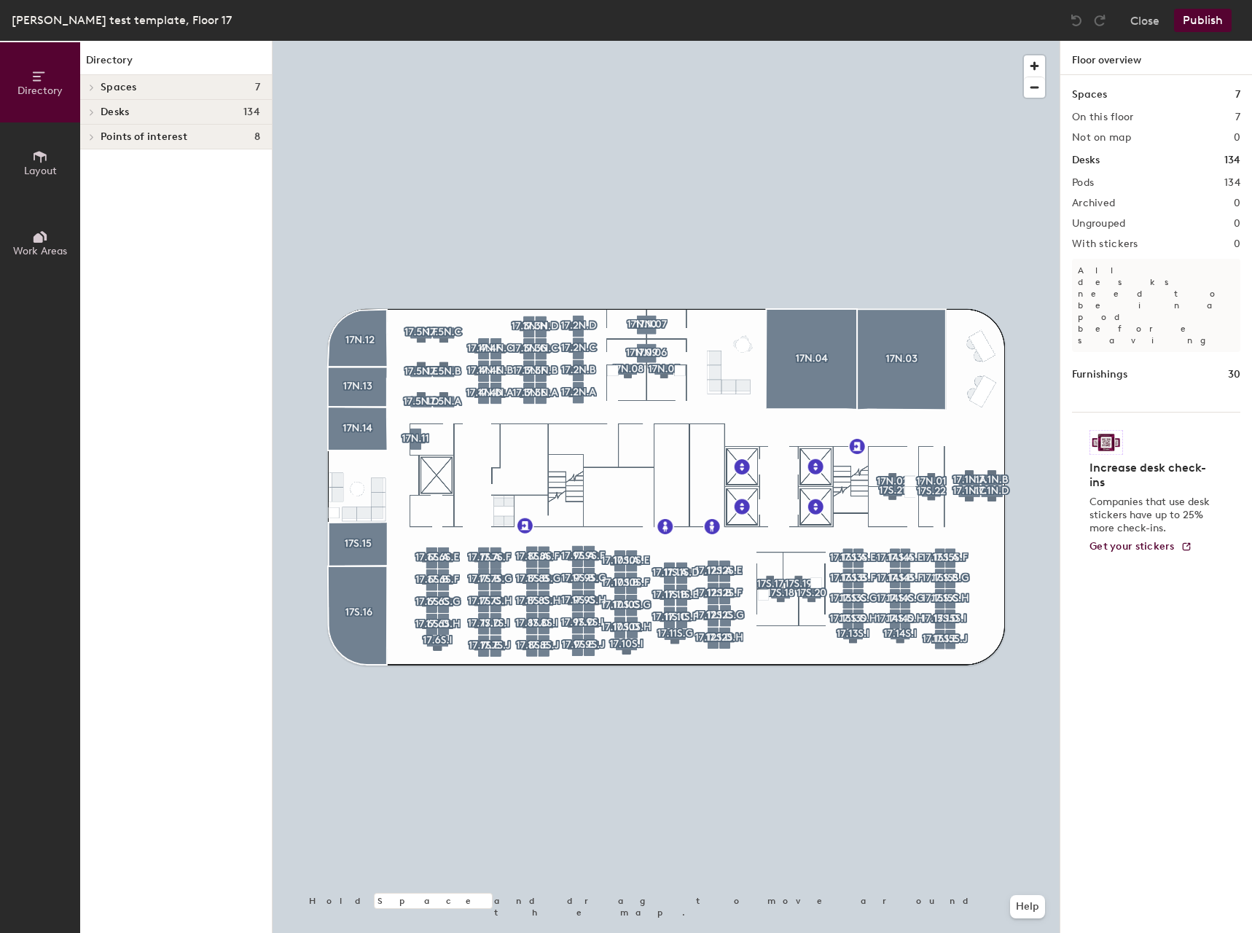
click at [366, 41] on div at bounding box center [666, 41] width 787 height 0
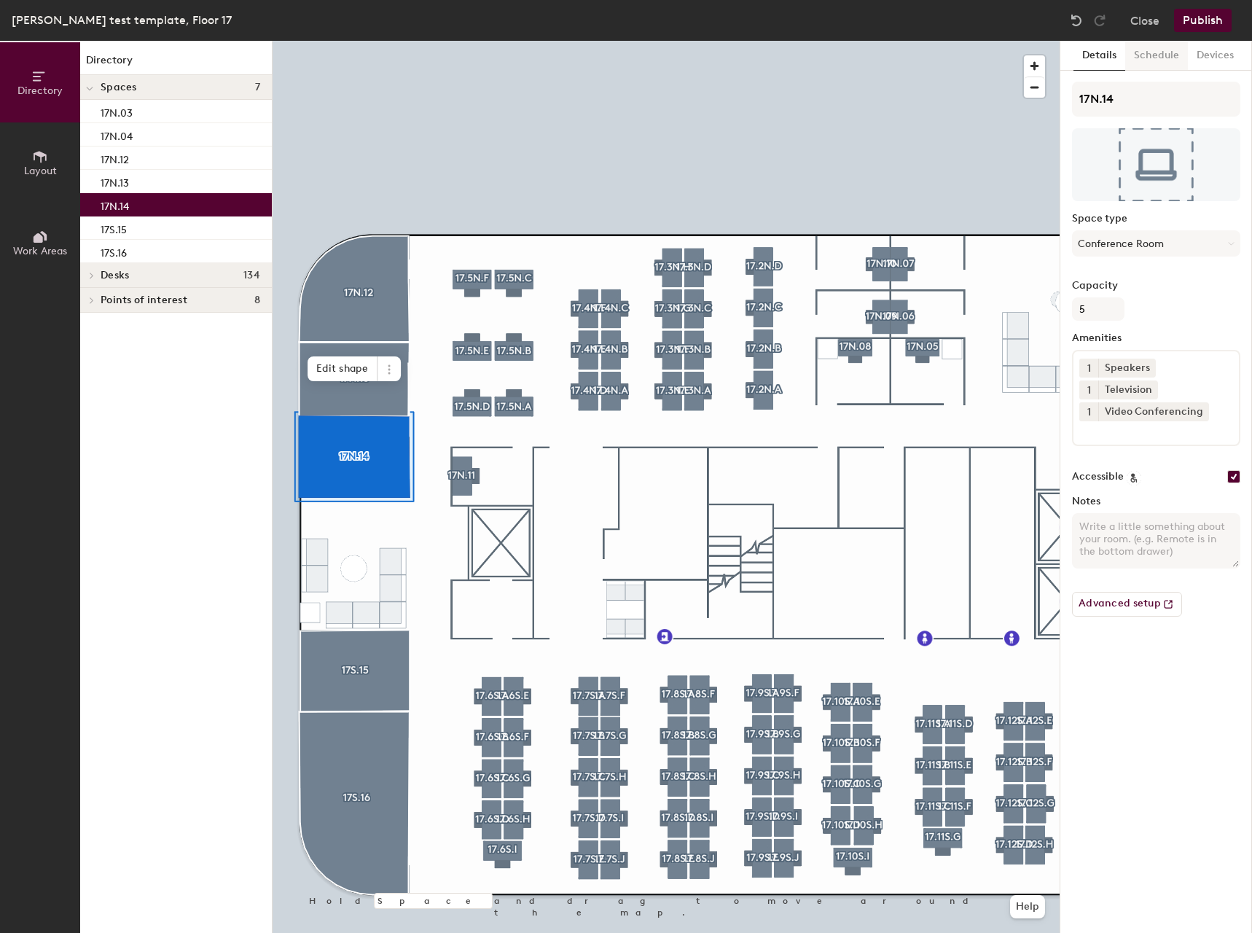
click at [1155, 55] on button "Schedule" at bounding box center [1156, 56] width 63 height 30
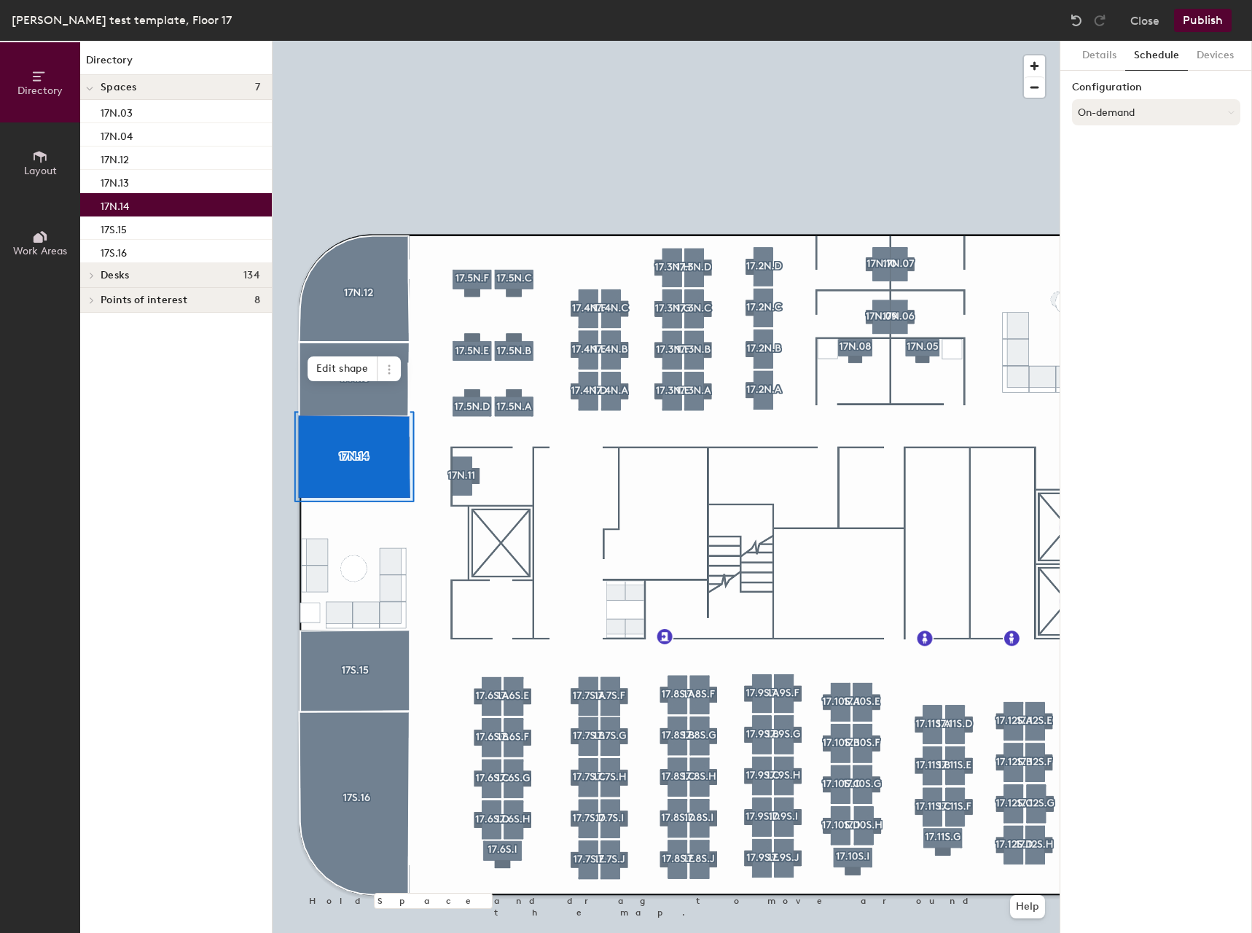
click at [1138, 106] on button "On-demand" at bounding box center [1156, 112] width 168 height 26
click at [1117, 171] on div "Scheduled" at bounding box center [1156, 171] width 167 height 22
click at [1085, 241] on div "Details Schedule Devices Configuration Scheduled Select account" at bounding box center [1156, 487] width 192 height 892
click at [1101, 148] on button "Select account" at bounding box center [1156, 144] width 168 height 26
click at [1106, 196] on div "Microsoft 365" at bounding box center [1156, 203] width 167 height 22
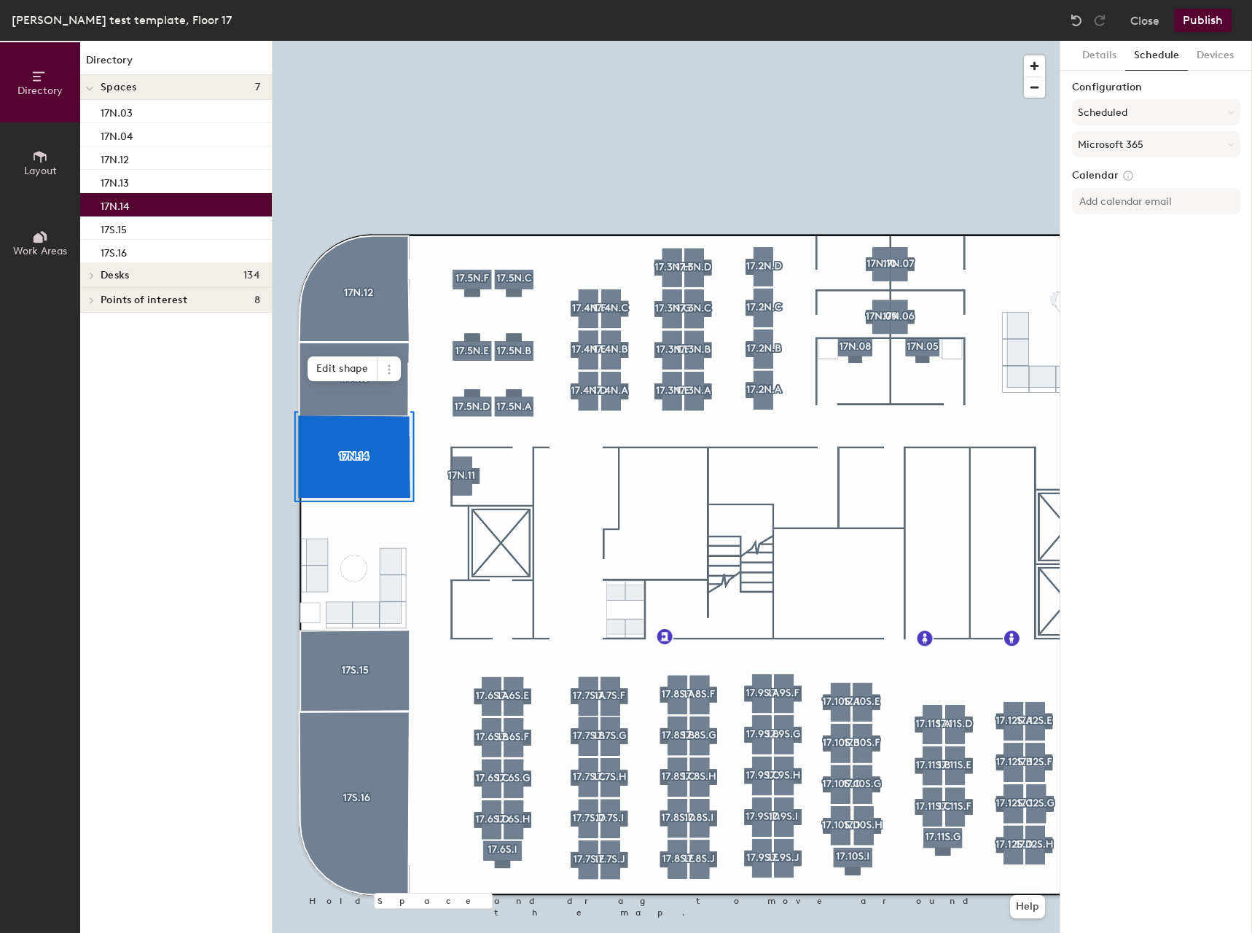
click at [1104, 186] on div "Calendar" at bounding box center [1156, 194] width 168 height 51
click at [1104, 202] on input at bounding box center [1156, 201] width 168 height 26
paste input "[EMAIL_ADDRESS][DOMAIN_NAME]"
type input "[EMAIL_ADDRESS][DOMAIN_NAME]"
click at [1153, 278] on div "Details Schedule Devices Configuration Scheduled Microsoft 365 Calendar postoak…" at bounding box center [1156, 487] width 192 height 892
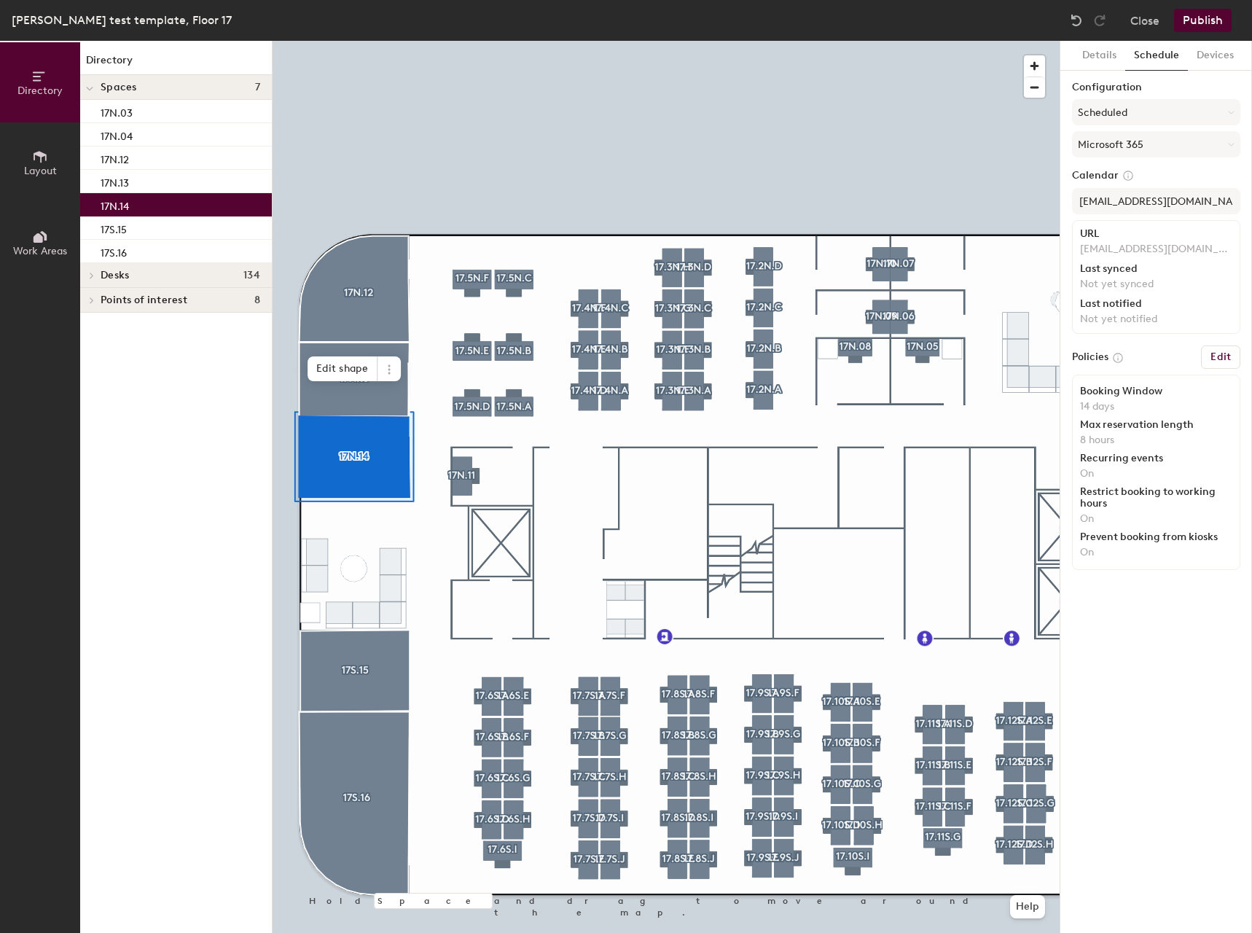
click at [1157, 364] on div "Policies Edit" at bounding box center [1156, 356] width 168 height 23
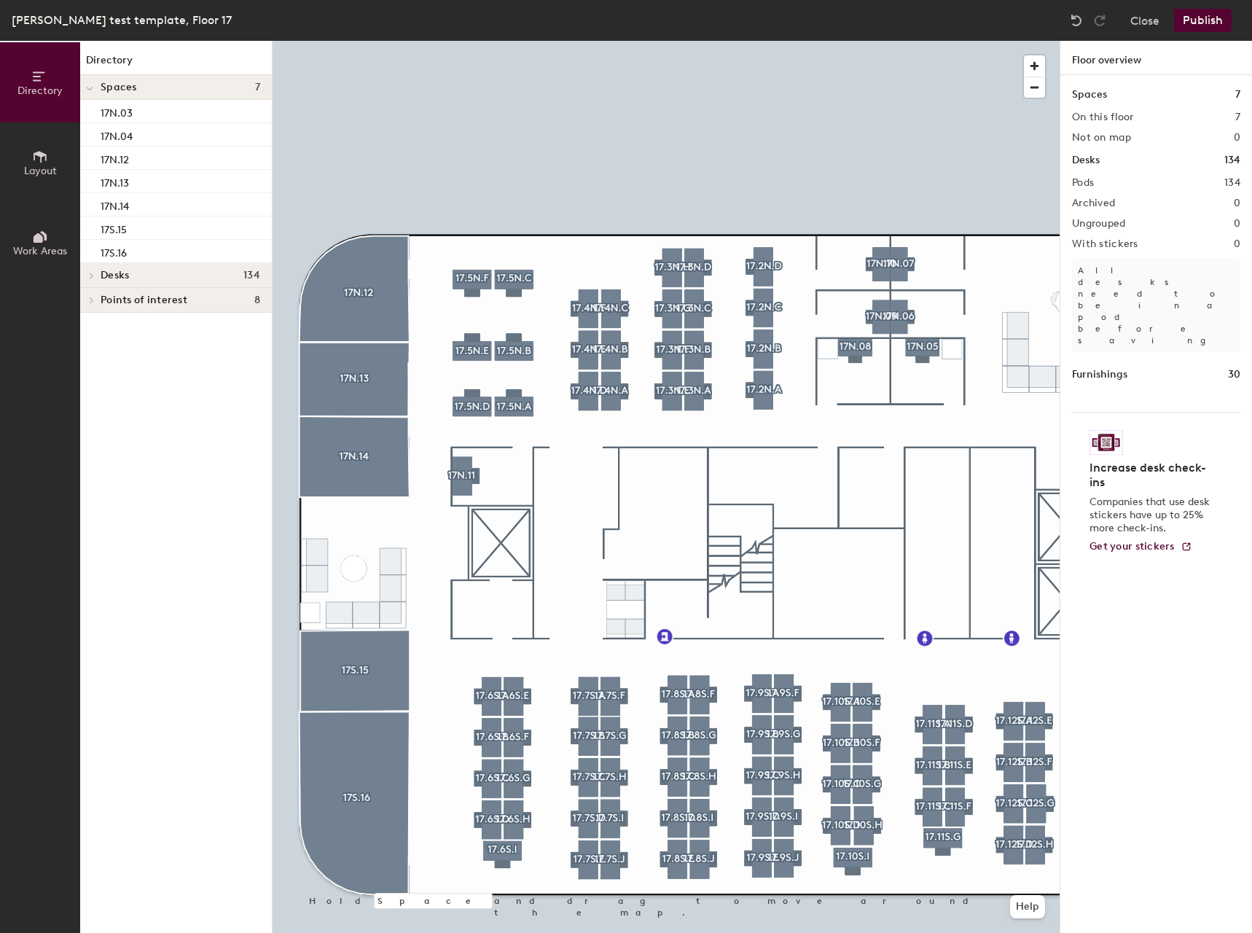
click at [1200, 24] on button "Publish" at bounding box center [1203, 20] width 58 height 23
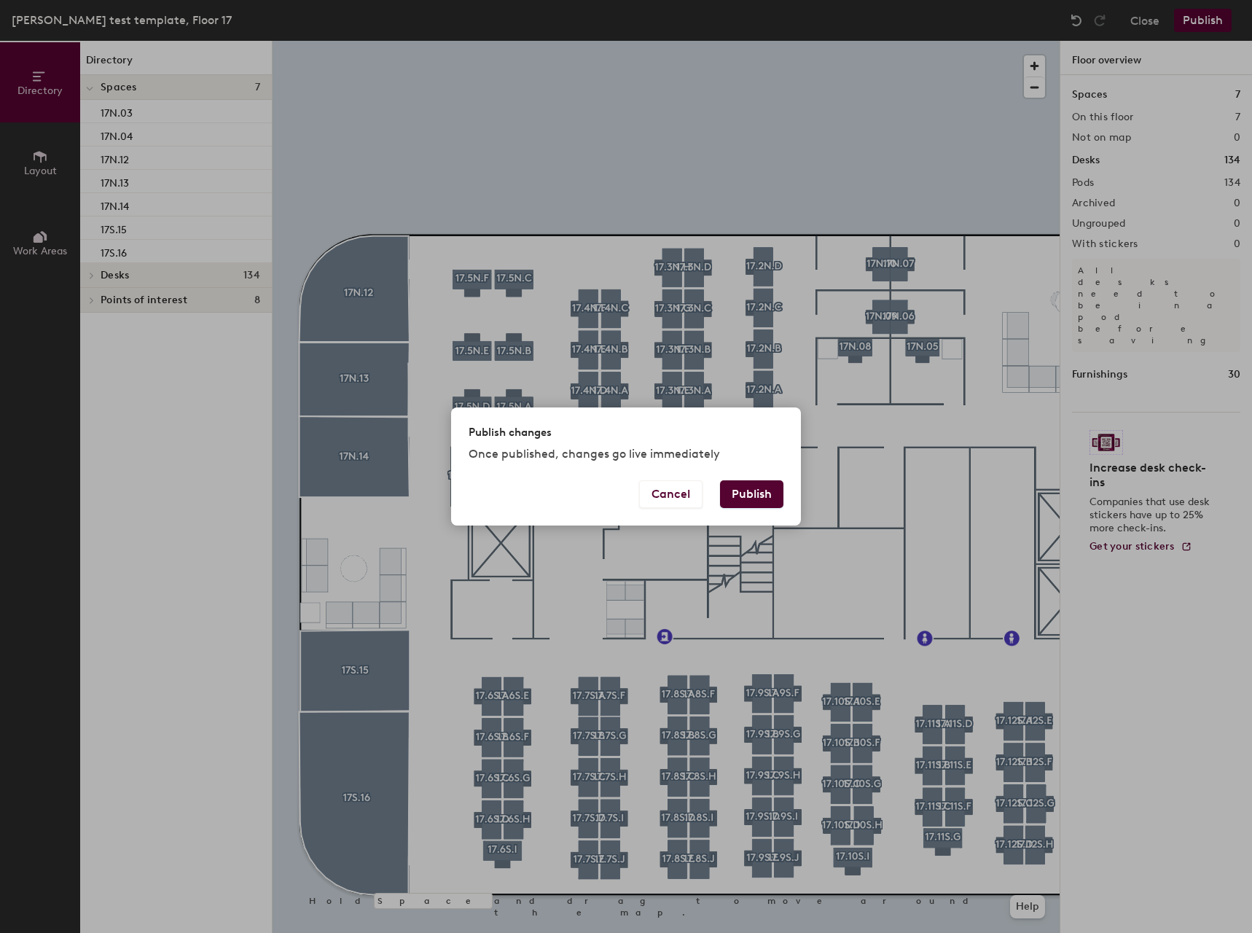
click at [757, 494] on button "Publish" at bounding box center [751, 494] width 63 height 28
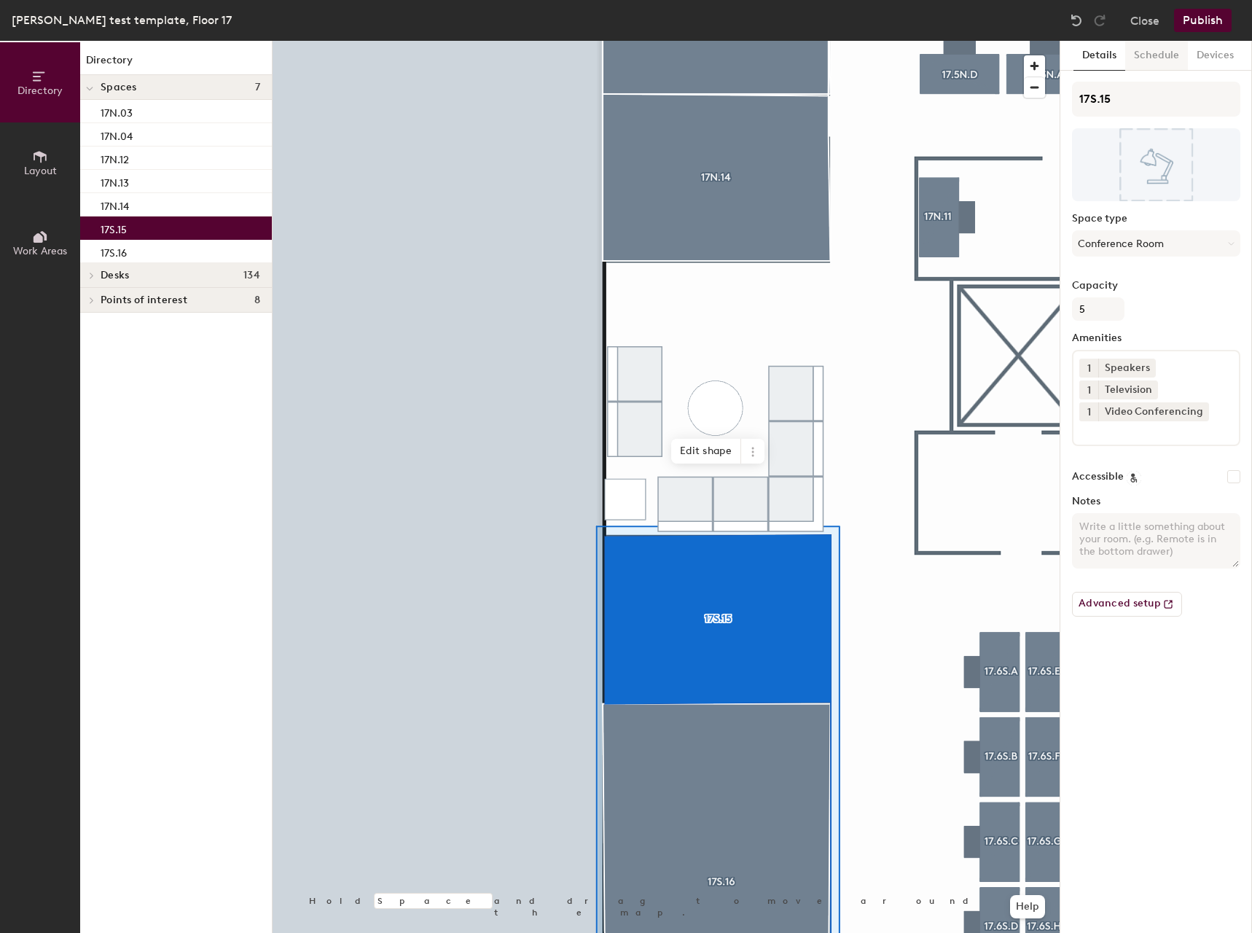
click at [1154, 60] on button "Schedule" at bounding box center [1156, 56] width 63 height 30
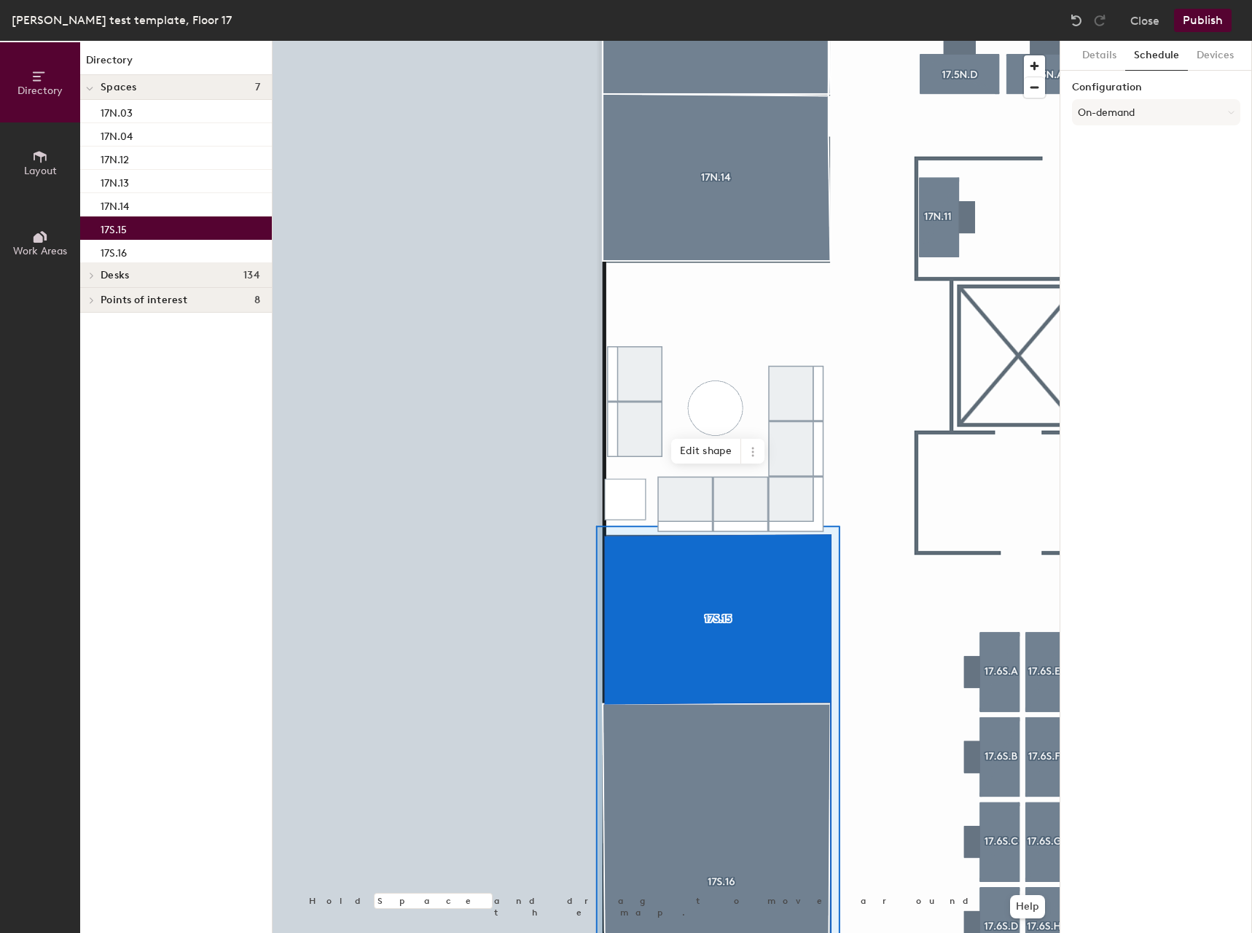
click at [1161, 95] on div "Configuration On-demand" at bounding box center [1156, 107] width 168 height 50
click at [1158, 110] on button "On-demand" at bounding box center [1156, 112] width 168 height 26
click at [1097, 170] on div "Scheduled" at bounding box center [1156, 171] width 167 height 22
click at [1095, 143] on button "Select account" at bounding box center [1156, 144] width 168 height 26
click at [1105, 204] on div "Microsoft 365" at bounding box center [1156, 203] width 167 height 22
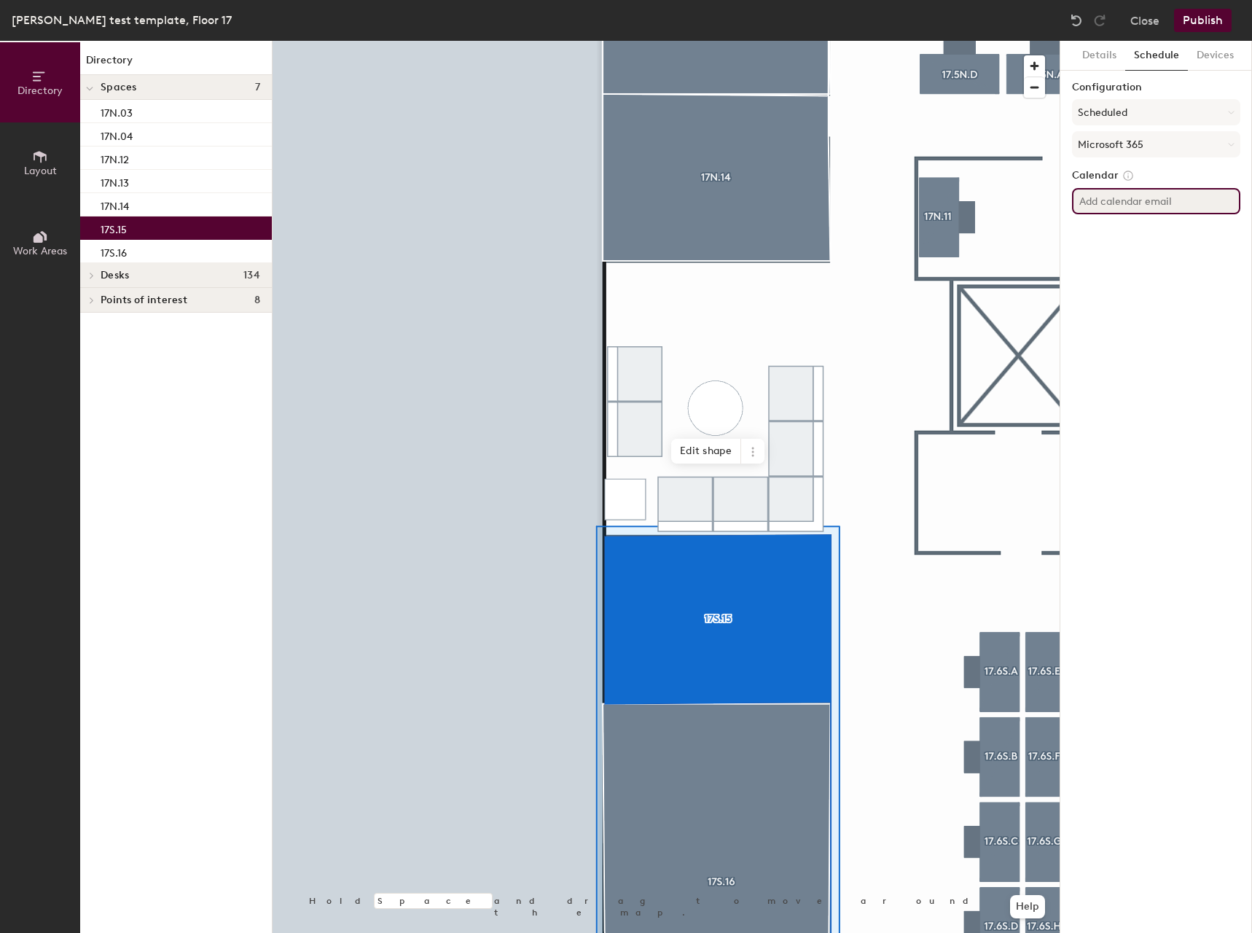
click at [1099, 193] on input at bounding box center [1156, 201] width 168 height 26
drag, startPoint x: 1103, startPoint y: 214, endPoint x: 1098, endPoint y: 197, distance: 18.0
click at [1099, 197] on input at bounding box center [1156, 201] width 168 height 26
paste input "postoak17n.14@tdecu.org"
type input "postoak17n.14@tdecu.org"
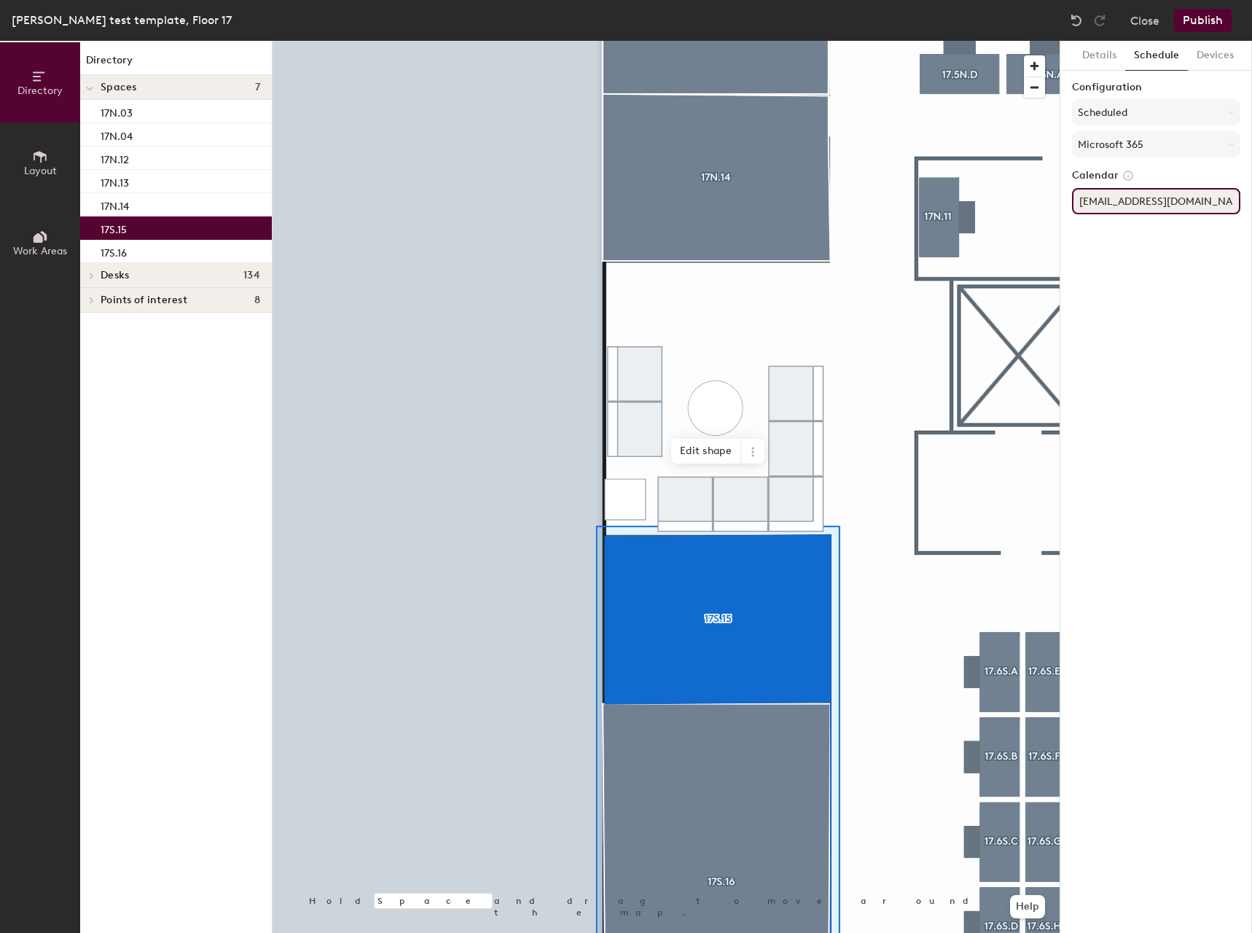
drag, startPoint x: 1164, startPoint y: 210, endPoint x: 1157, endPoint y: 192, distance: 19.6
click at [1164, 206] on input "postoak17n.14@tdecu.org" at bounding box center [1156, 201] width 168 height 26
click at [1154, 141] on button "Microsoft 365" at bounding box center [1156, 144] width 168 height 26
click at [1170, 305] on div "Details Schedule Devices Configuration Scheduled Microsoft 365 Google Apps Micr…" at bounding box center [1156, 487] width 192 height 892
click at [1204, 198] on input "postoak17n.14@tdecu.org" at bounding box center [1156, 201] width 168 height 26
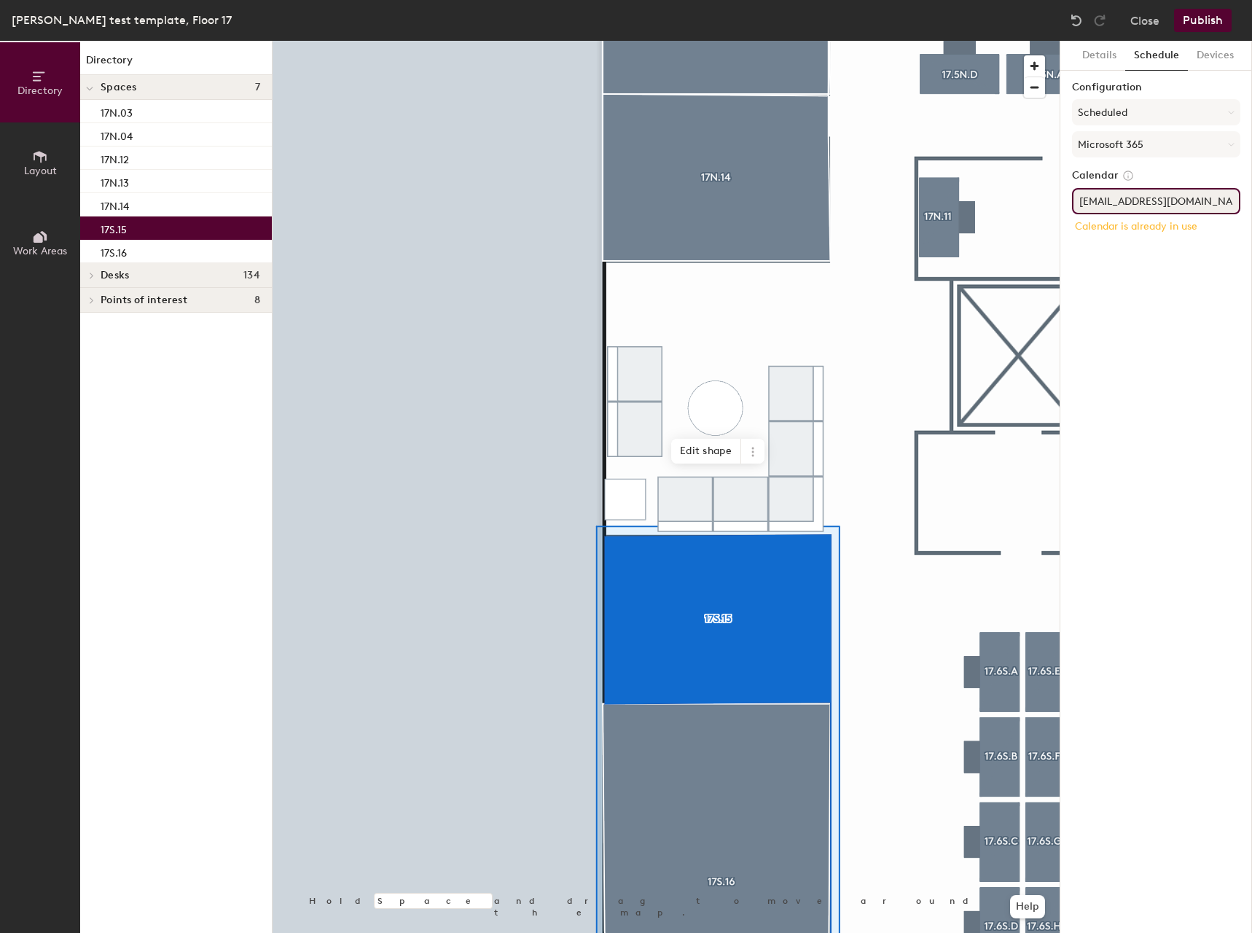
click at [1050, 219] on div "Directory Layout Work Areas Directory Spaces 7 17N.03 17N.04 17N.12 17N.13 17N.…" at bounding box center [626, 487] width 1252 height 892
click at [770, 41] on div at bounding box center [666, 41] width 787 height 0
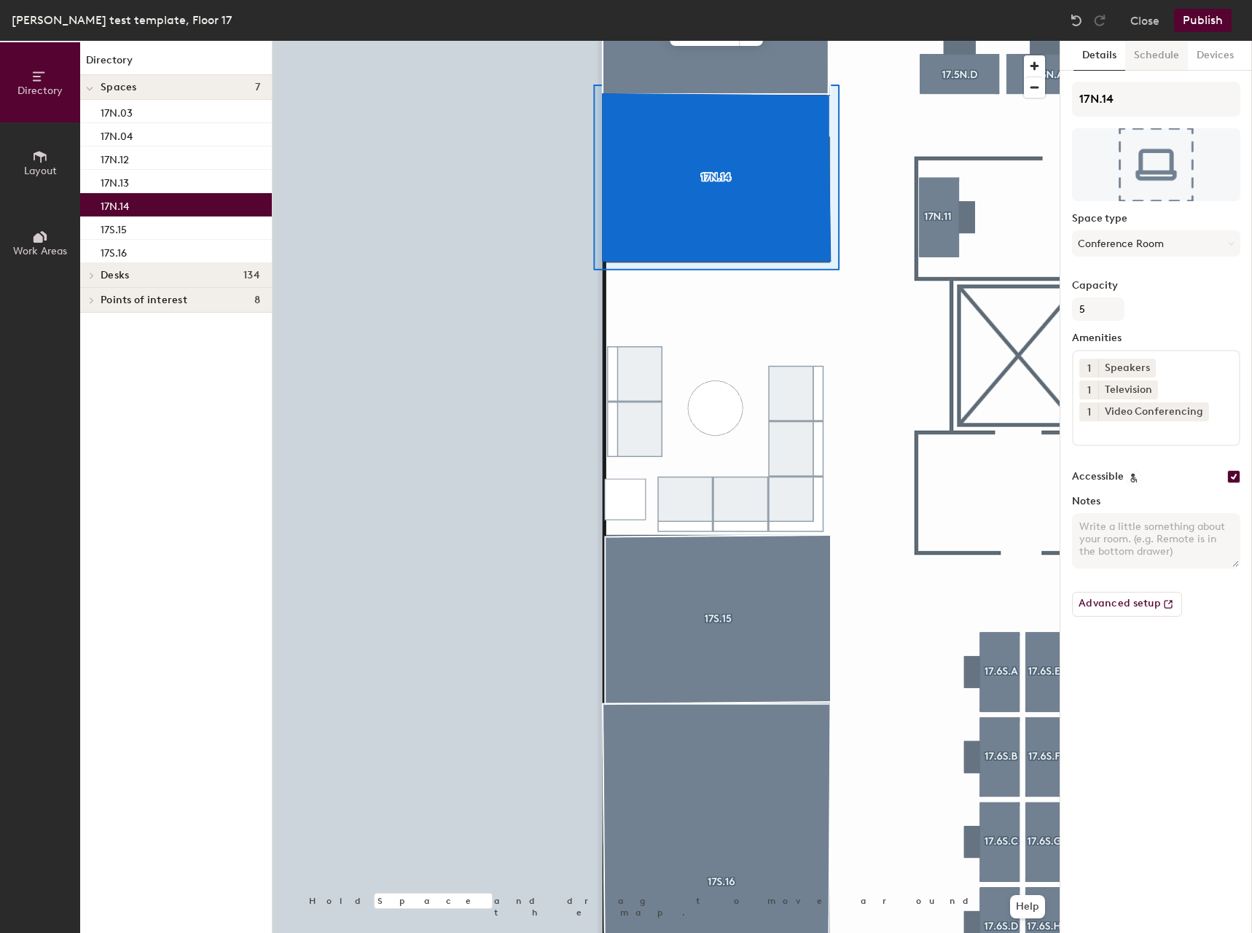
click at [1162, 60] on button "Schedule" at bounding box center [1156, 56] width 63 height 30
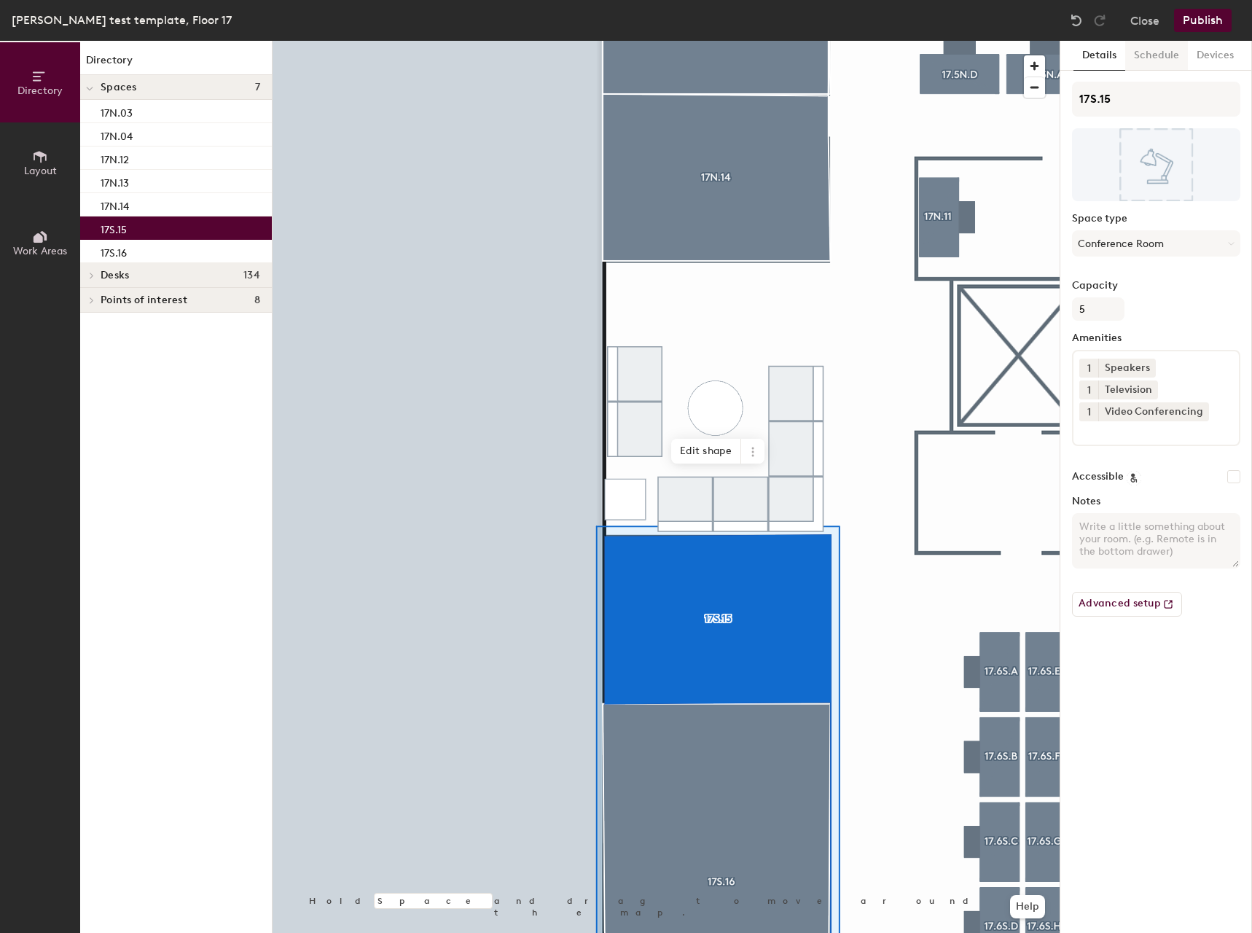
click at [1176, 61] on button "Schedule" at bounding box center [1156, 56] width 63 height 30
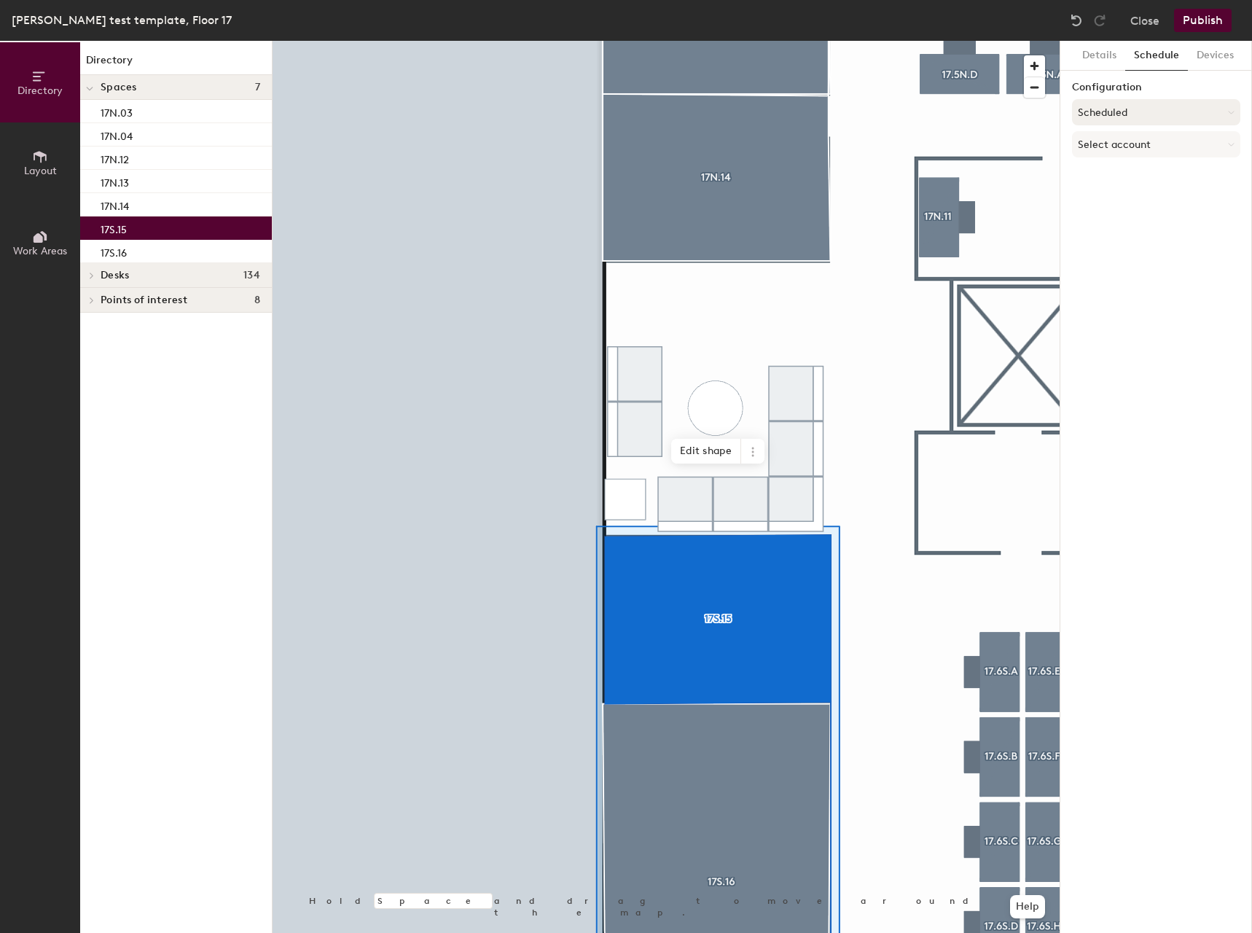
click at [1176, 112] on button "Scheduled" at bounding box center [1156, 112] width 168 height 26
click at [1119, 169] on div "Scheduled" at bounding box center [1156, 171] width 167 height 22
click at [1117, 157] on button "Select account" at bounding box center [1156, 144] width 168 height 26
click at [1116, 211] on div "Microsoft 365" at bounding box center [1156, 203] width 167 height 22
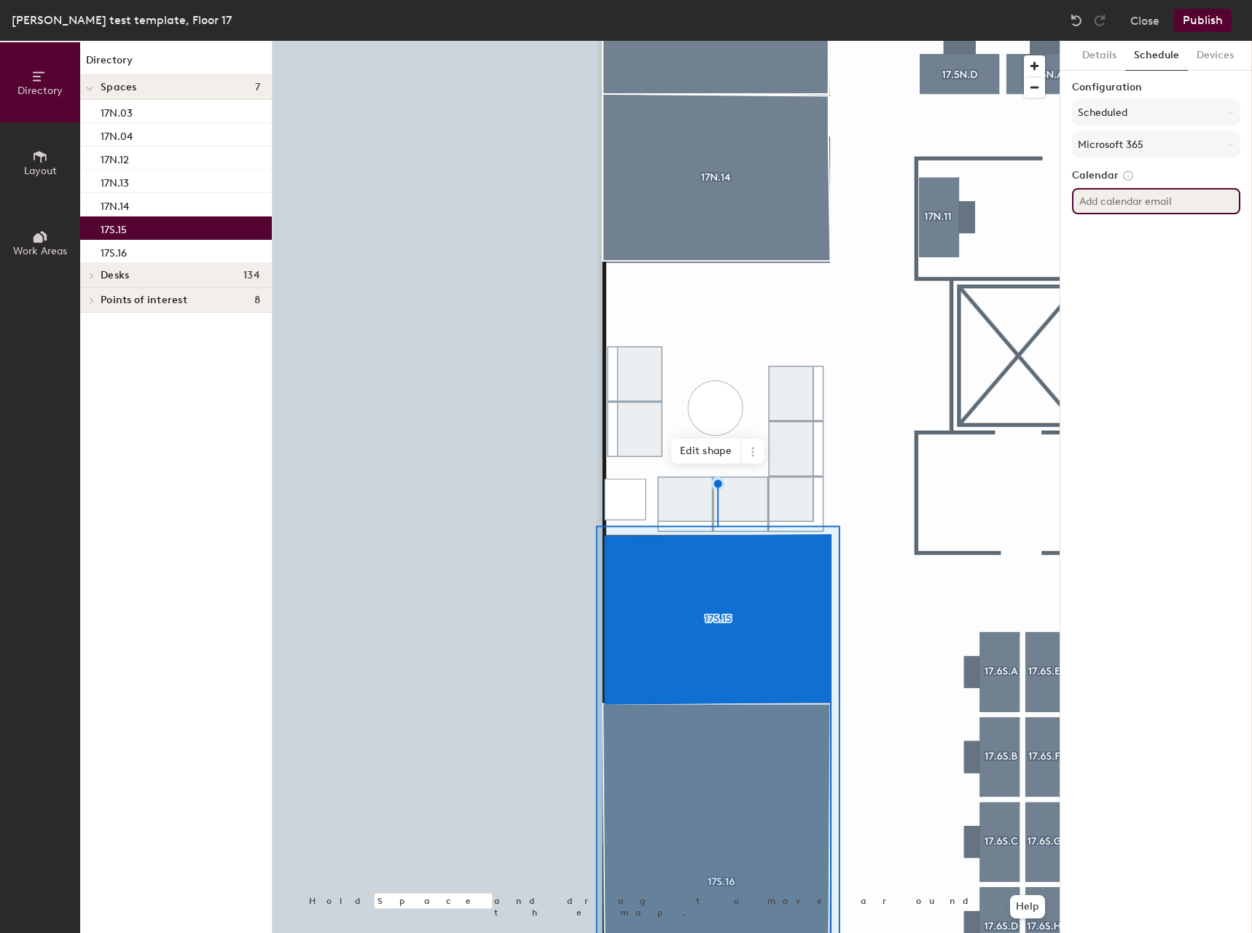
click at [1100, 195] on input at bounding box center [1156, 201] width 168 height 26
paste input "postoak17s.15@tdecu.org"
type input "postoak17s.15@tdecu.org"
click at [1159, 135] on button "Microsoft 365" at bounding box center [1156, 144] width 168 height 26
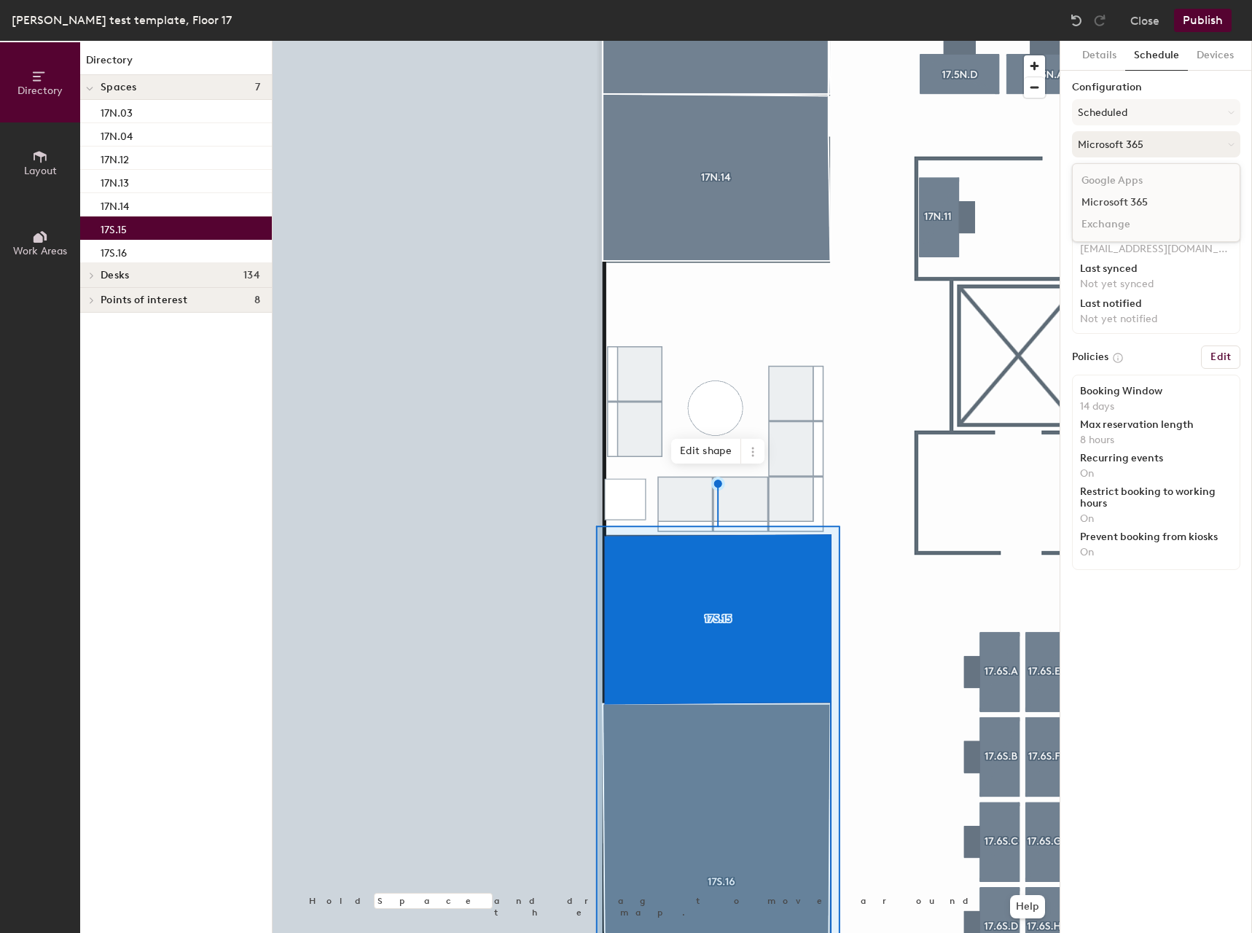
click at [1184, 133] on button "Microsoft 365" at bounding box center [1156, 144] width 168 height 26
click at [851, 41] on div at bounding box center [666, 41] width 787 height 0
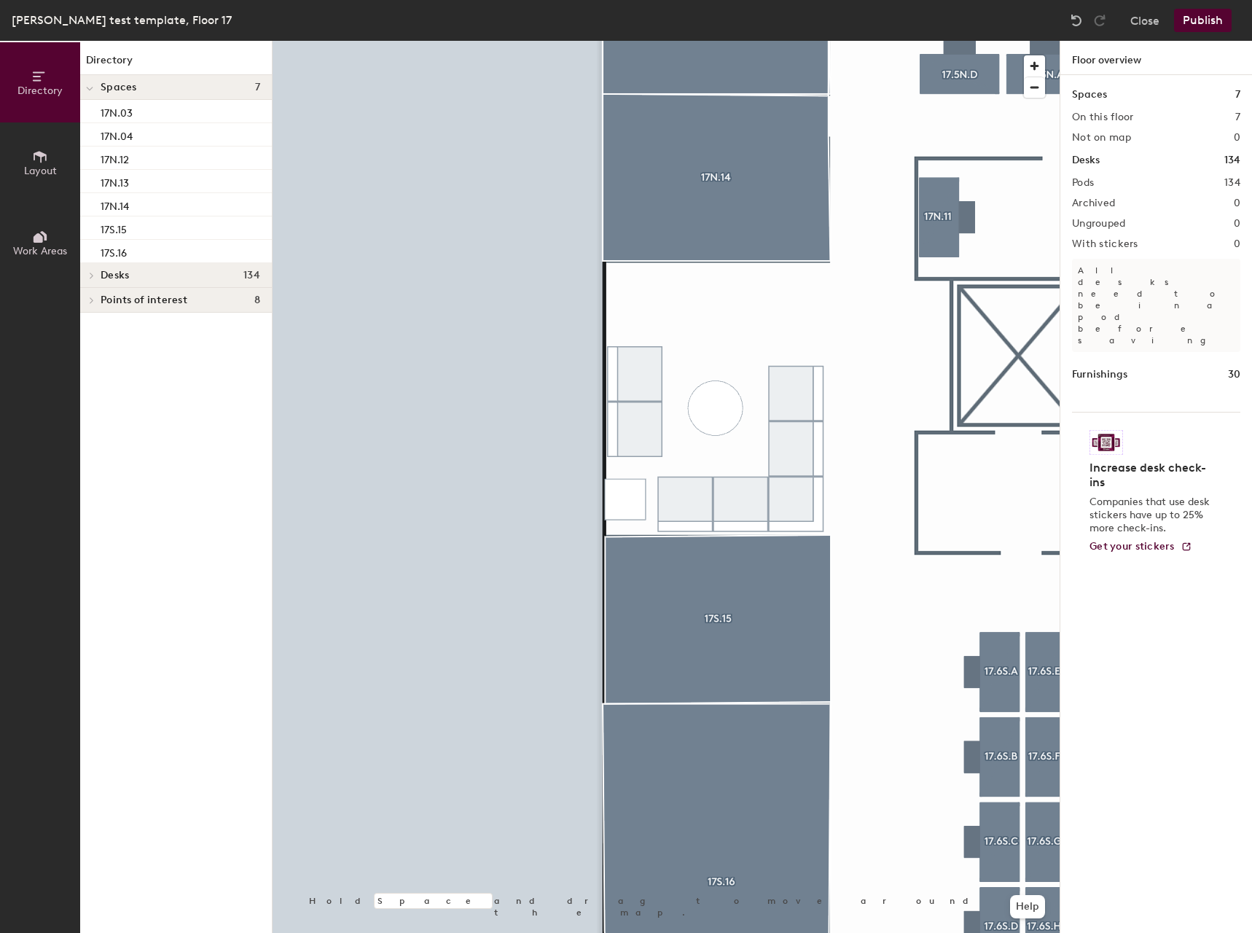
click at [1182, 14] on button "Publish" at bounding box center [1203, 20] width 58 height 23
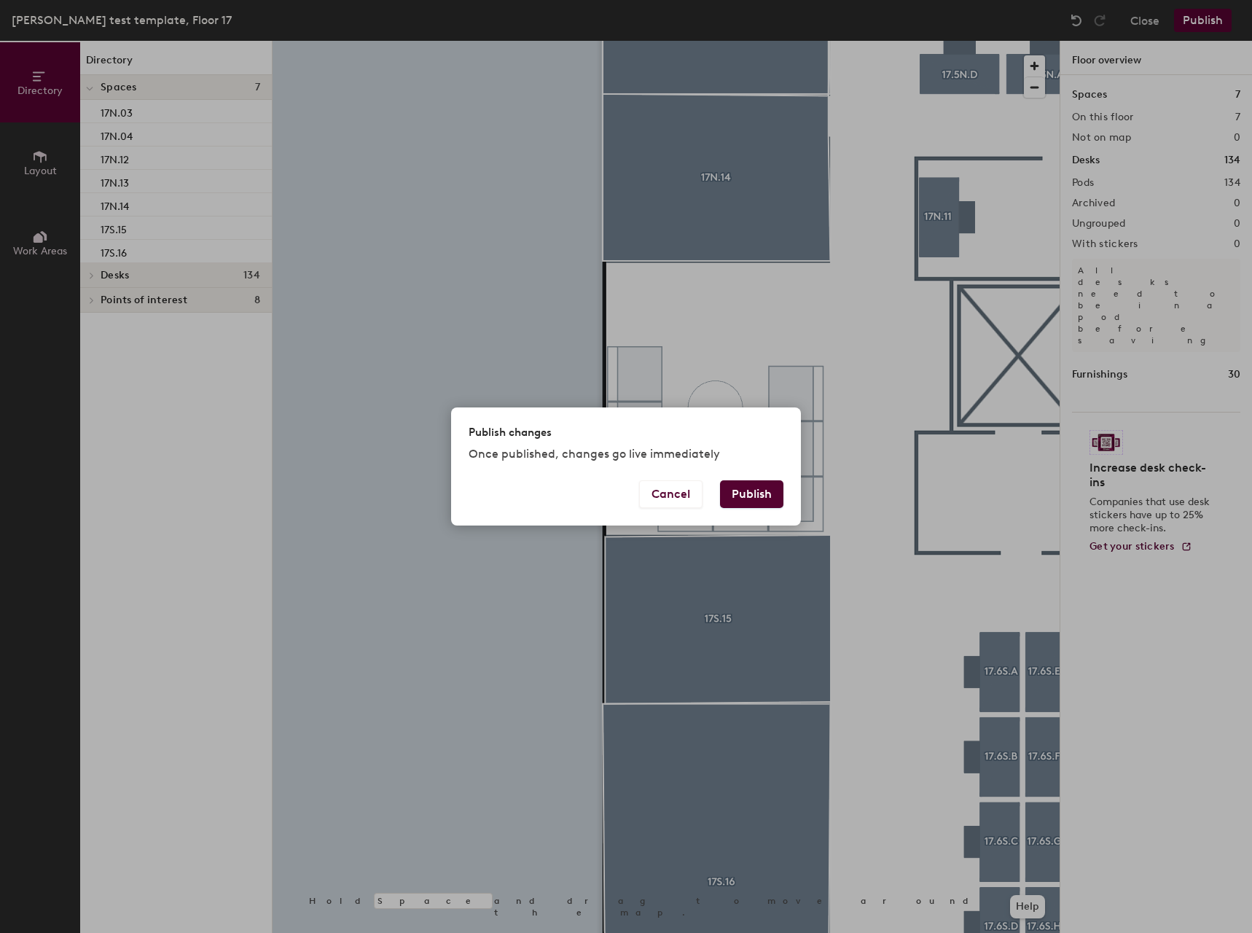
click at [772, 504] on button "Publish" at bounding box center [751, 494] width 63 height 28
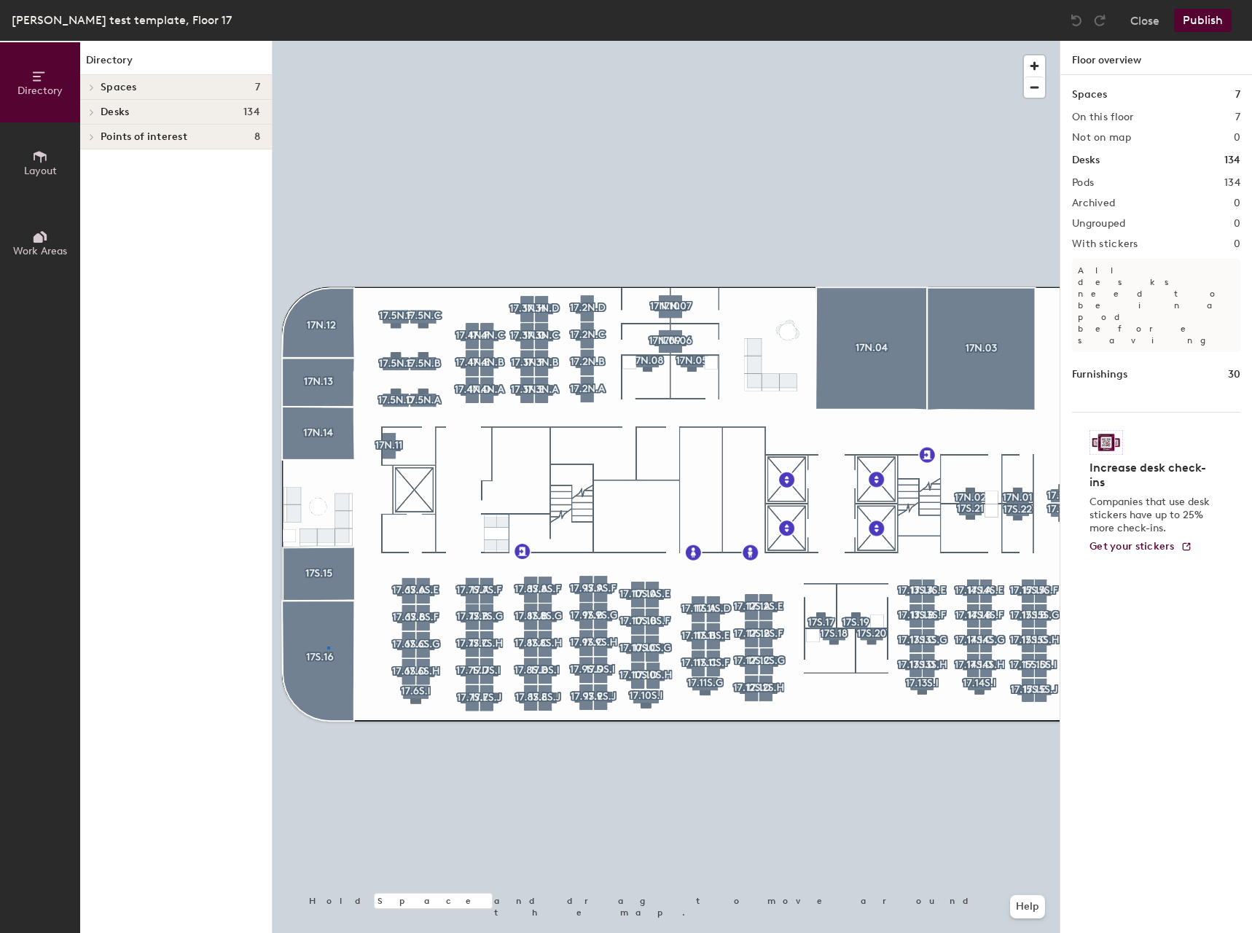
click at [328, 41] on div at bounding box center [666, 41] width 787 height 0
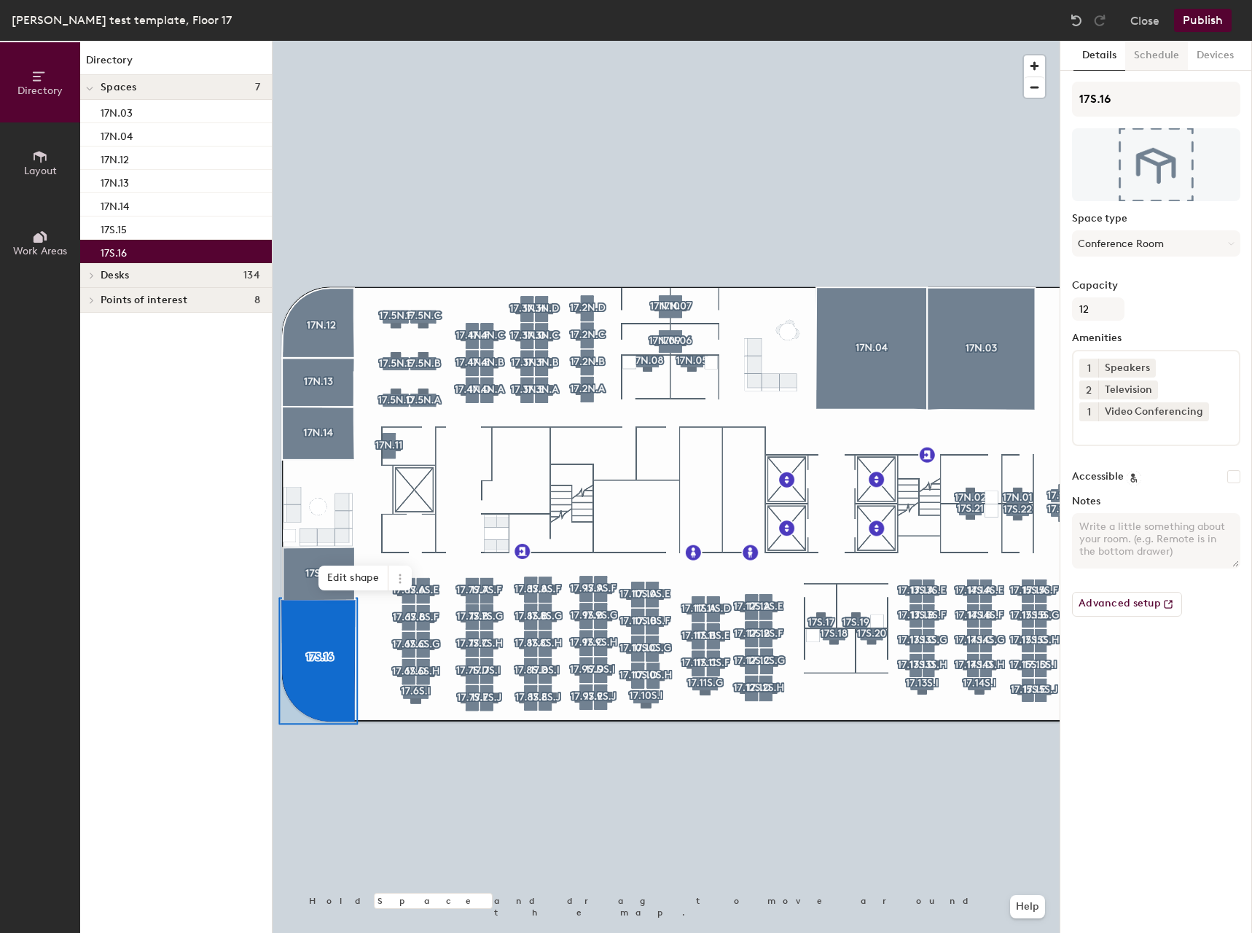
click at [1147, 55] on button "Schedule" at bounding box center [1156, 56] width 63 height 30
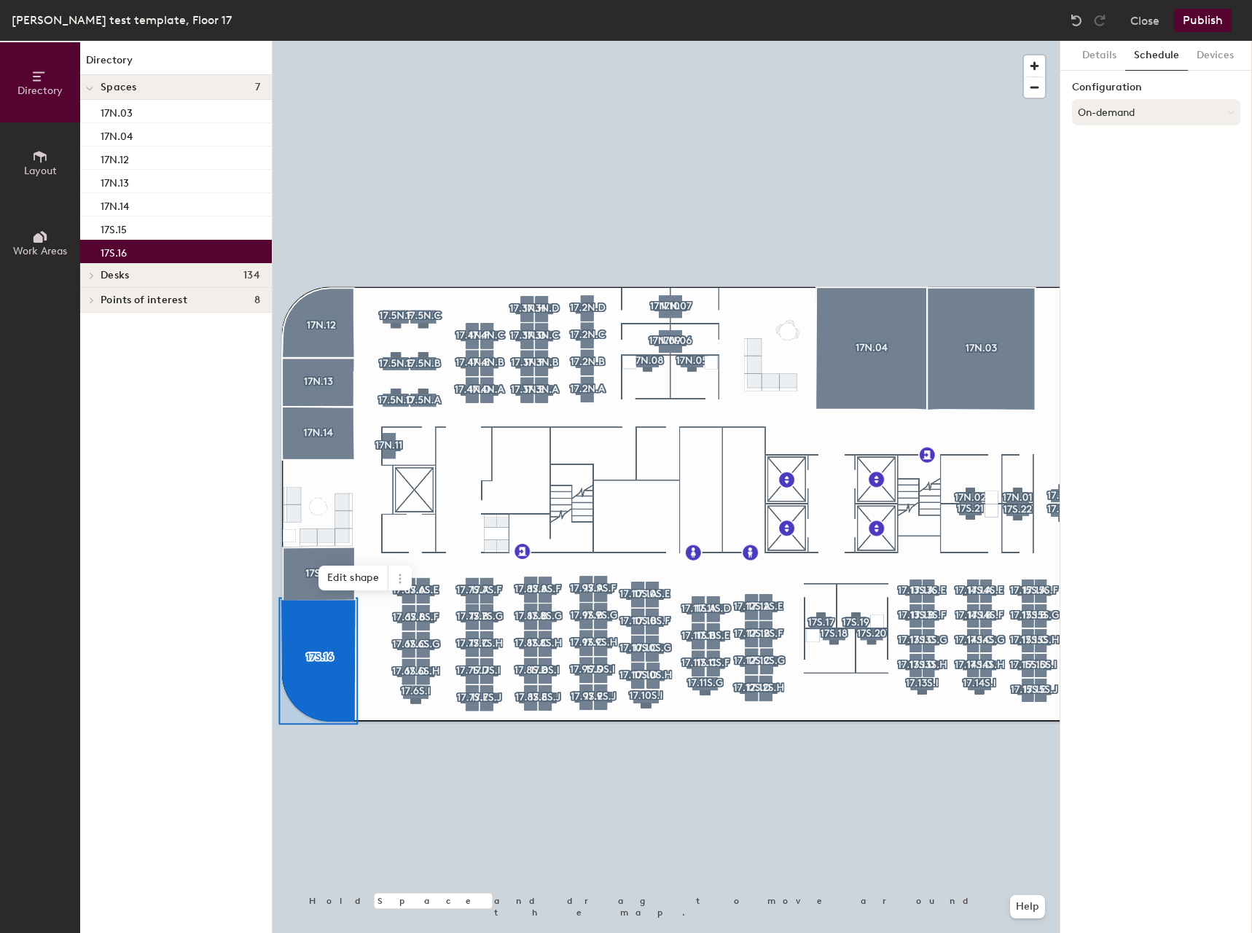
click at [1136, 115] on button "On-demand" at bounding box center [1156, 112] width 168 height 26
click at [1110, 177] on div "Scheduled" at bounding box center [1156, 171] width 167 height 22
click at [1109, 143] on button "Select account" at bounding box center [1156, 144] width 168 height 26
click at [1107, 193] on div "Microsoft 365" at bounding box center [1156, 203] width 167 height 22
click at [1108, 203] on input at bounding box center [1156, 201] width 168 height 26
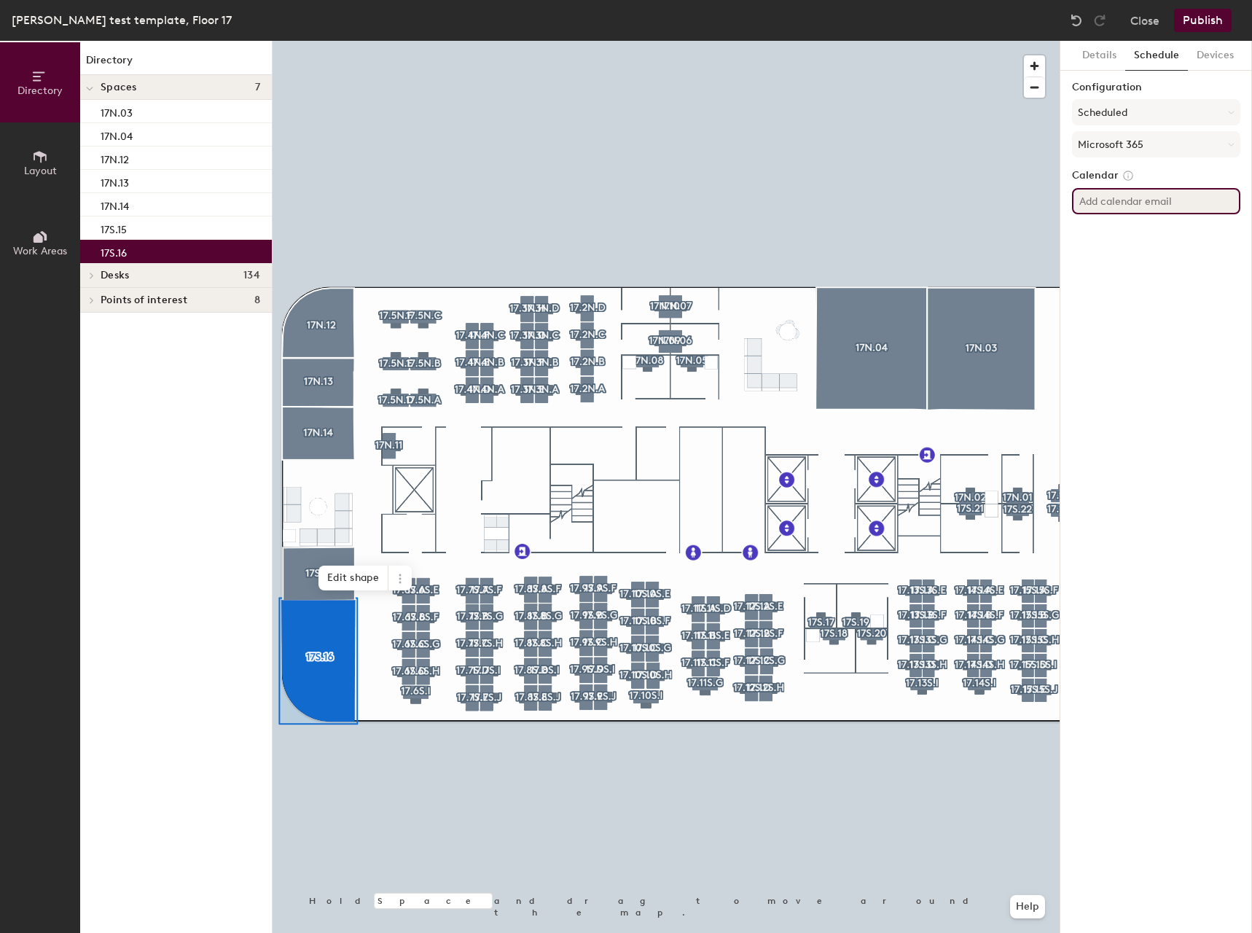
paste input "postoak17s.16@tdecu.org"
type input "postoak17s.16@tdecu.org"
click at [1180, 273] on div "Details Schedule Devices Configuration Scheduled Microsoft 365 Calendar postoak…" at bounding box center [1156, 487] width 192 height 892
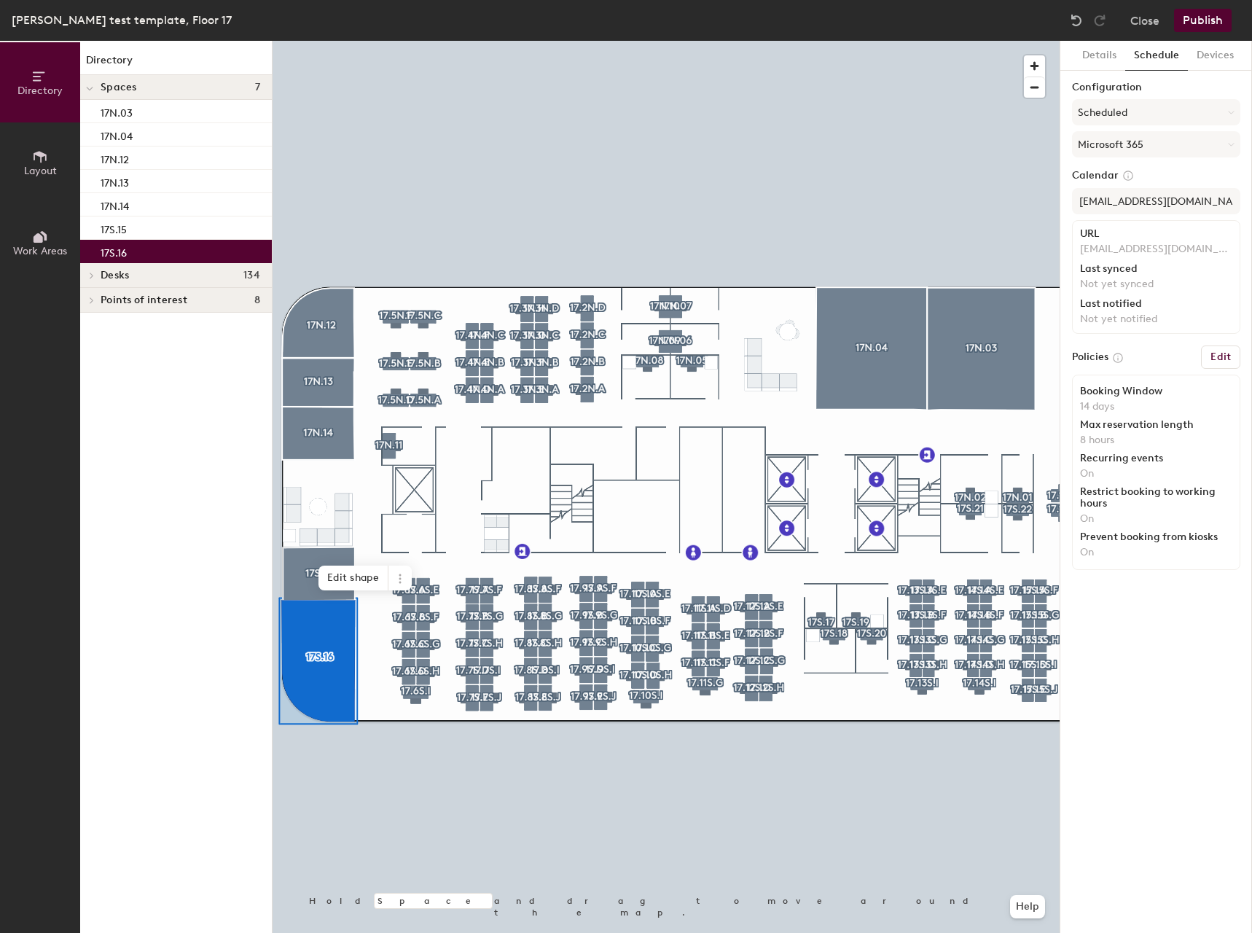
click at [1142, 251] on p "postoak17s.16@tdecu.org" at bounding box center [1156, 249] width 152 height 13
click at [1194, 22] on button "Publish" at bounding box center [1203, 20] width 58 height 23
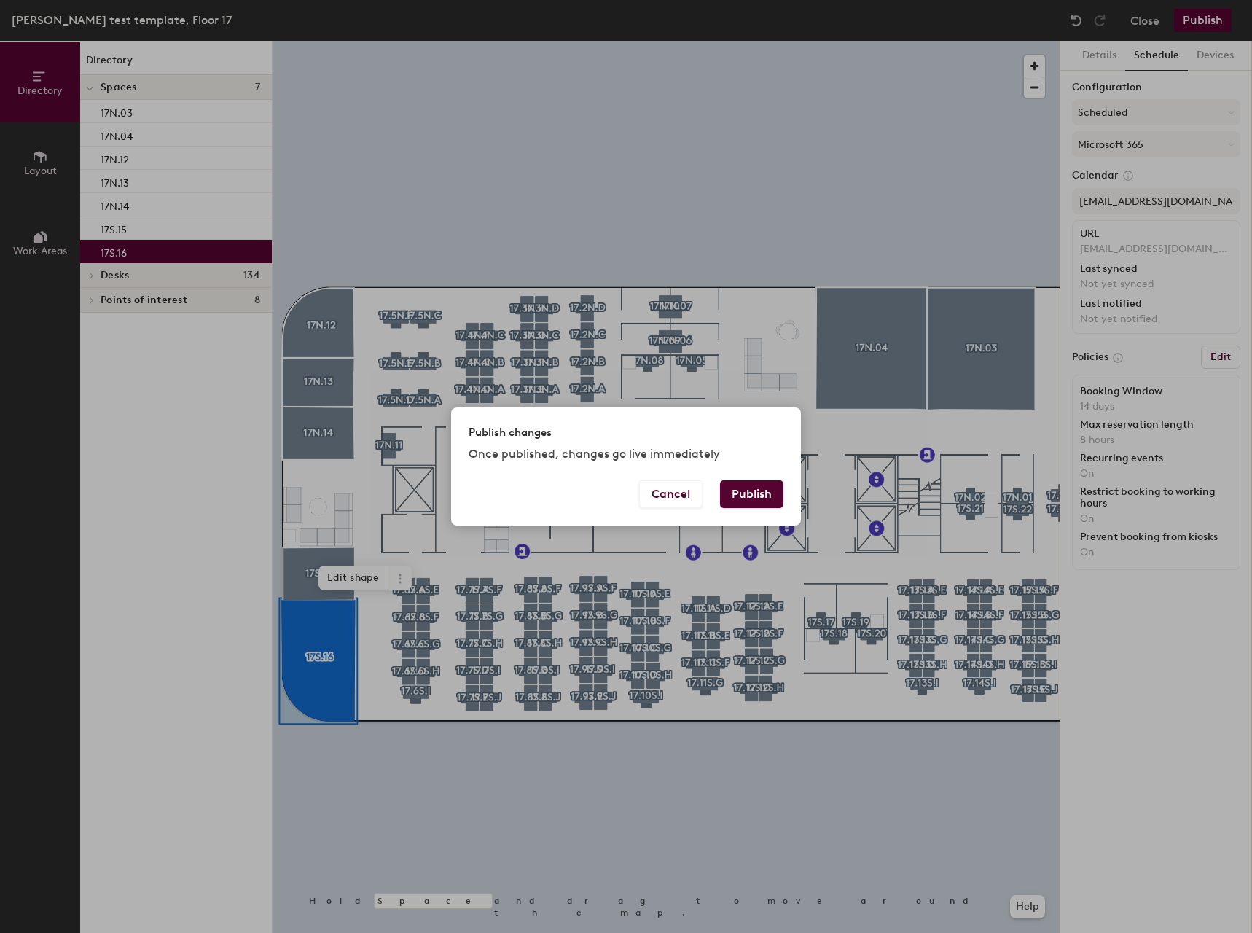
click at [748, 493] on button "Publish" at bounding box center [751, 494] width 63 height 28
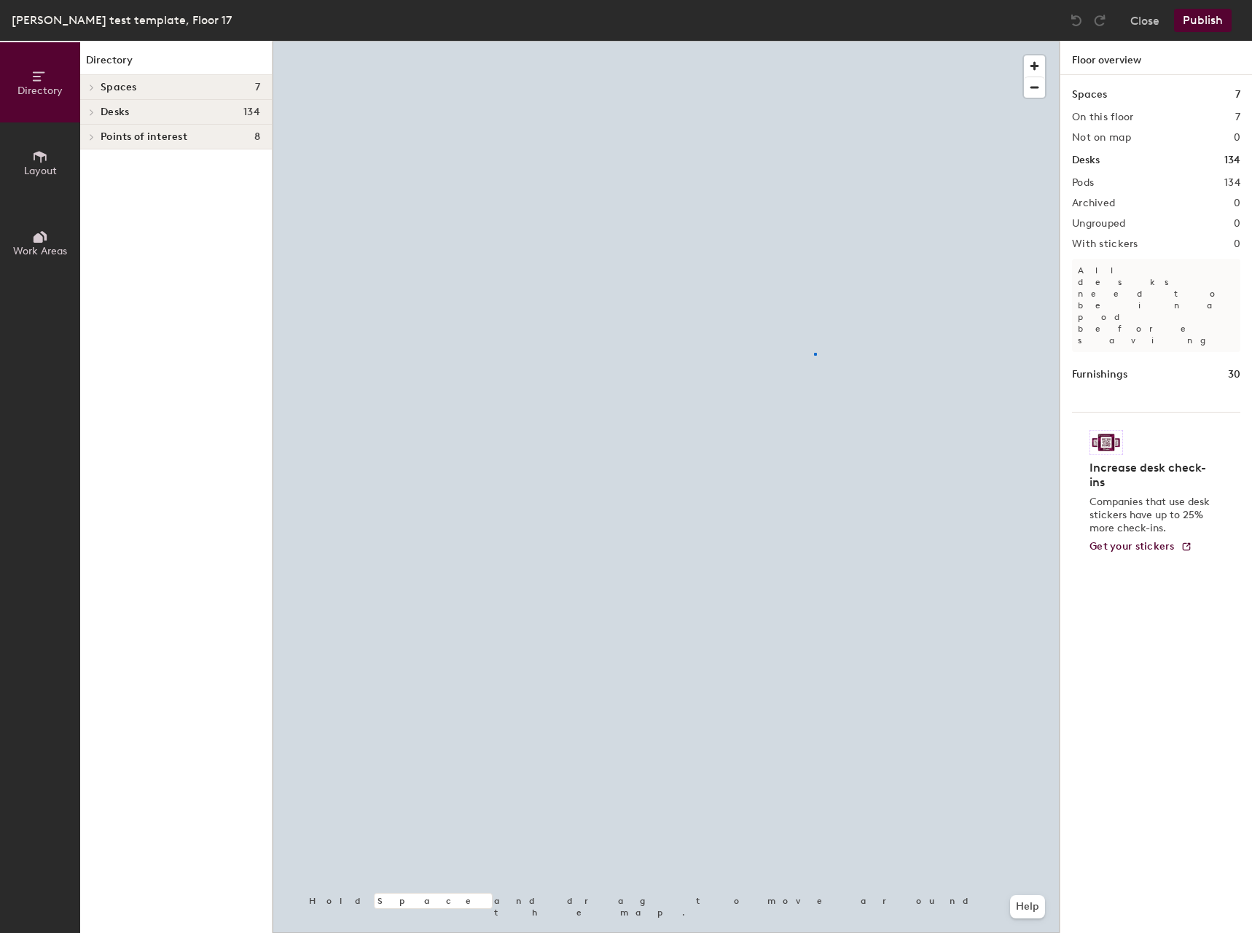
click at [816, 41] on div at bounding box center [666, 41] width 787 height 0
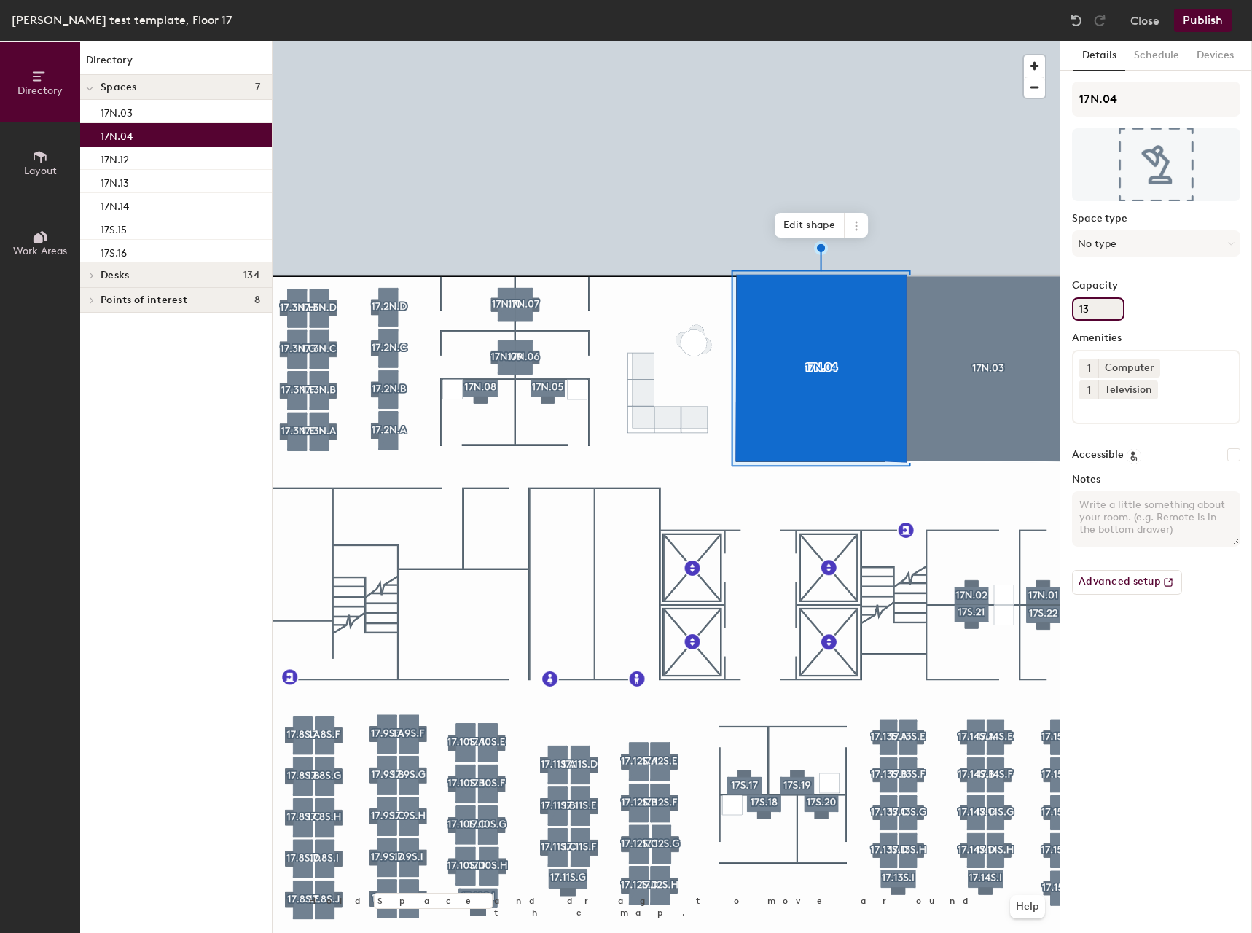
click at [1094, 313] on input "13" at bounding box center [1098, 308] width 52 height 23
type input "12"
click at [1160, 55] on button "Schedule" at bounding box center [1156, 56] width 63 height 30
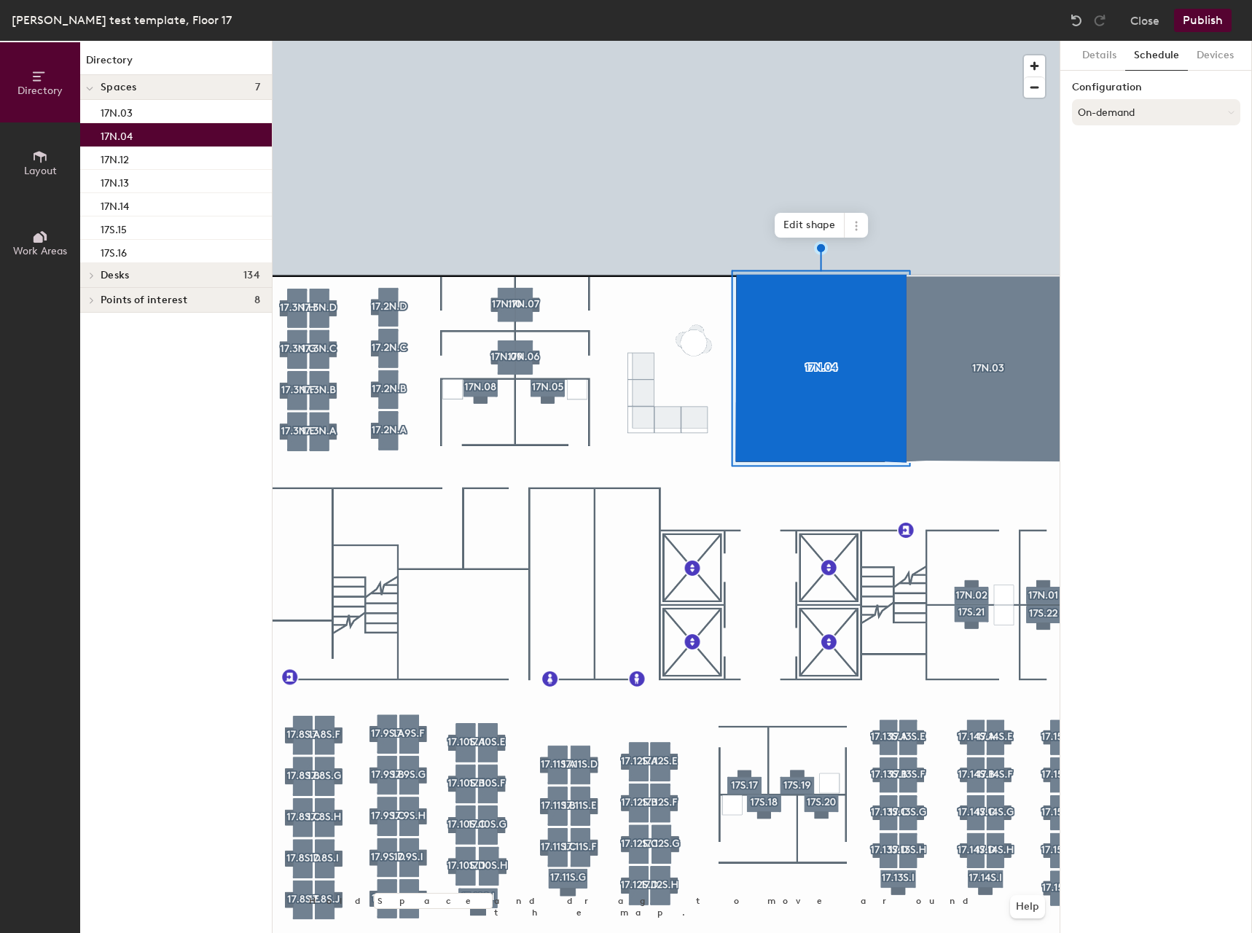
click at [1153, 112] on button "On-demand" at bounding box center [1156, 112] width 168 height 26
click at [1146, 172] on icon at bounding box center [1142, 171] width 13 height 13
click at [1137, 151] on button "Select account" at bounding box center [1156, 144] width 168 height 26
click at [1138, 200] on div "Microsoft 365" at bounding box center [1156, 203] width 167 height 22
click at [1138, 211] on input at bounding box center [1156, 201] width 168 height 26
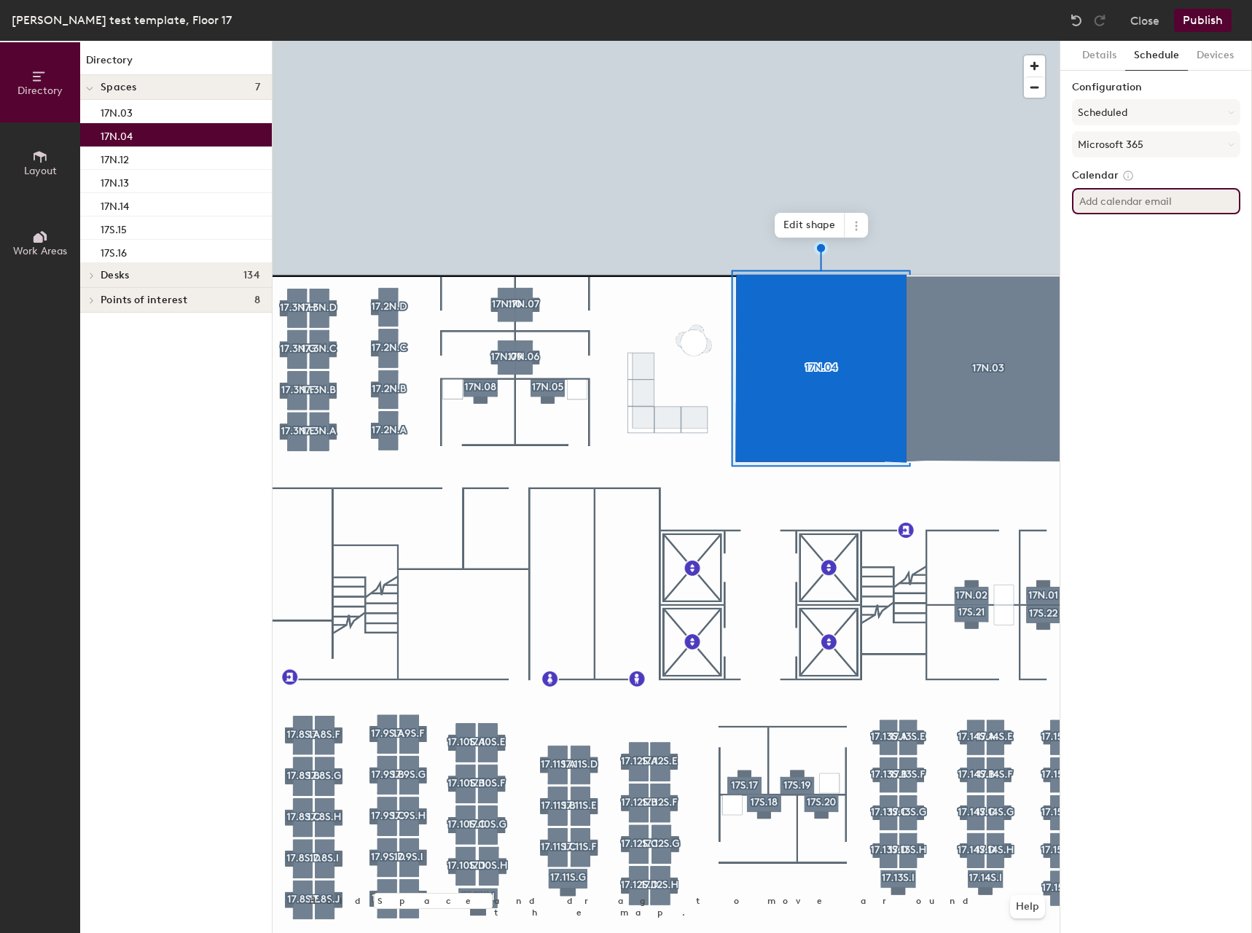
paste input "postoaktraining17n04@tdecu.org"
type input "postoaktraining17n04@tdecu.org"
click at [1150, 321] on div "Details Schedule Devices Configuration Scheduled Microsoft 365 Calendar postoak…" at bounding box center [1156, 487] width 192 height 892
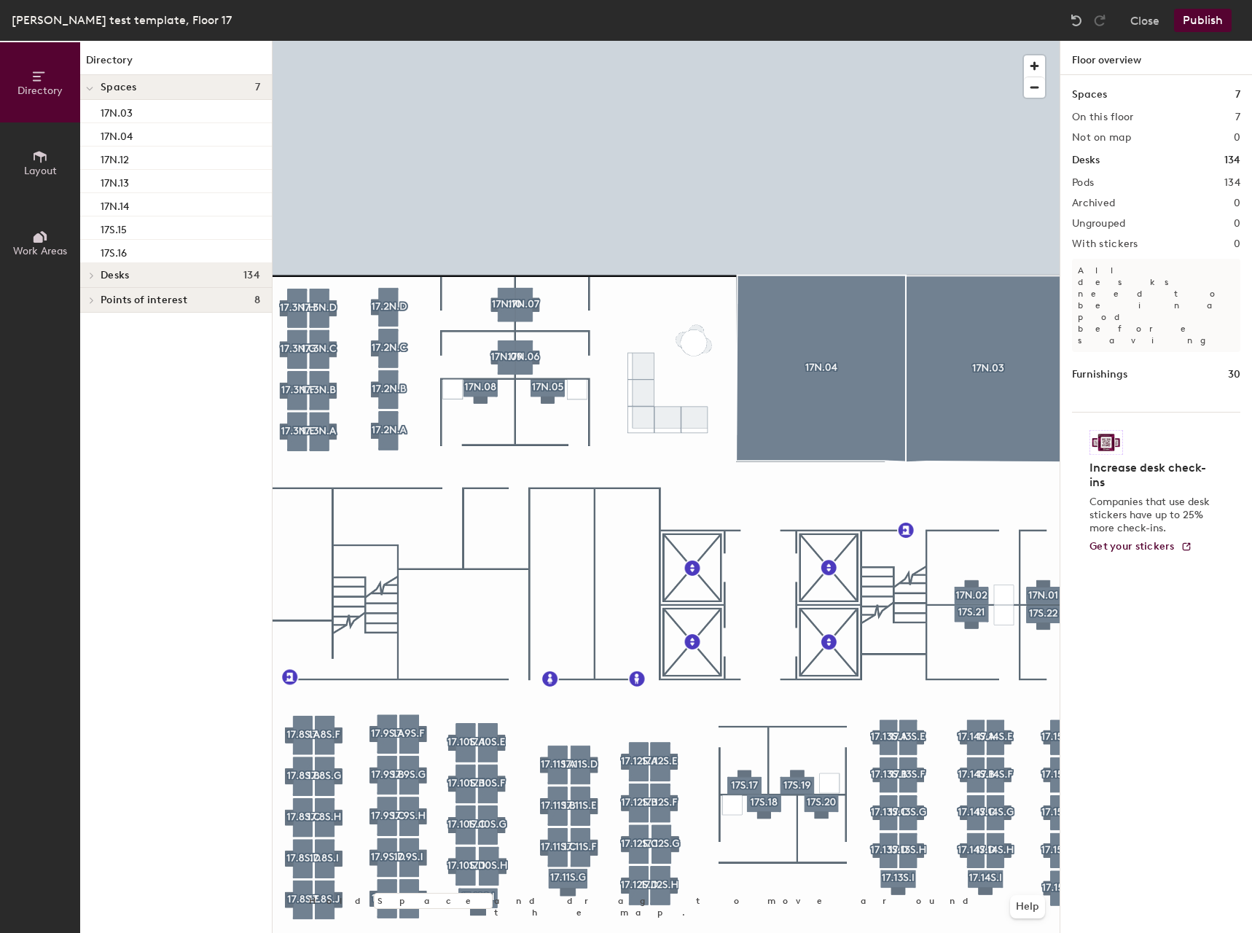
click at [989, 41] on div at bounding box center [666, 41] width 787 height 0
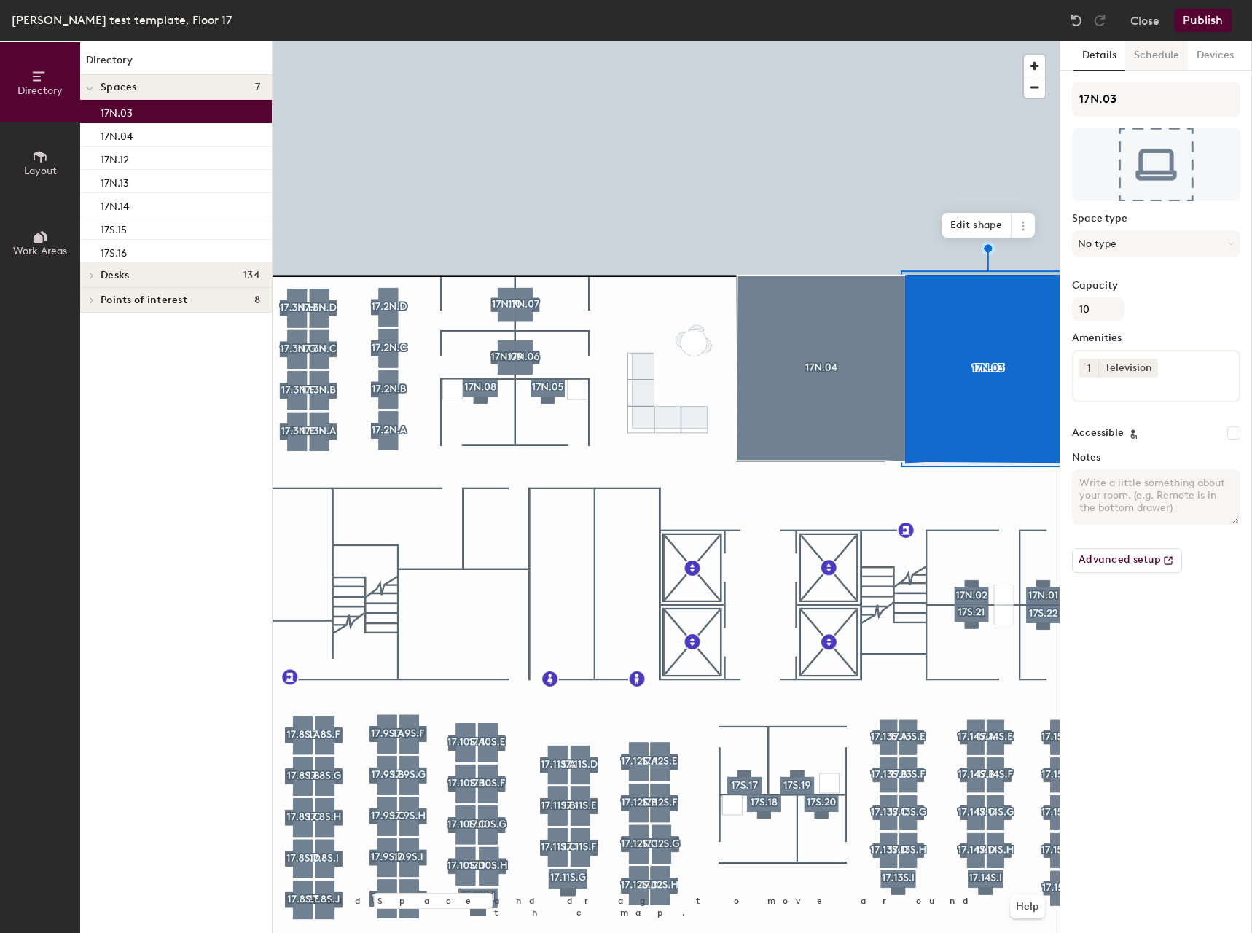
drag, startPoint x: 1140, startPoint y: 57, endPoint x: 1149, endPoint y: 59, distance: 9.7
click at [1141, 58] on button "Schedule" at bounding box center [1156, 56] width 63 height 30
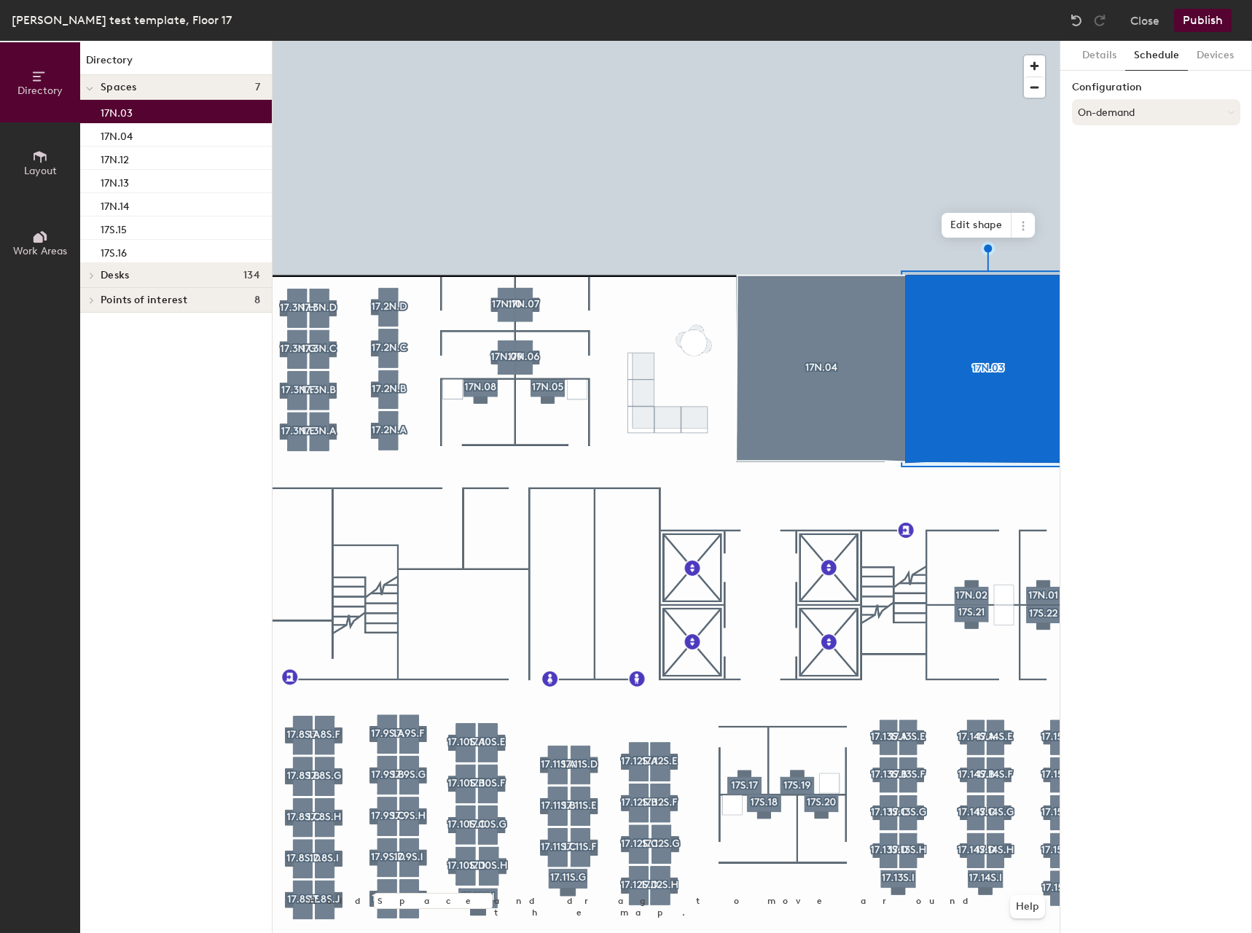
click at [1144, 107] on button "On-demand" at bounding box center [1156, 112] width 168 height 26
click at [1125, 161] on div "Scheduled" at bounding box center [1156, 171] width 167 height 22
click at [1133, 144] on button "Select account" at bounding box center [1156, 144] width 168 height 26
click at [1126, 196] on div "Microsoft 365" at bounding box center [1156, 203] width 167 height 22
click at [1111, 215] on div "Calendar" at bounding box center [1156, 194] width 168 height 51
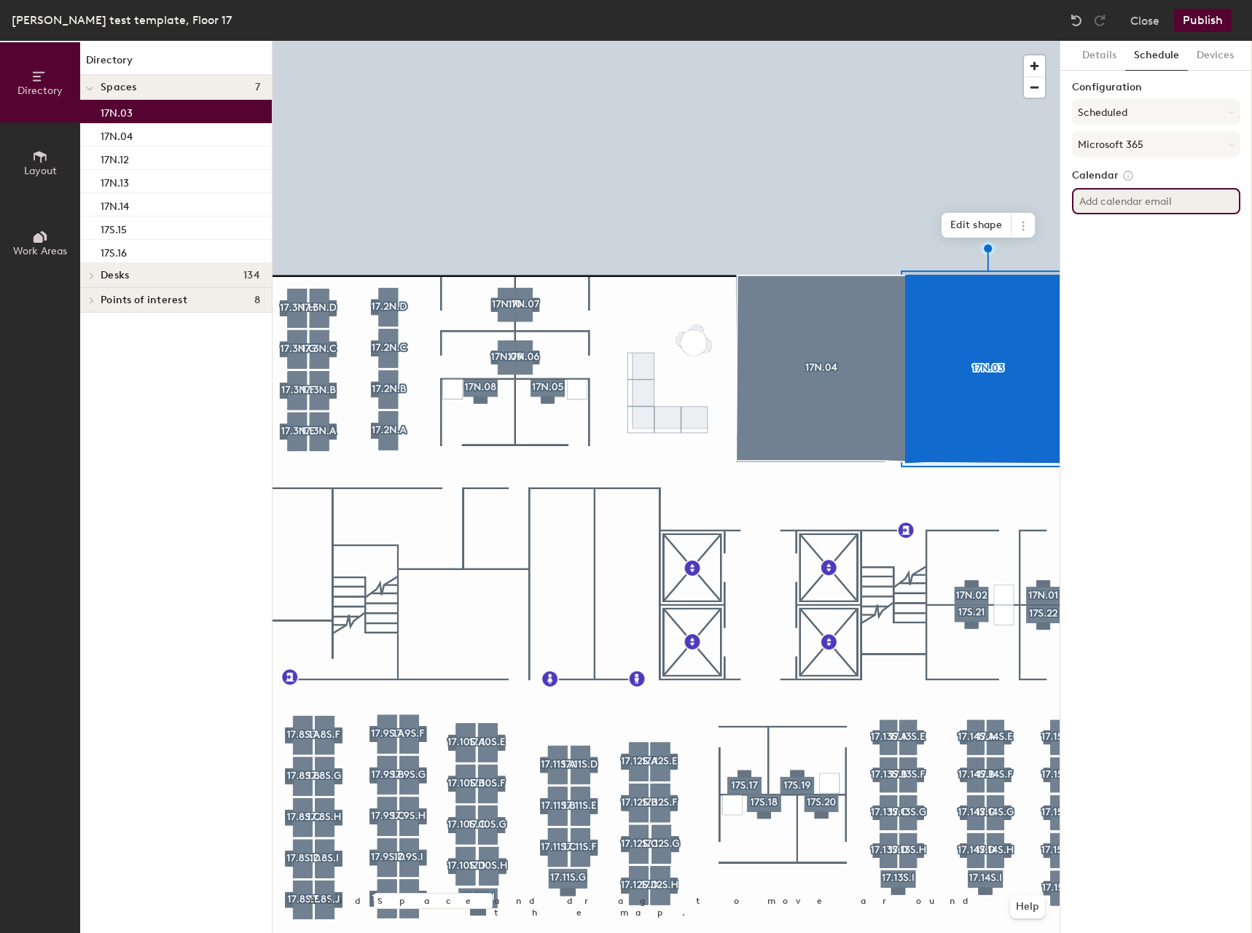
click at [1105, 201] on input at bounding box center [1156, 201] width 168 height 26
paste input "CONF - Post Oak - Training 1 - 17N.03 <PostOakTraining17N03@tdecu.org>"
type input "CONF - Post Oak - Training 1 - 17N.03 <PostOakTraining17N03@tdecu.org>"
drag, startPoint x: 1231, startPoint y: 199, endPoint x: 950, endPoint y: 226, distance: 282.6
click at [950, 226] on div "Directory Layout Work Areas Directory Spaces 7 17N.03 17N.04 17N.12 17N.13 17N.…" at bounding box center [626, 487] width 1252 height 892
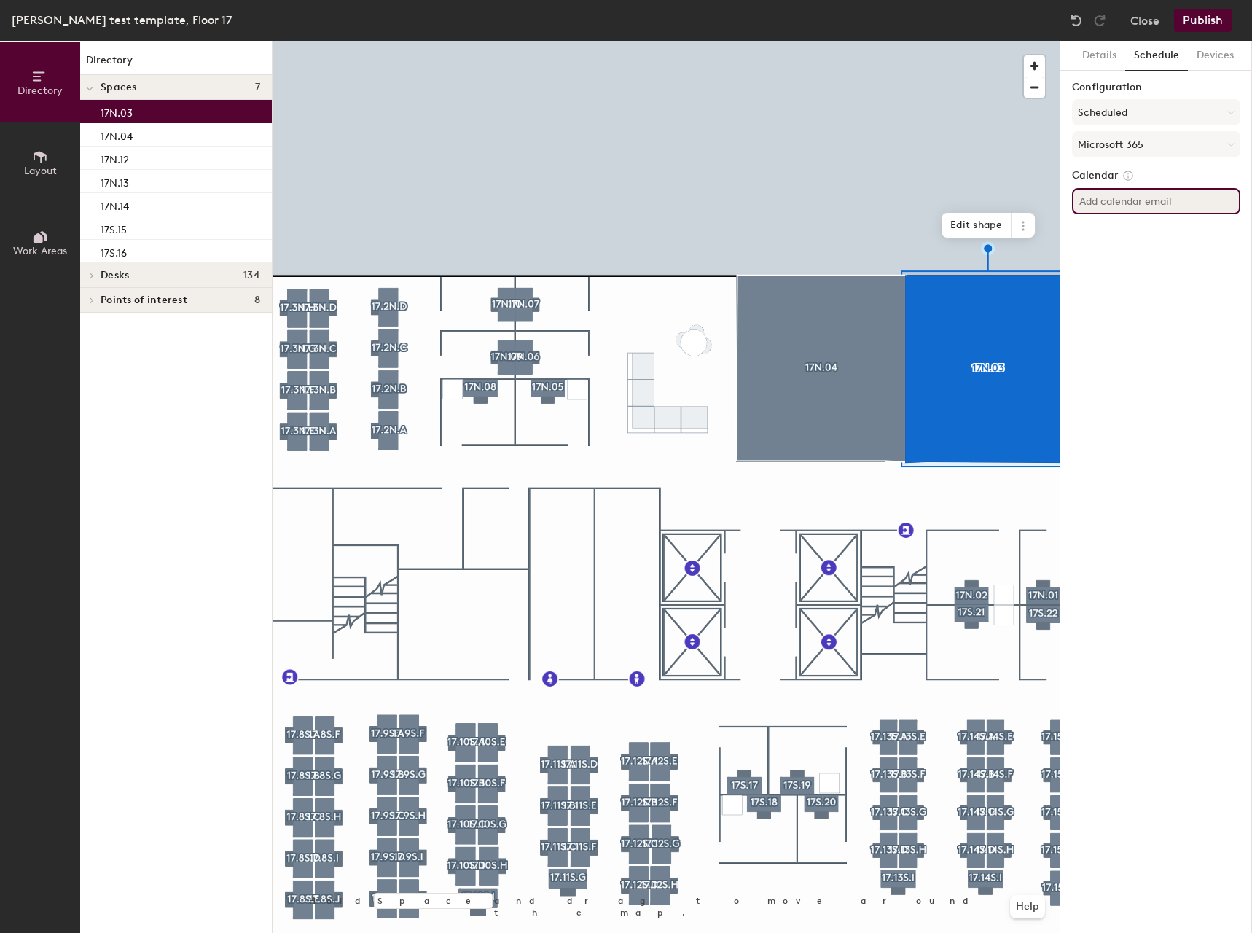
click at [1130, 206] on input at bounding box center [1156, 201] width 168 height 26
paste input "postoaktraining17n03@tdecu.org"
type input "postoaktraining17n03@tdecu.org"
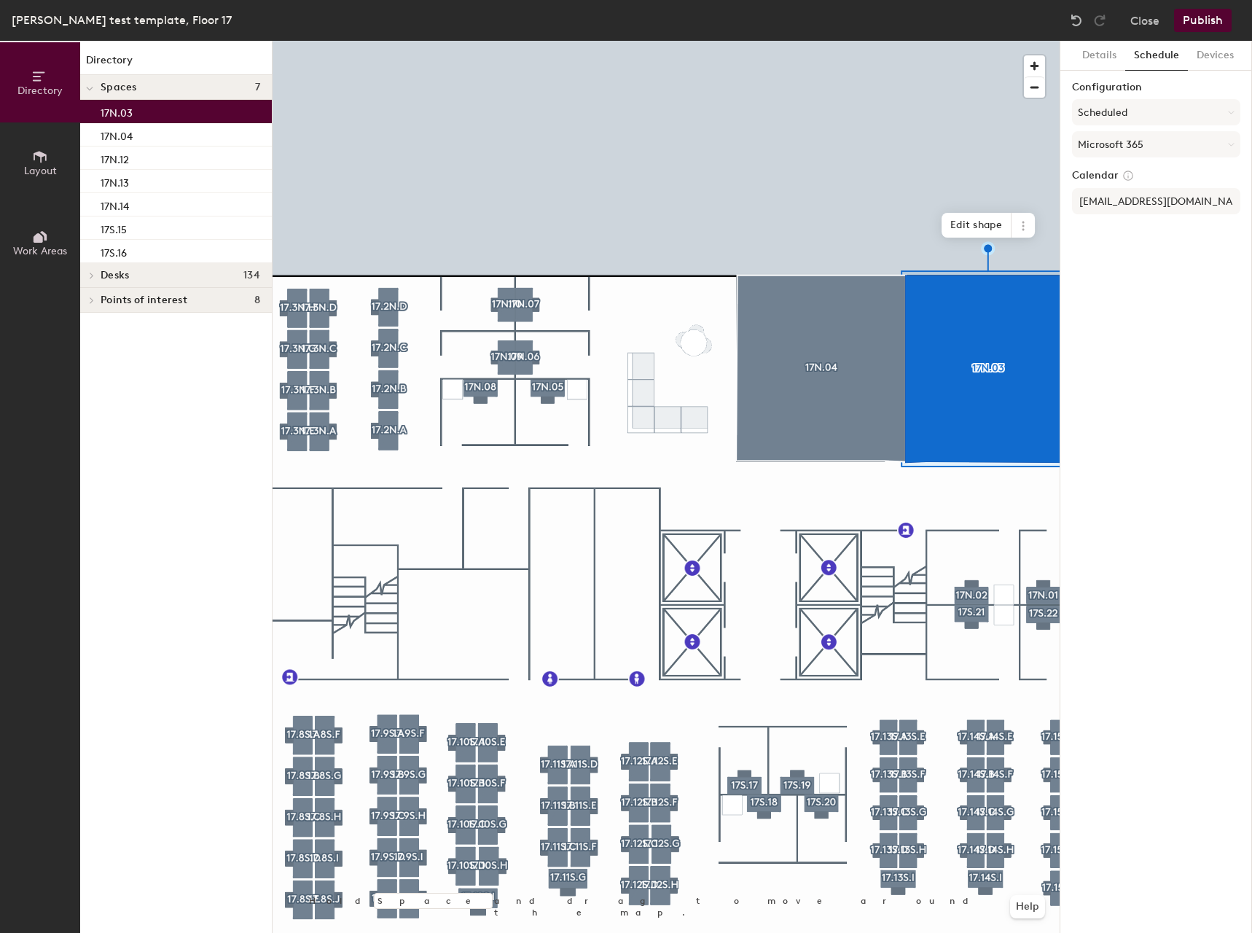
click at [1165, 348] on div "Details Schedule Devices Configuration Scheduled Microsoft 365 Calendar postoak…" at bounding box center [1156, 487] width 192 height 892
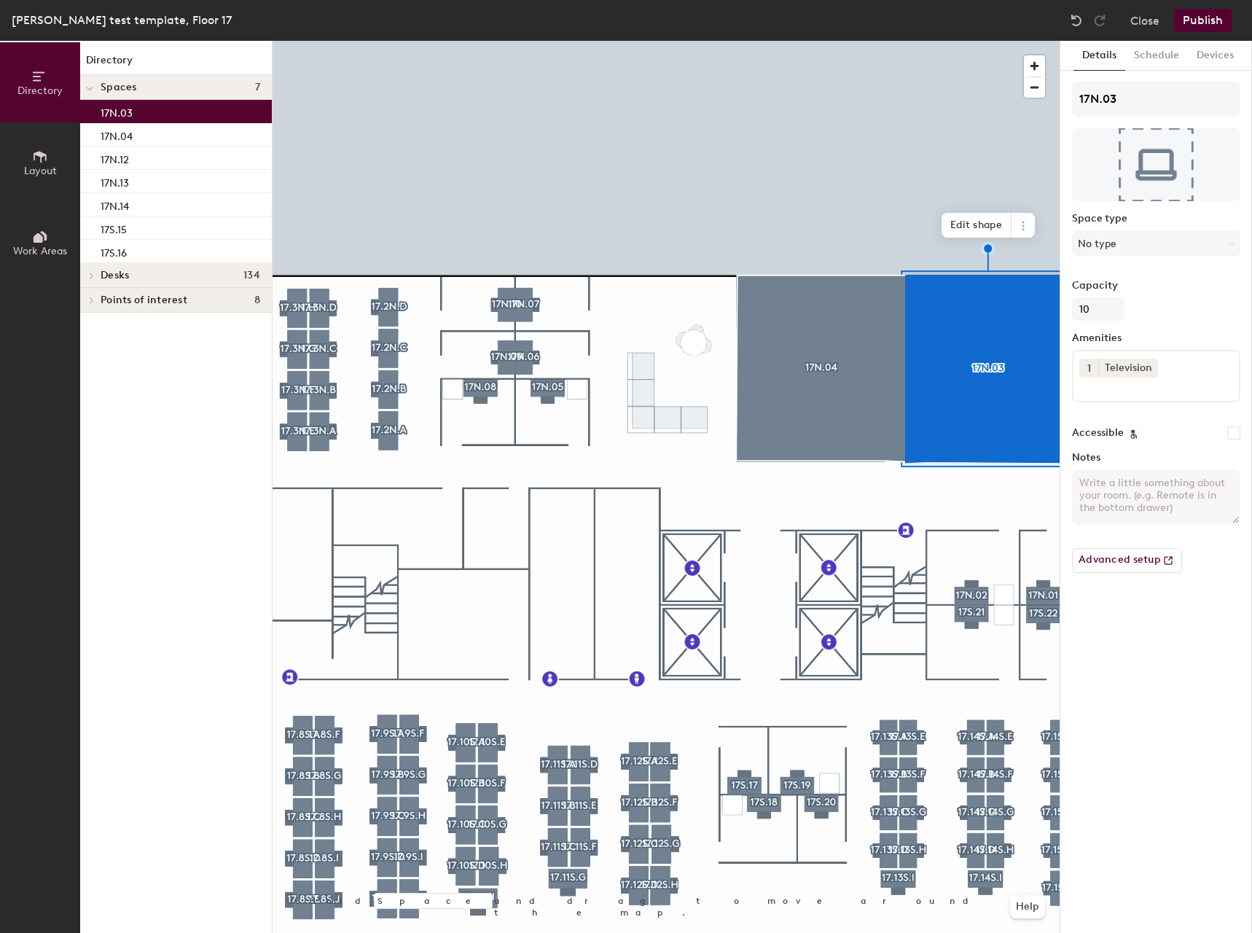
click at [1189, 20] on button "Publish" at bounding box center [1203, 20] width 58 height 23
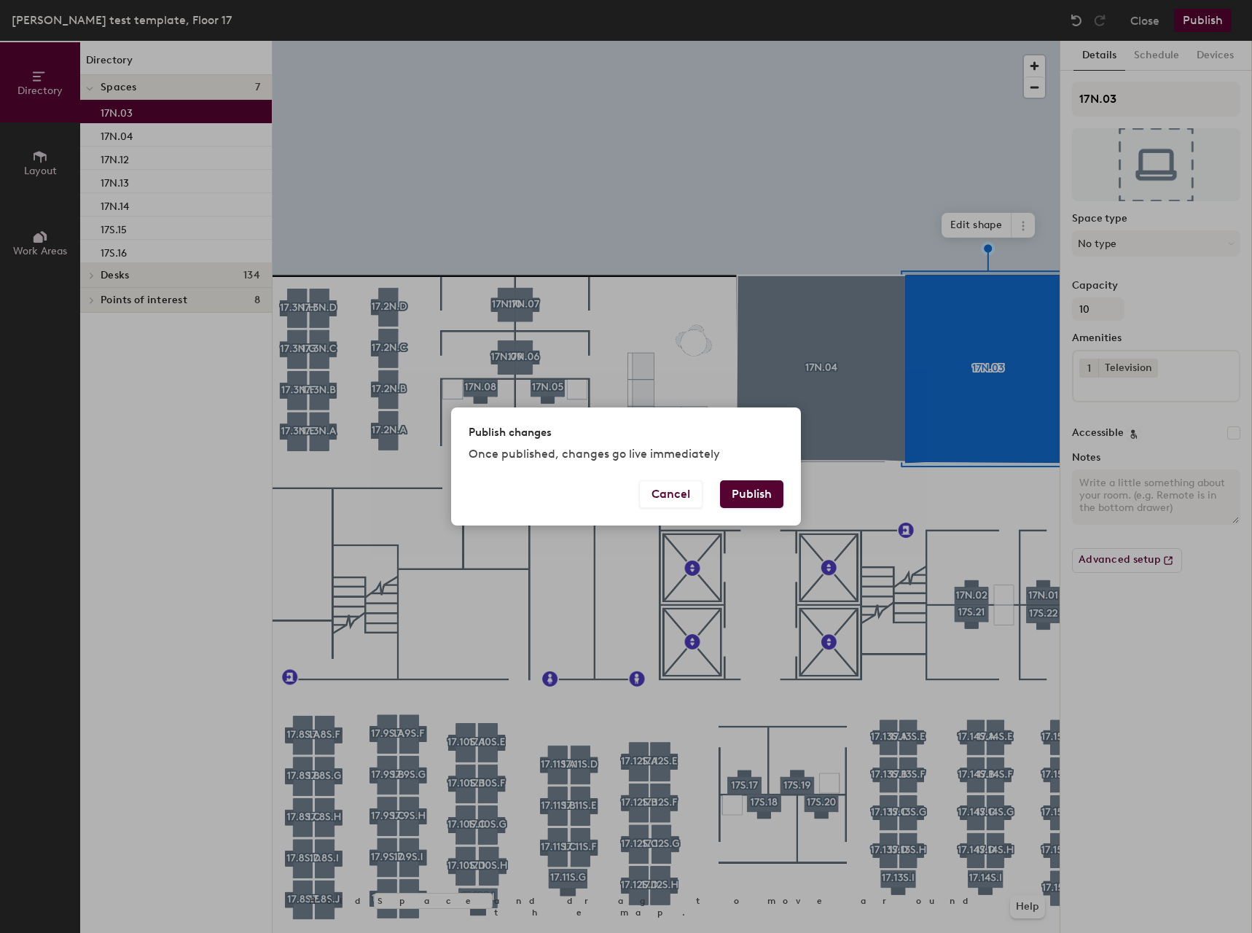
click at [765, 501] on button "Publish" at bounding box center [751, 494] width 63 height 28
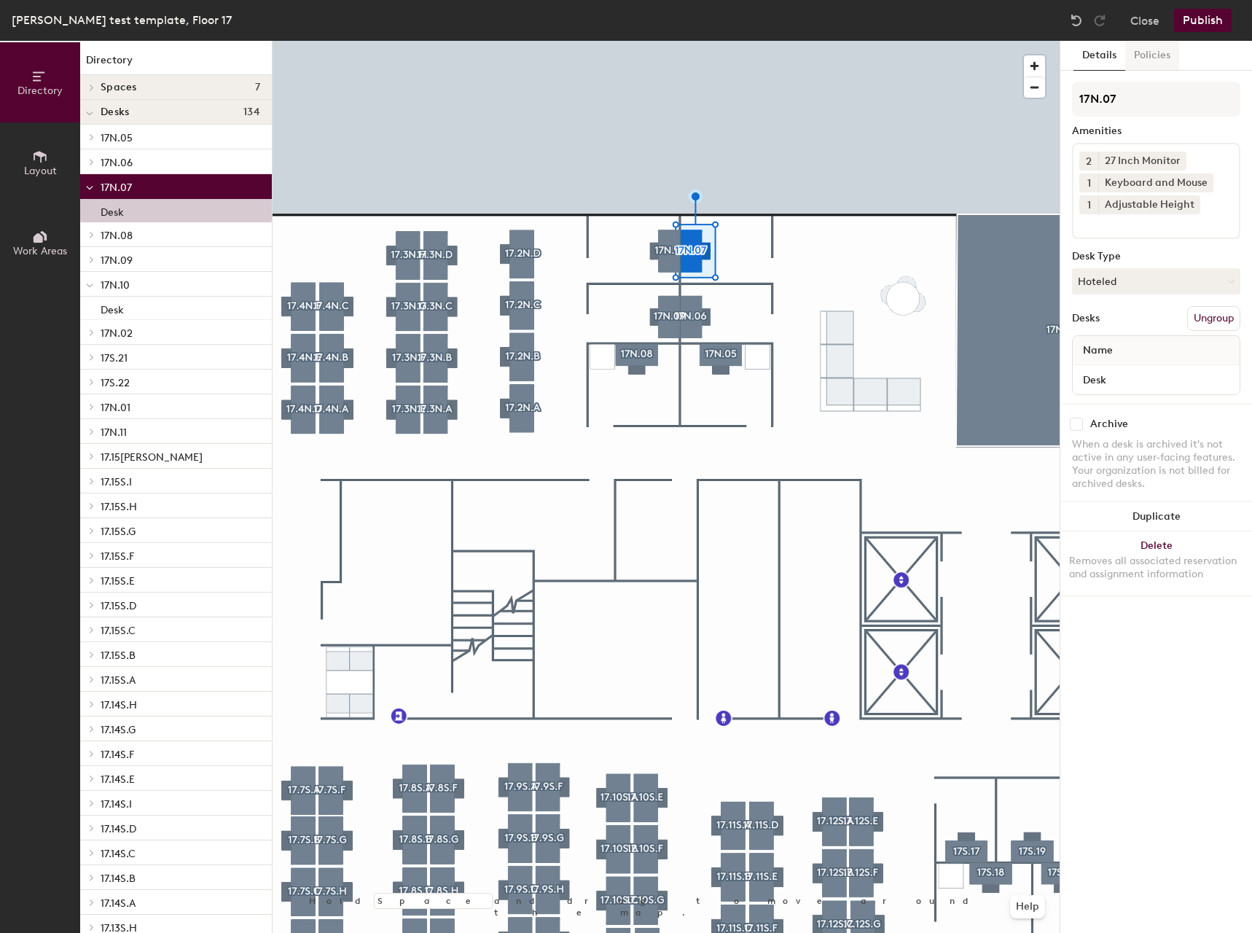
click at [1138, 49] on button "Policies" at bounding box center [1152, 56] width 54 height 30
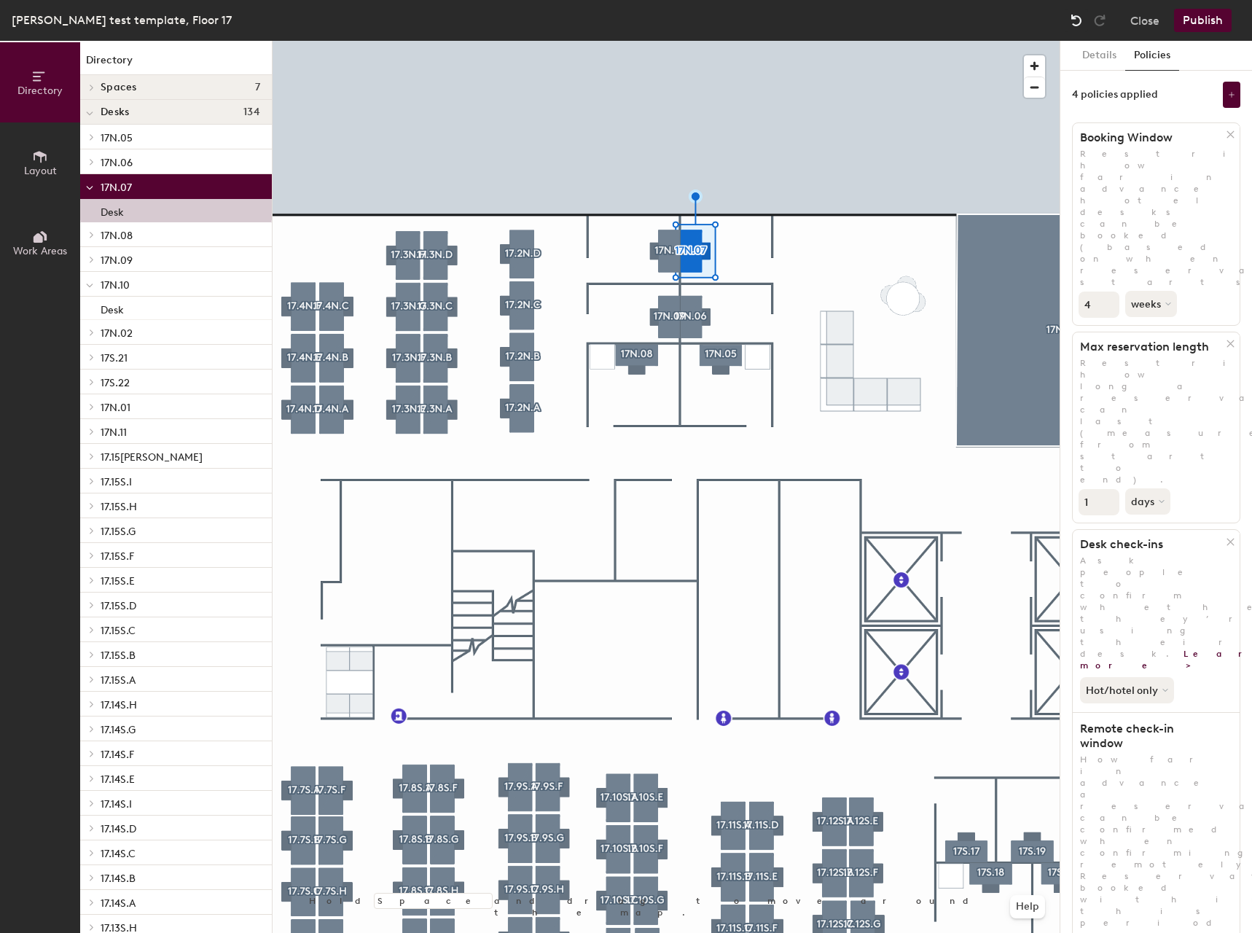
click at [1074, 23] on img at bounding box center [1076, 20] width 15 height 15
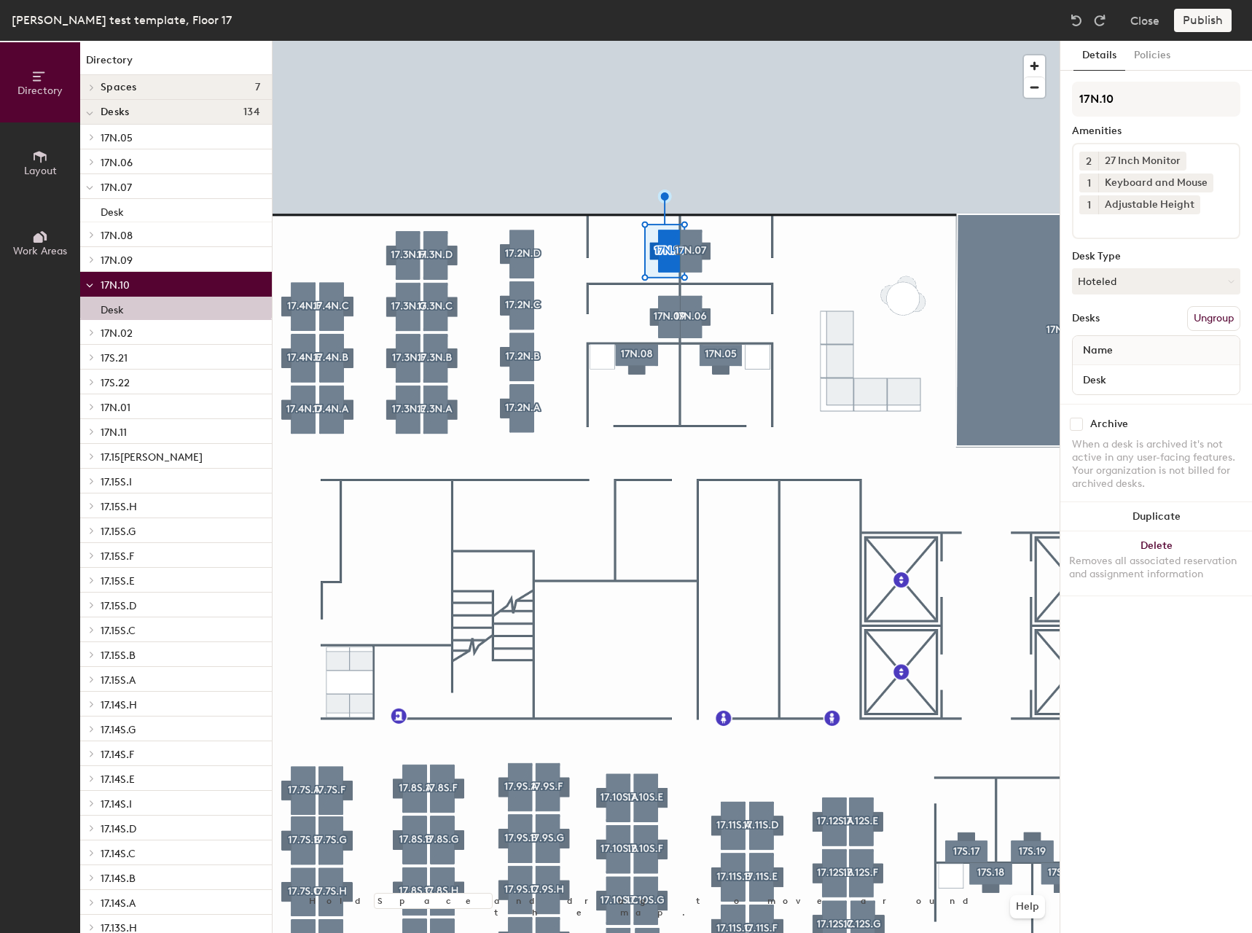
click at [694, 41] on div at bounding box center [666, 41] width 787 height 0
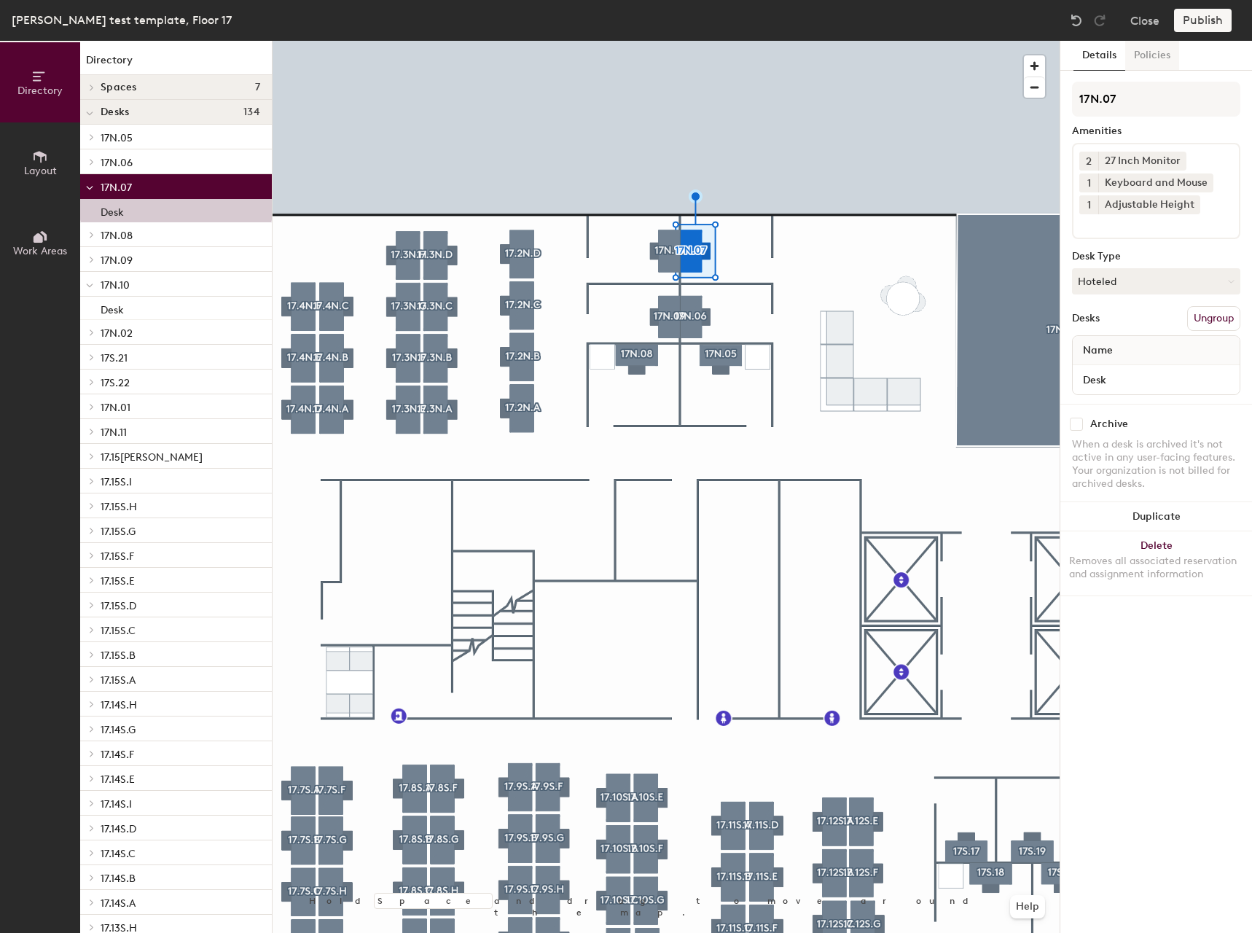
click at [1163, 58] on button "Policies" at bounding box center [1152, 56] width 54 height 30
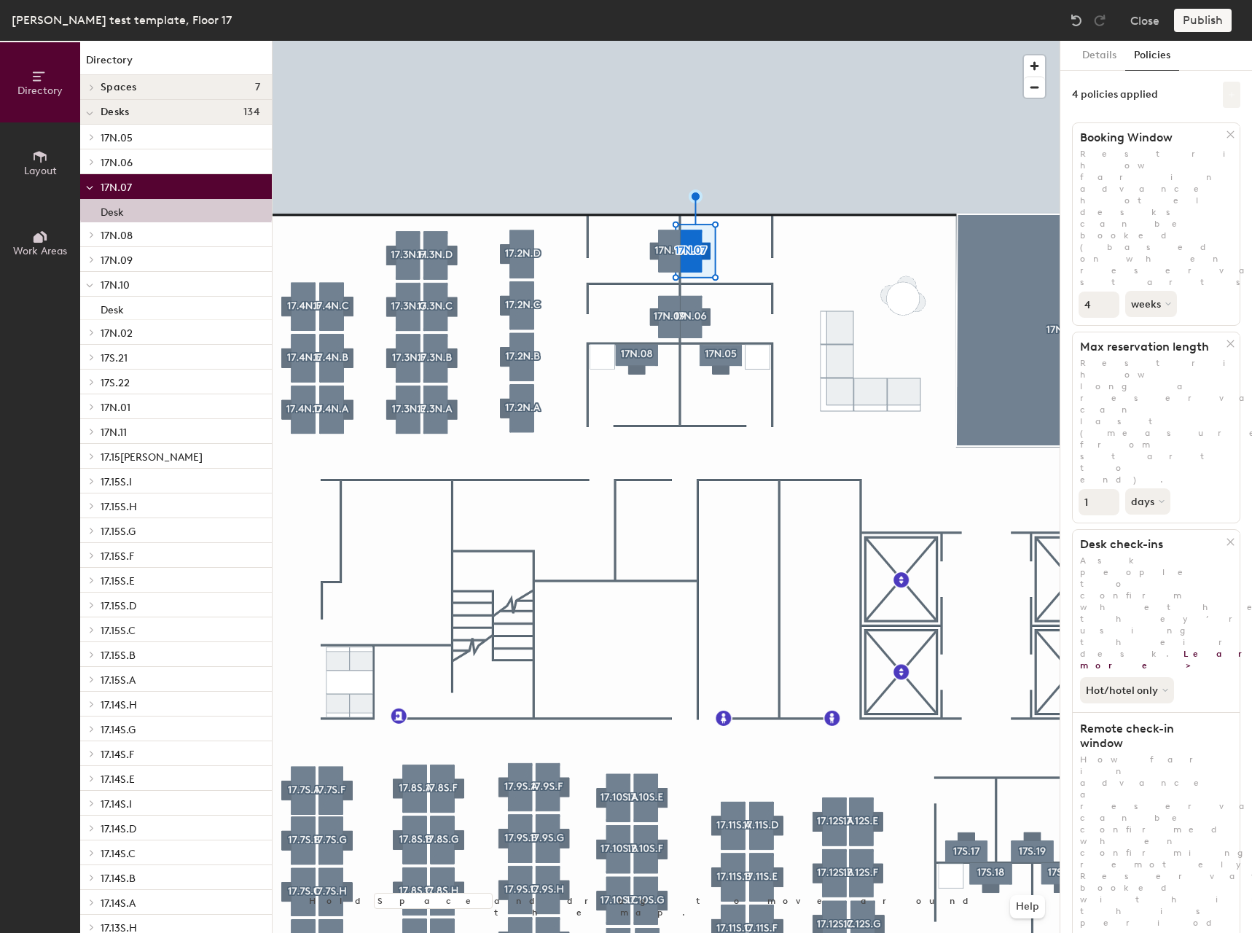
click at [1224, 97] on button at bounding box center [1231, 95] width 17 height 26
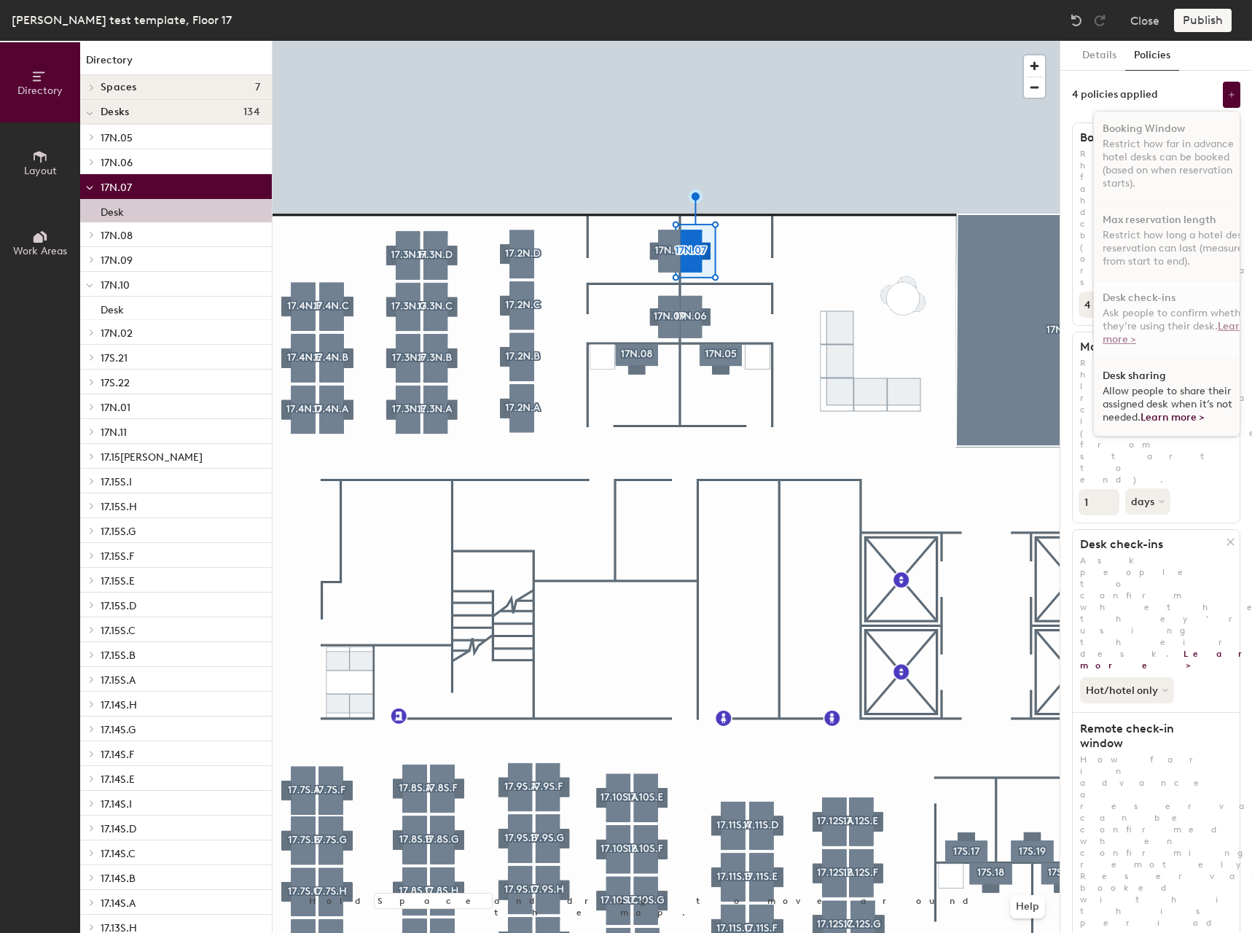
scroll to position [9, 0]
click at [1122, 385] on span "Allow people to share their assigned desk when it’s not needed. Learn more >" at bounding box center [1168, 404] width 130 height 39
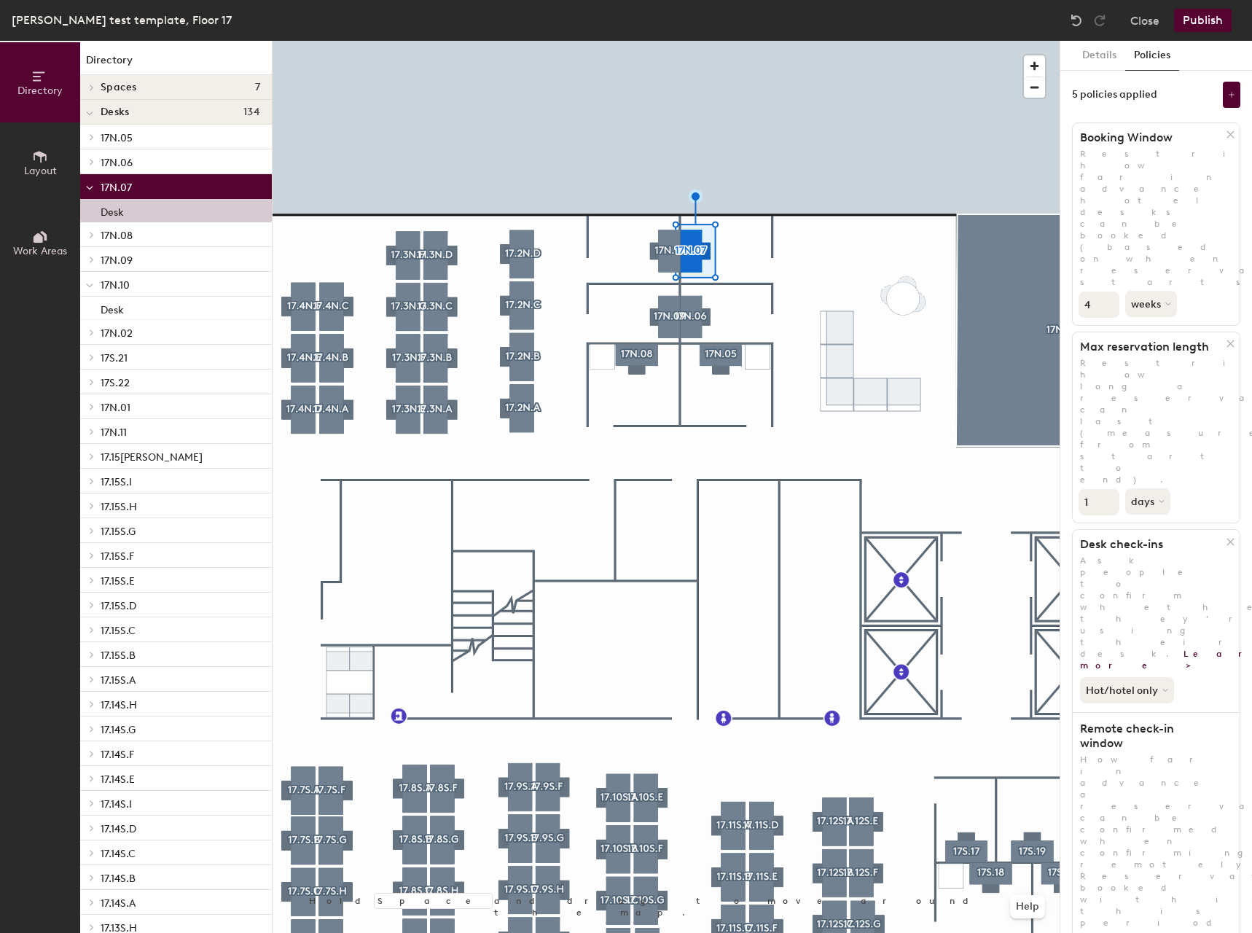
click at [1200, 34] on div "[PERSON_NAME] test template, Floor 17 Close Publish" at bounding box center [626, 20] width 1252 height 41
click at [1201, 30] on button "Publish" at bounding box center [1203, 20] width 58 height 23
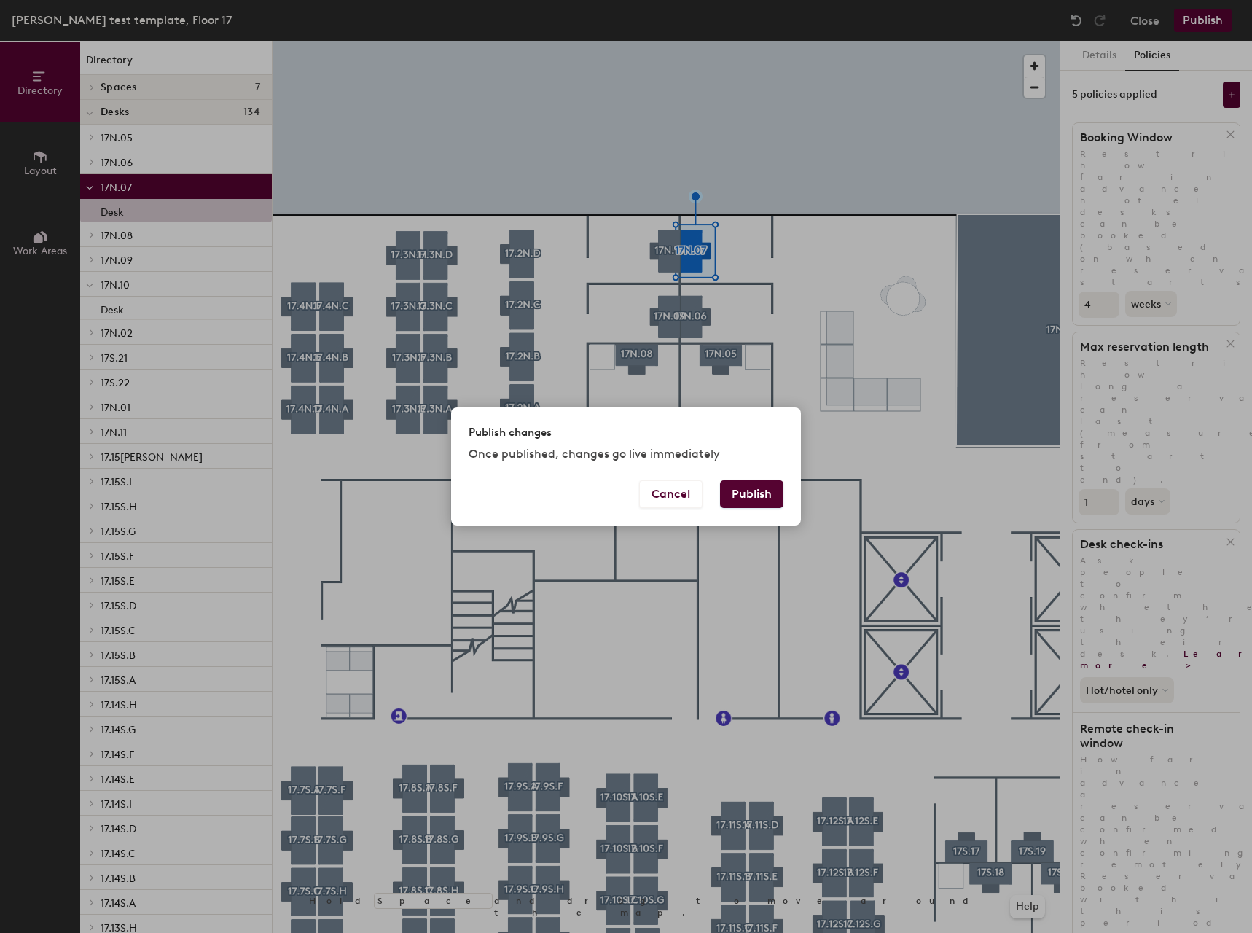
click at [761, 492] on button "Publish" at bounding box center [751, 494] width 63 height 28
